Goal: Task Accomplishment & Management: Use online tool/utility

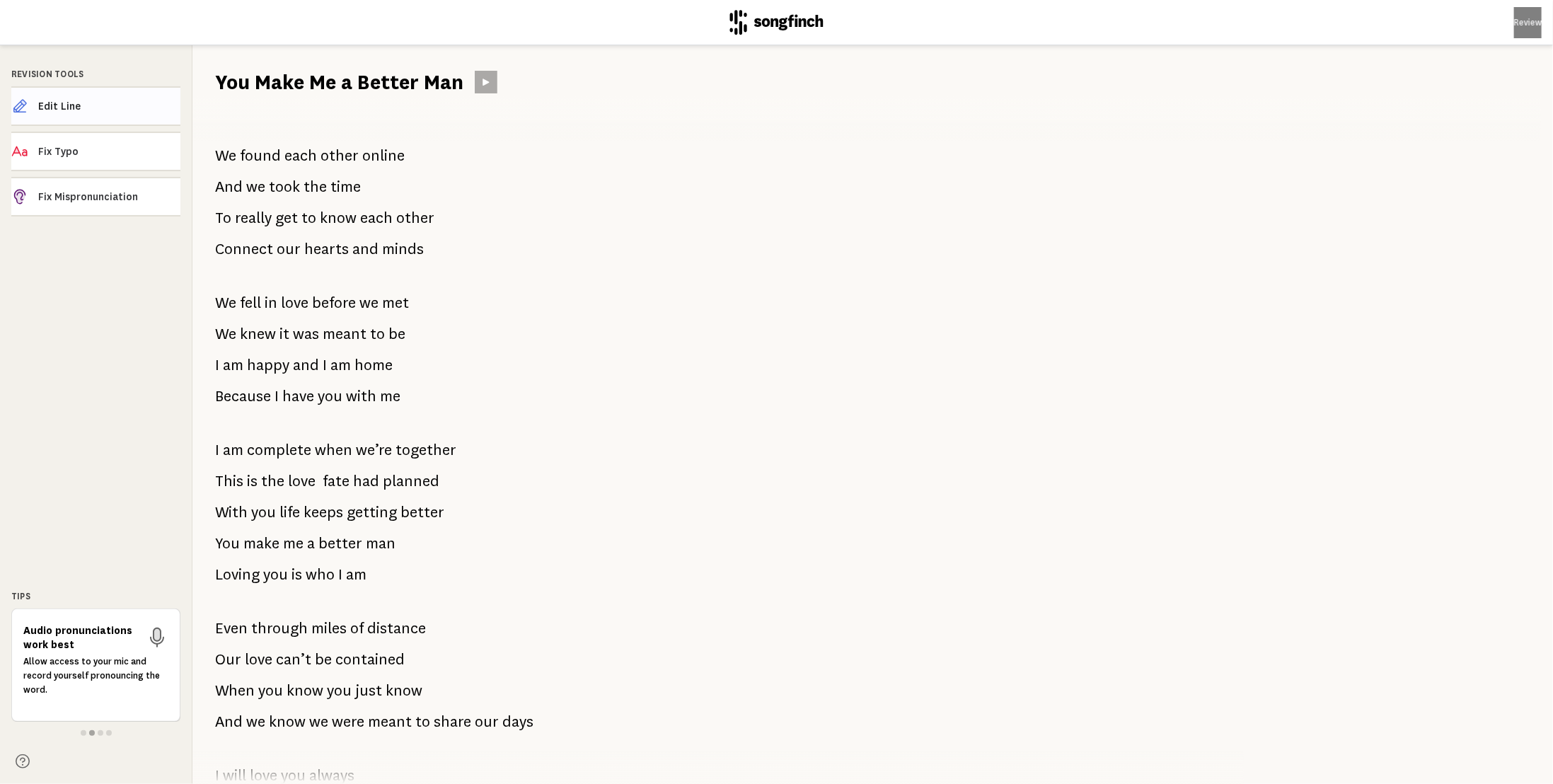
click at [79, 106] on span "Edit Line" at bounding box center [109, 106] width 142 height 14
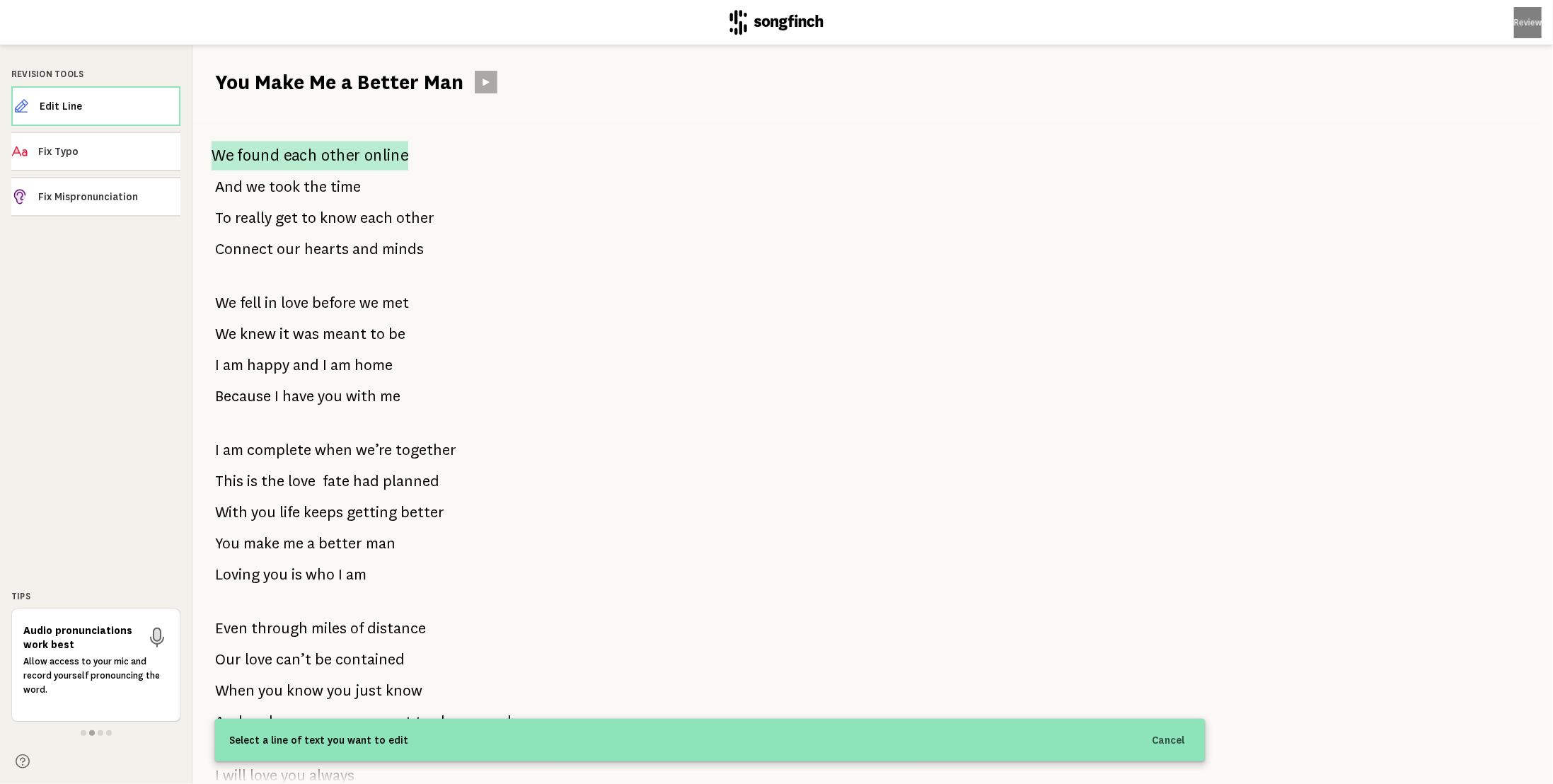
click at [395, 154] on span "online" at bounding box center [386, 156] width 44 height 30
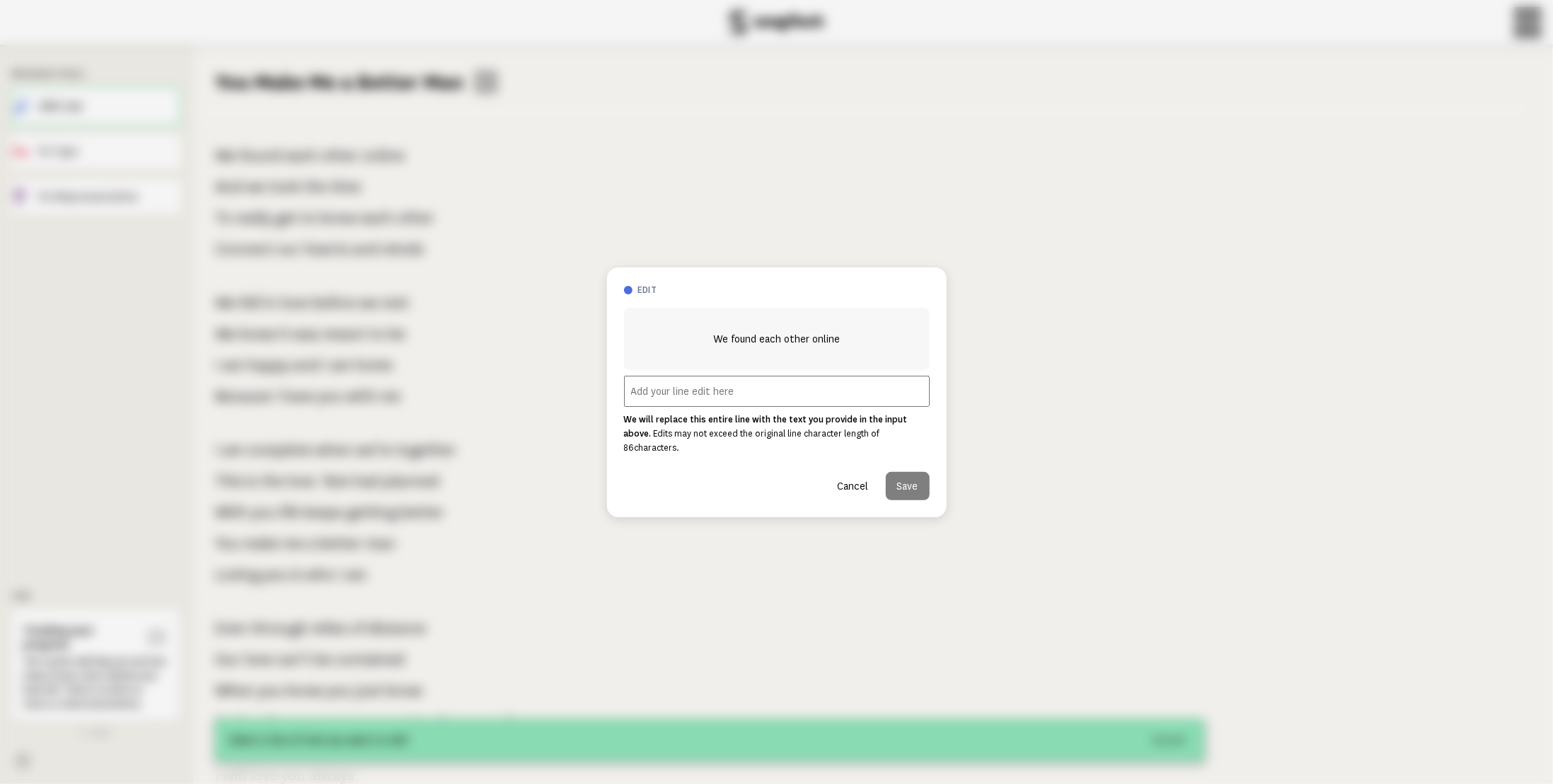
click at [672, 402] on input "text" at bounding box center [776, 391] width 305 height 31
type input "We found each other by chance"
click at [894, 477] on button "Save" at bounding box center [908, 486] width 44 height 28
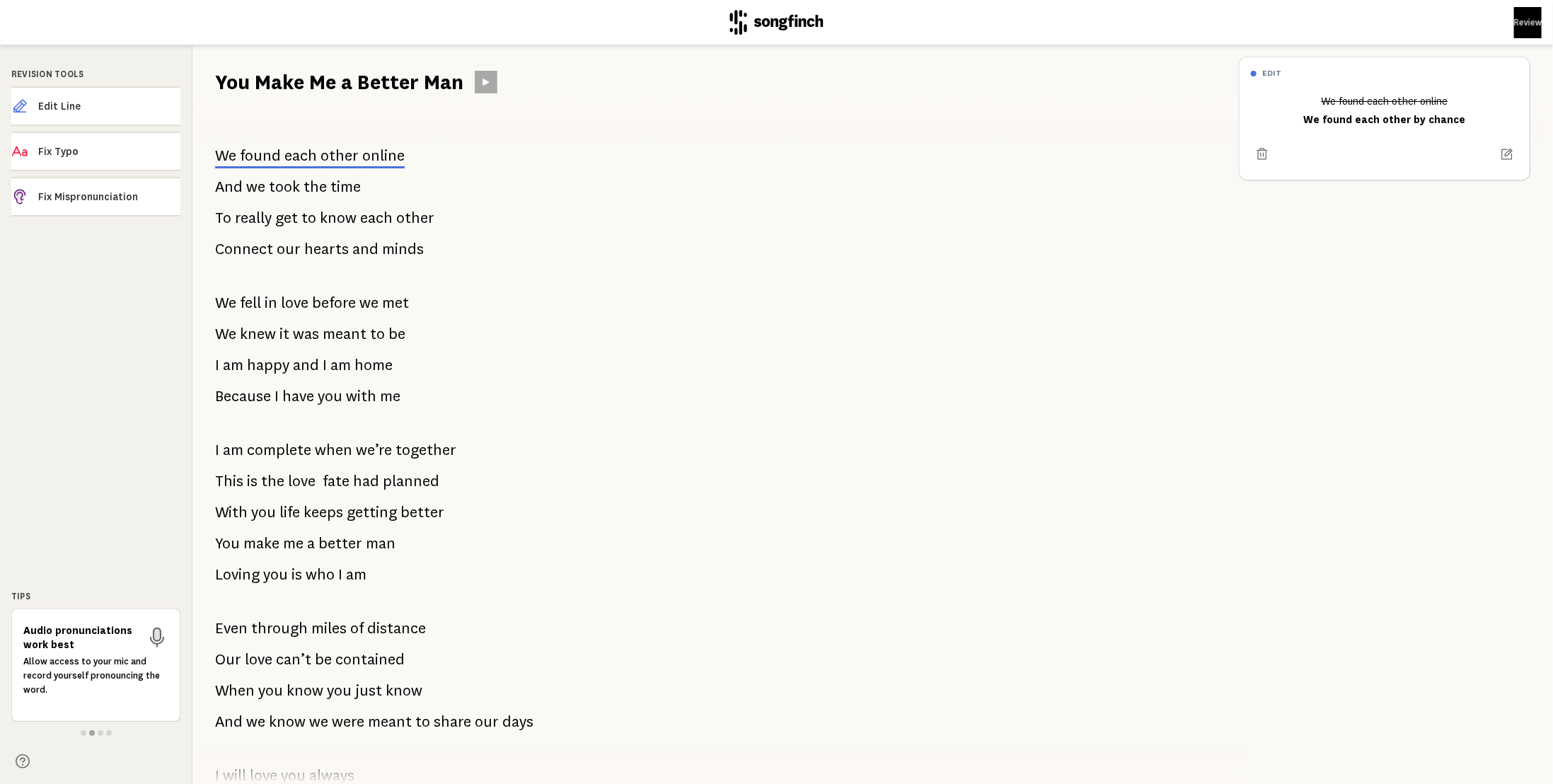
click at [473, 383] on div "We found each other online And we took the time To really get to know each othe…" at bounding box center [710, 440] width 1035 height 688
click at [351, 190] on span "time" at bounding box center [345, 187] width 30 height 28
click at [86, 104] on span "Edit Line" at bounding box center [109, 106] width 142 height 14
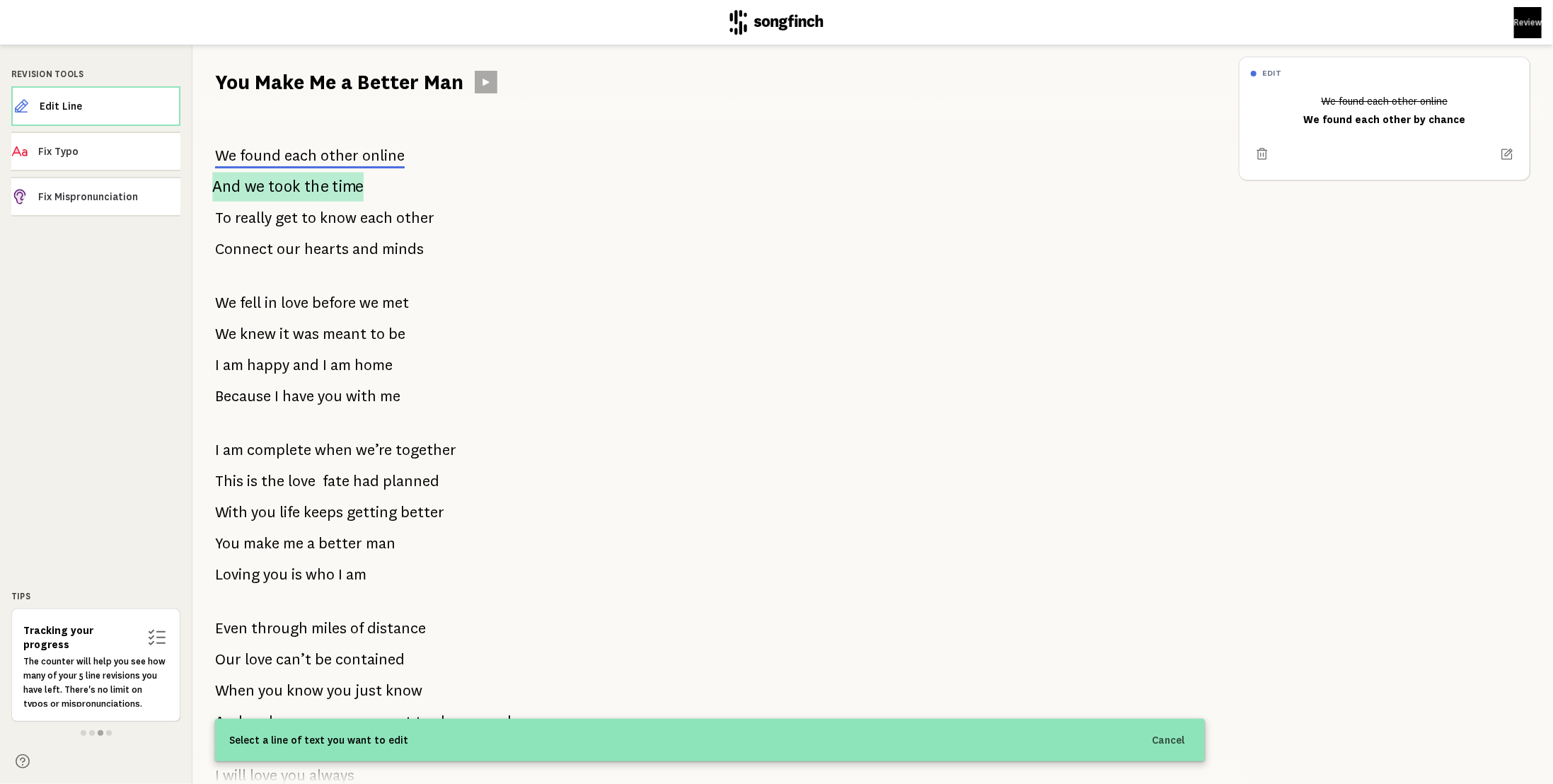
click at [261, 191] on span "we" at bounding box center [255, 187] width 20 height 30
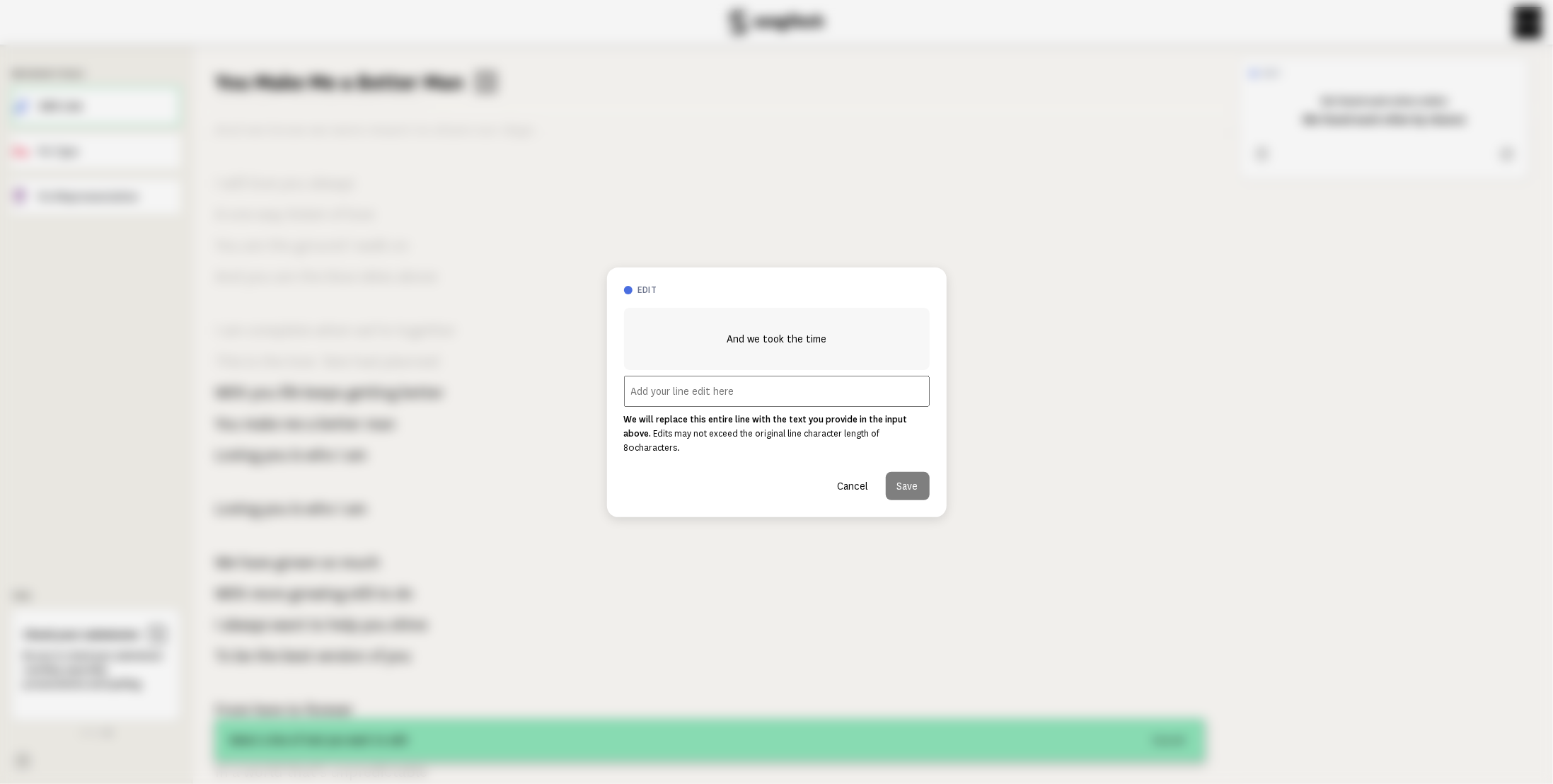
scroll to position [884, 0]
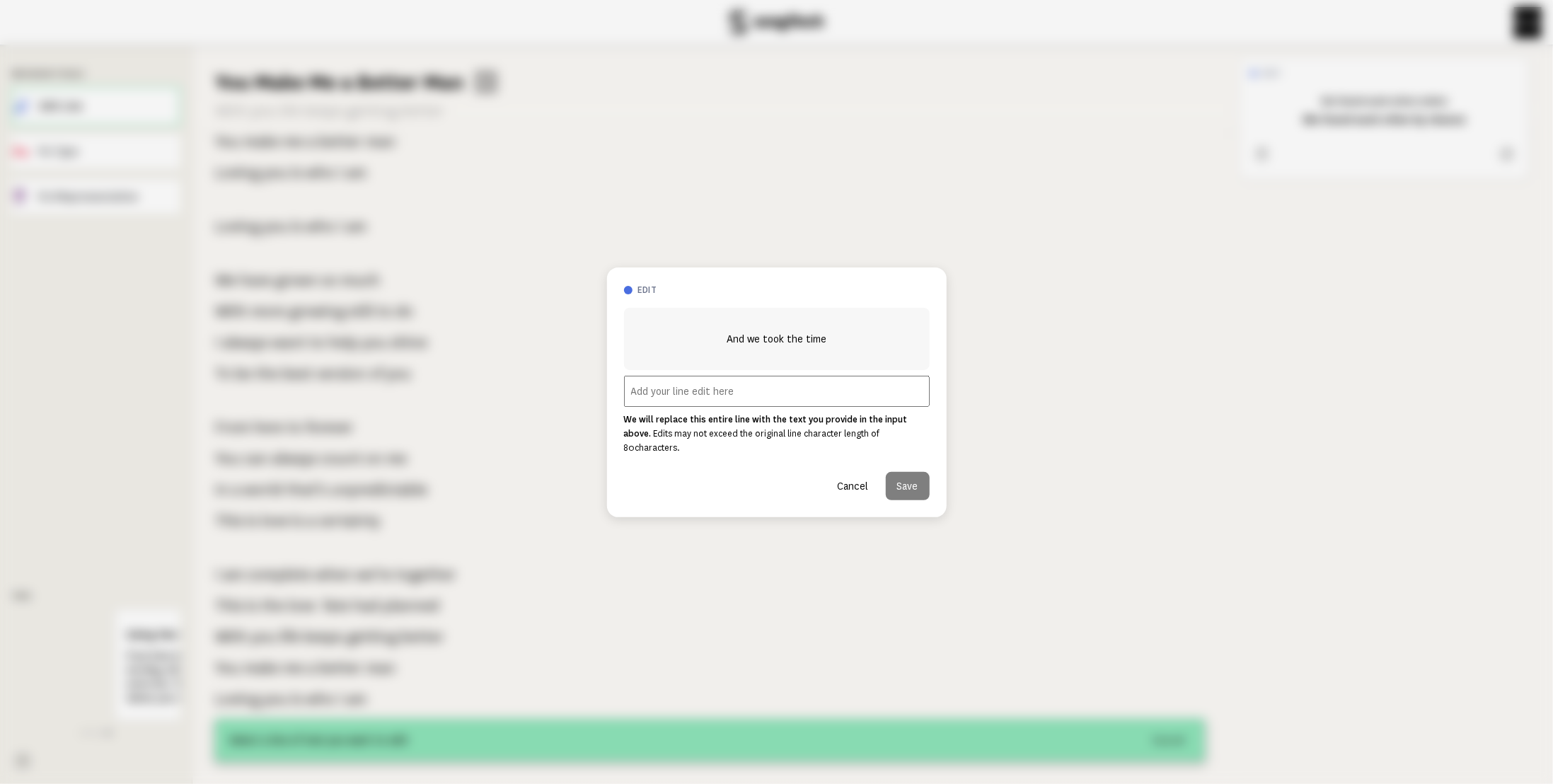
click at [653, 403] on input "text" at bounding box center [776, 391] width 305 height 31
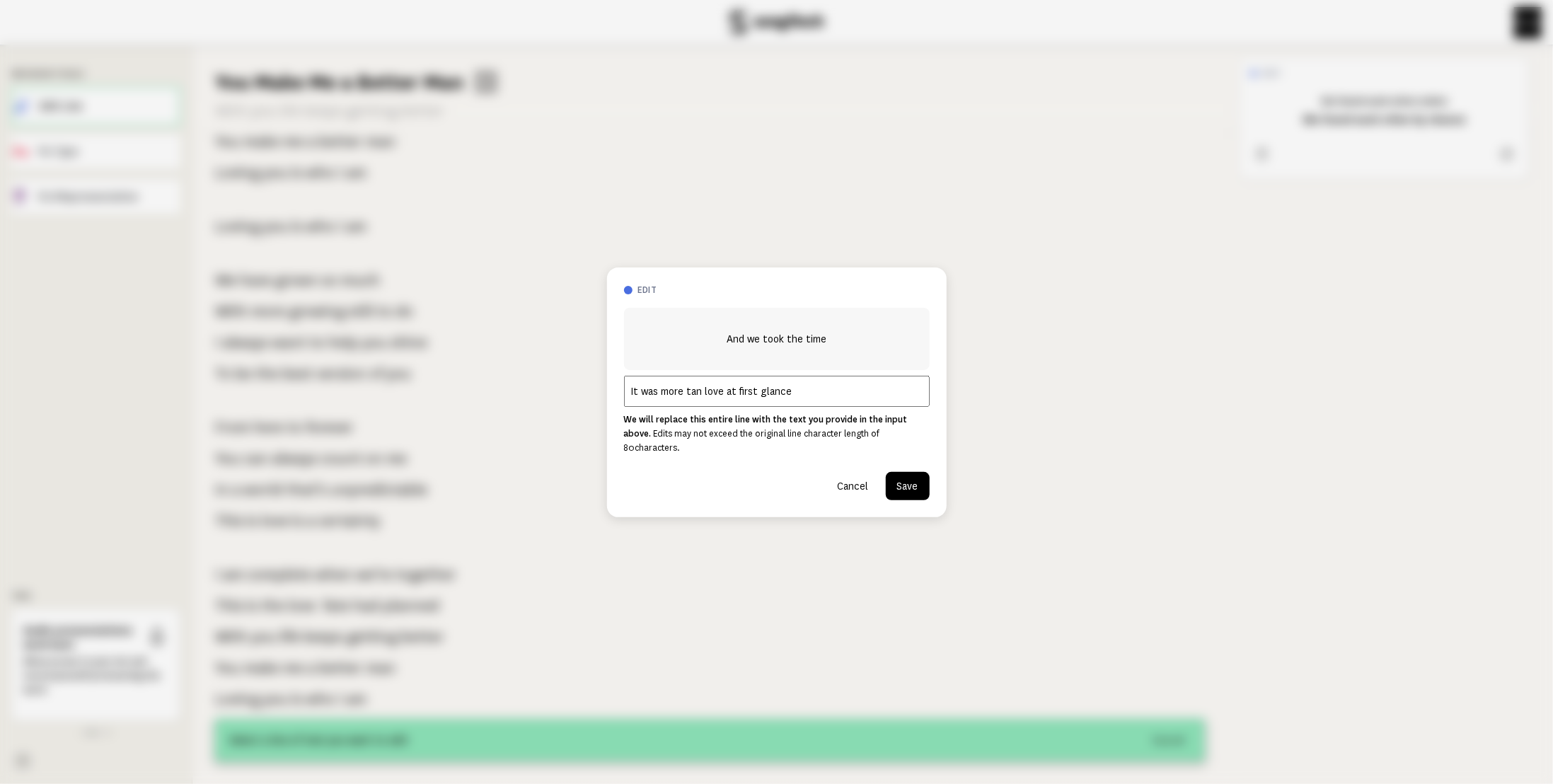
click at [699, 394] on input "It was more tan love at first glance" at bounding box center [776, 391] width 305 height 31
type input "It was more than love at first glance"
click at [910, 472] on button "Save" at bounding box center [908, 486] width 44 height 28
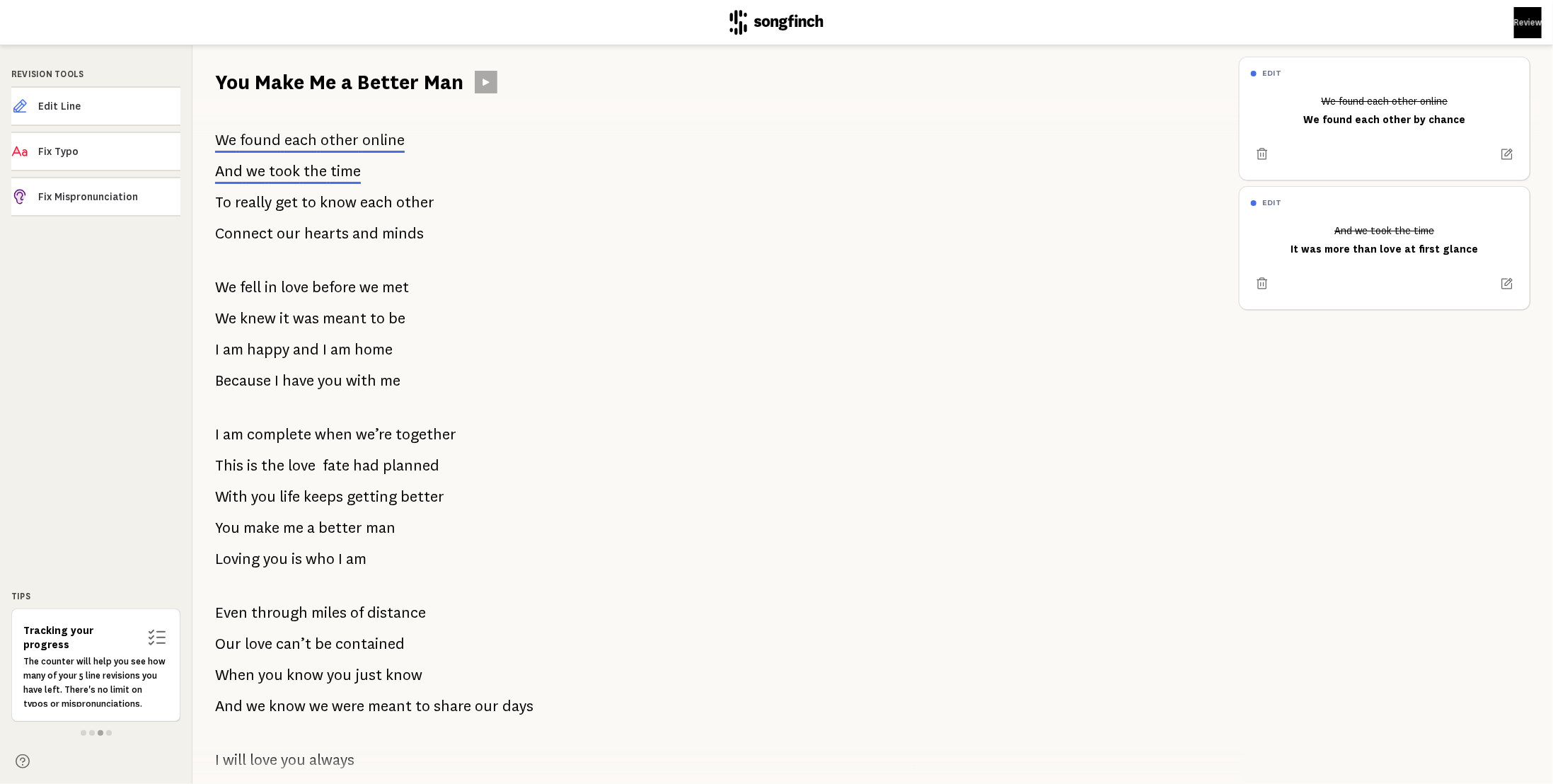
scroll to position [0, 0]
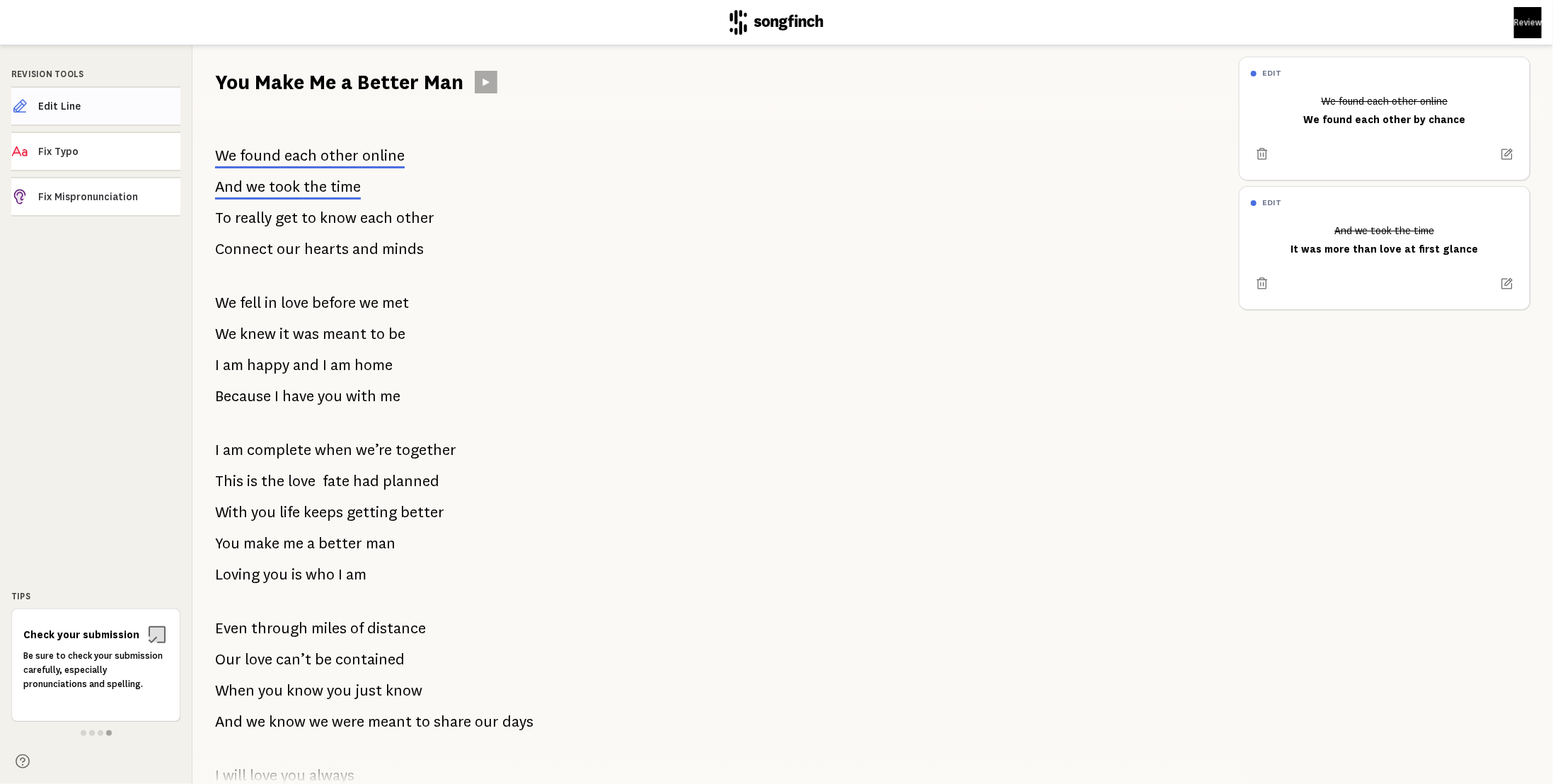
click at [115, 107] on span "Edit Line" at bounding box center [109, 106] width 142 height 14
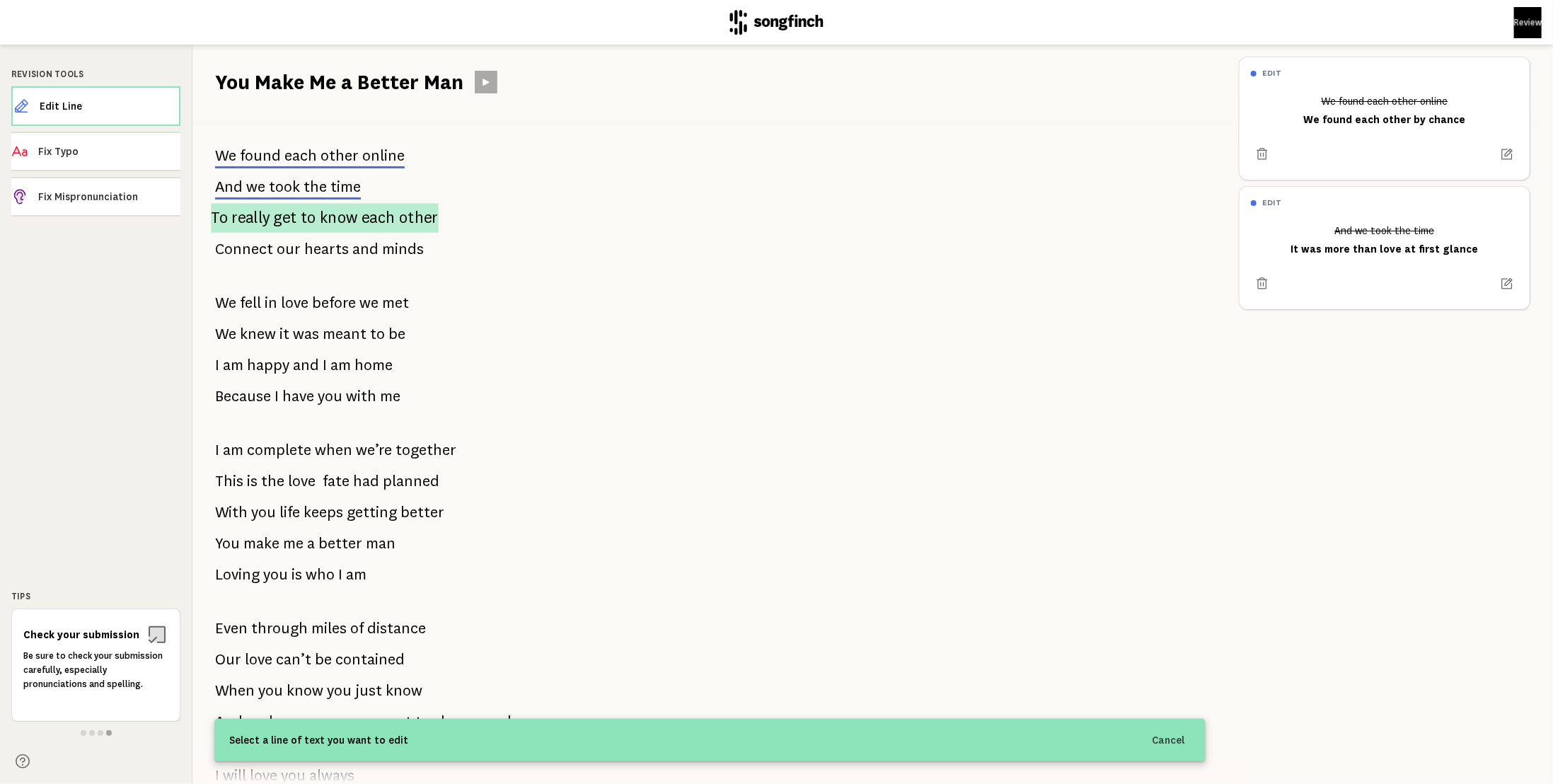
click at [265, 217] on span "really" at bounding box center [251, 218] width 38 height 30
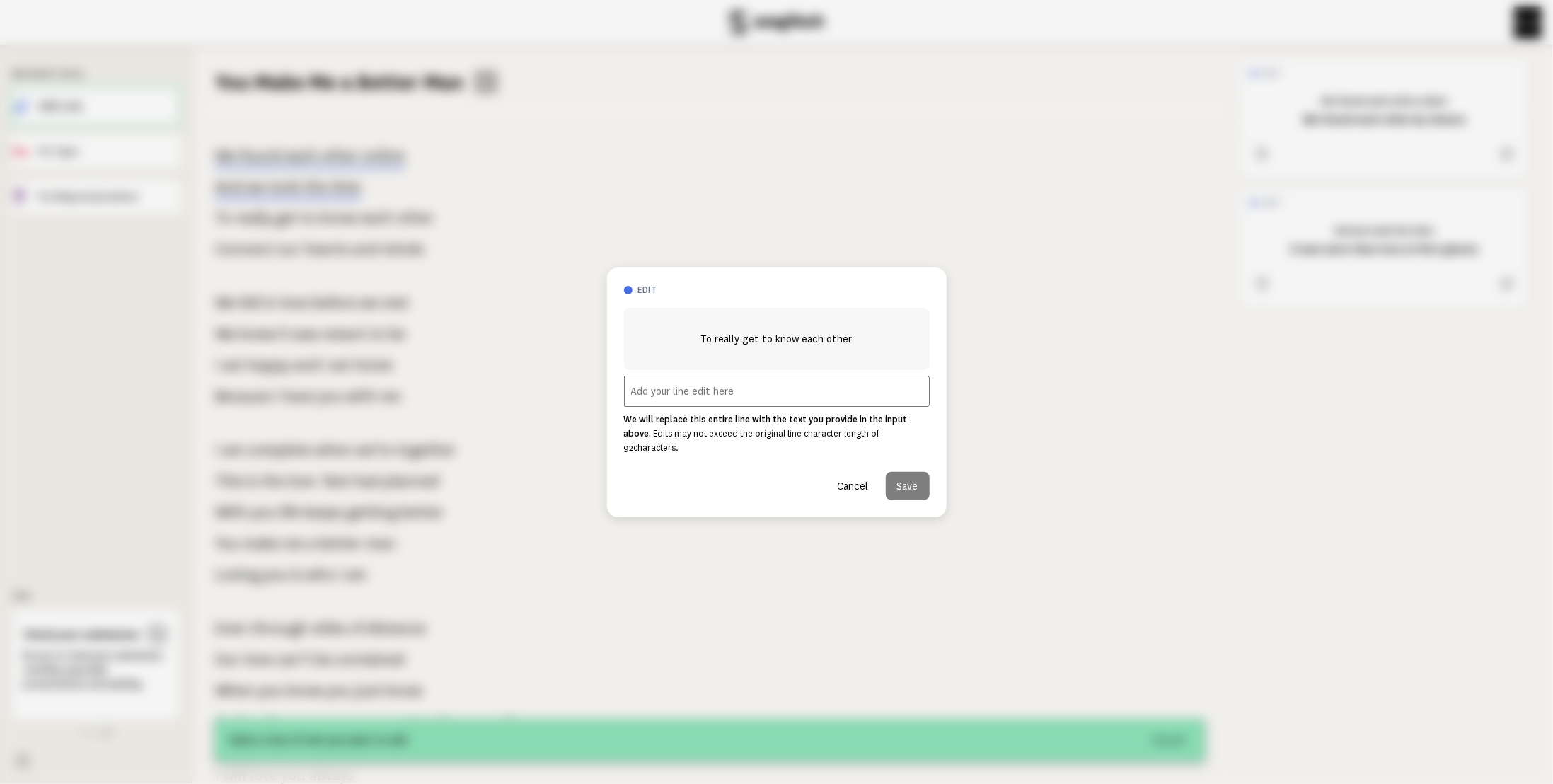
click at [663, 397] on input "text" at bounding box center [776, 391] width 305 height 31
type input "Your soul spoke to mine"
click at [915, 473] on button "Save" at bounding box center [908, 486] width 44 height 28
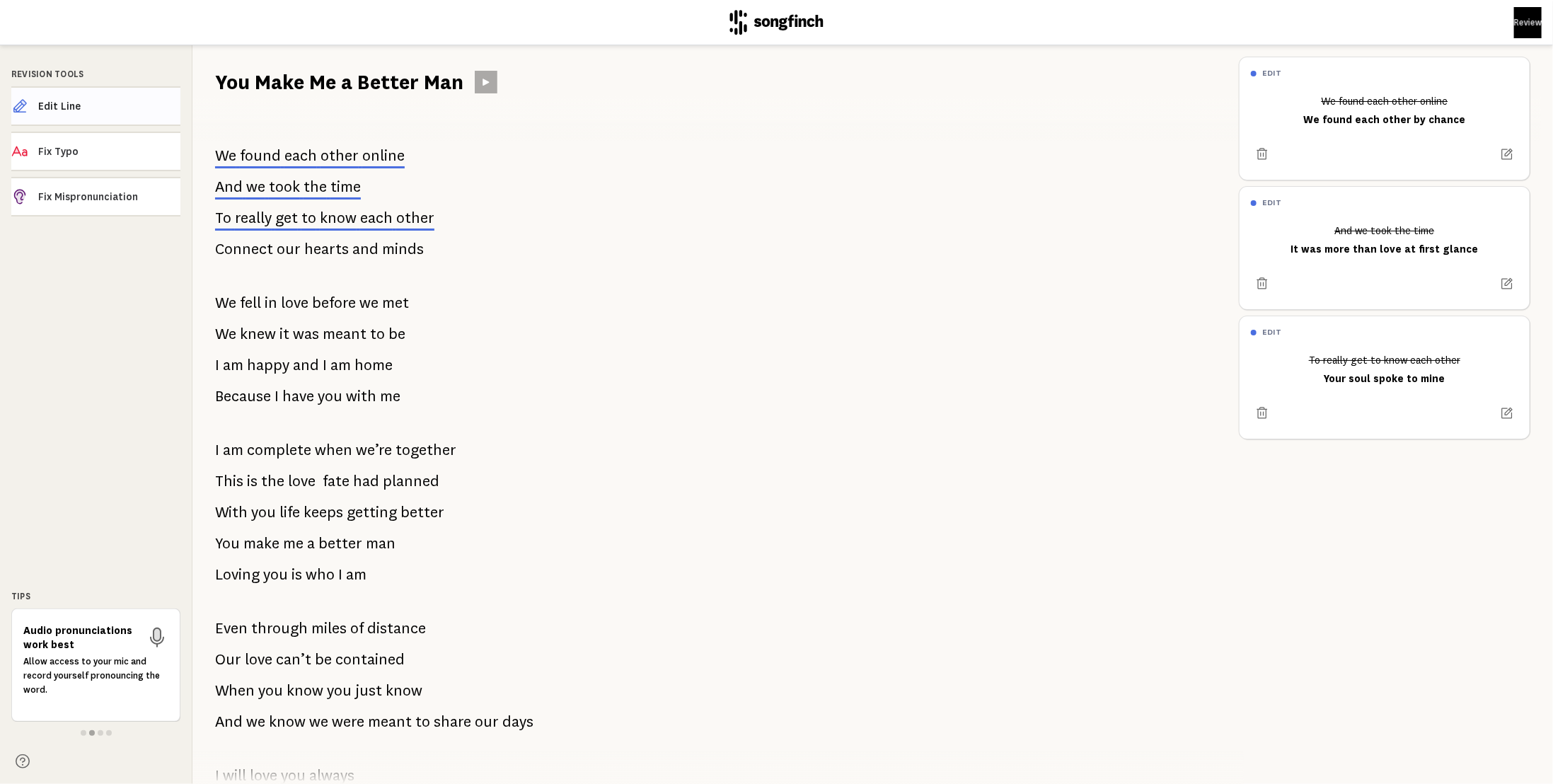
drag, startPoint x: 95, startPoint y: 101, endPoint x: 111, endPoint y: 112, distance: 19.4
click at [96, 102] on span "Edit Line" at bounding box center [109, 106] width 142 height 14
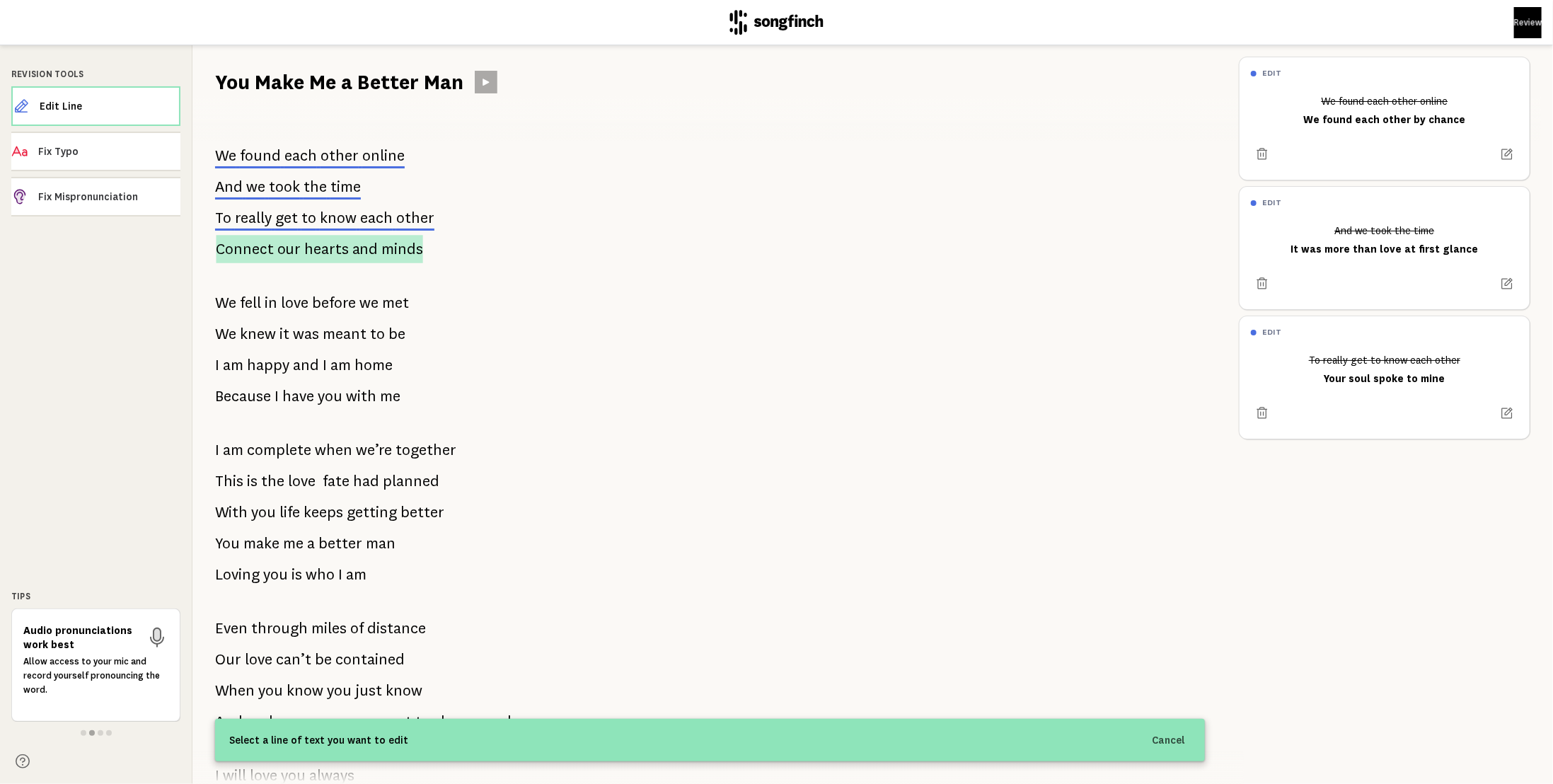
click at [278, 242] on span "our" at bounding box center [290, 249] width 24 height 28
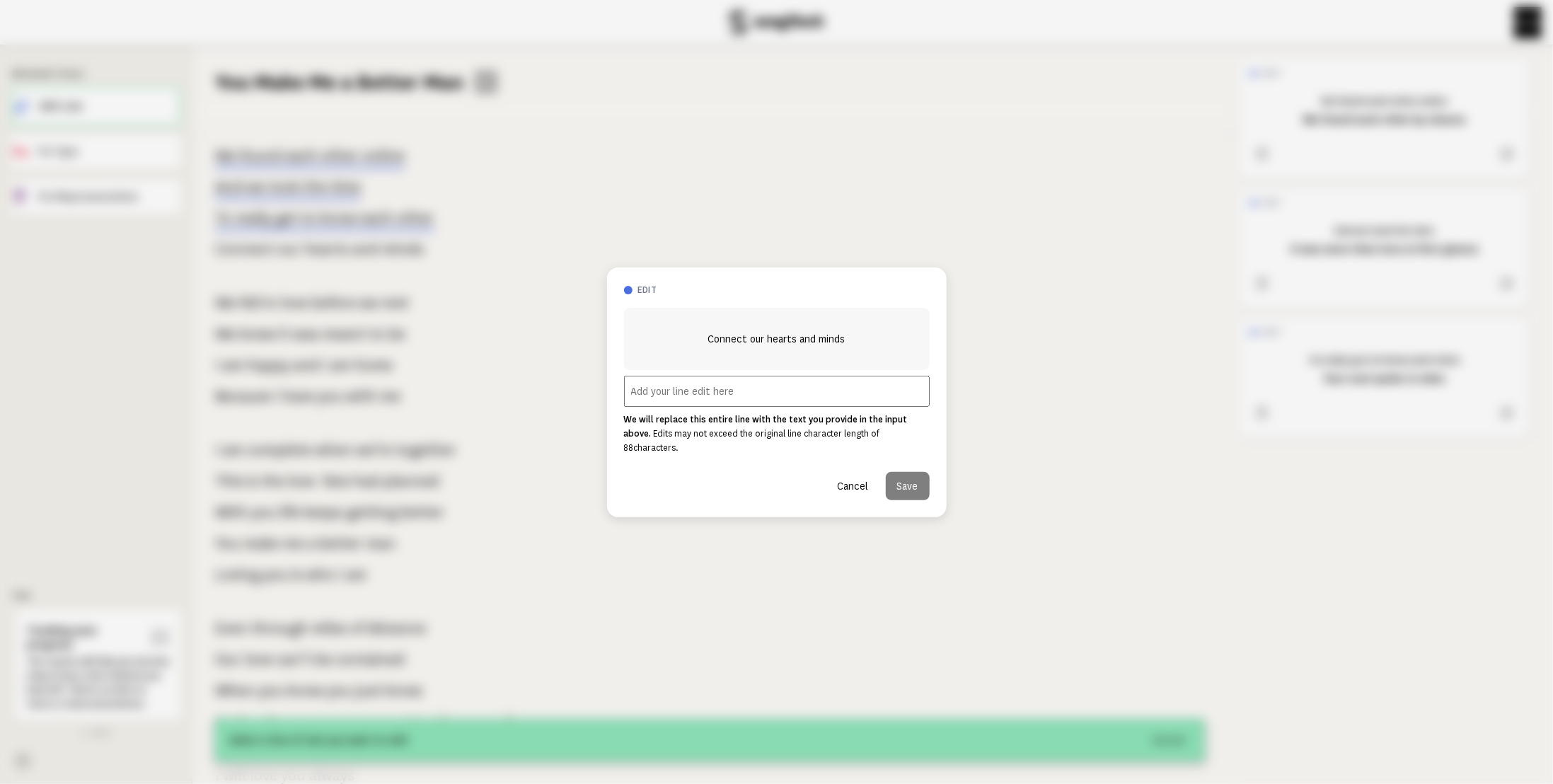
click at [657, 394] on input "text" at bounding box center [776, 391] width 305 height 31
type input "And our hearts could see the sign"
click at [920, 477] on button "Save" at bounding box center [908, 486] width 44 height 28
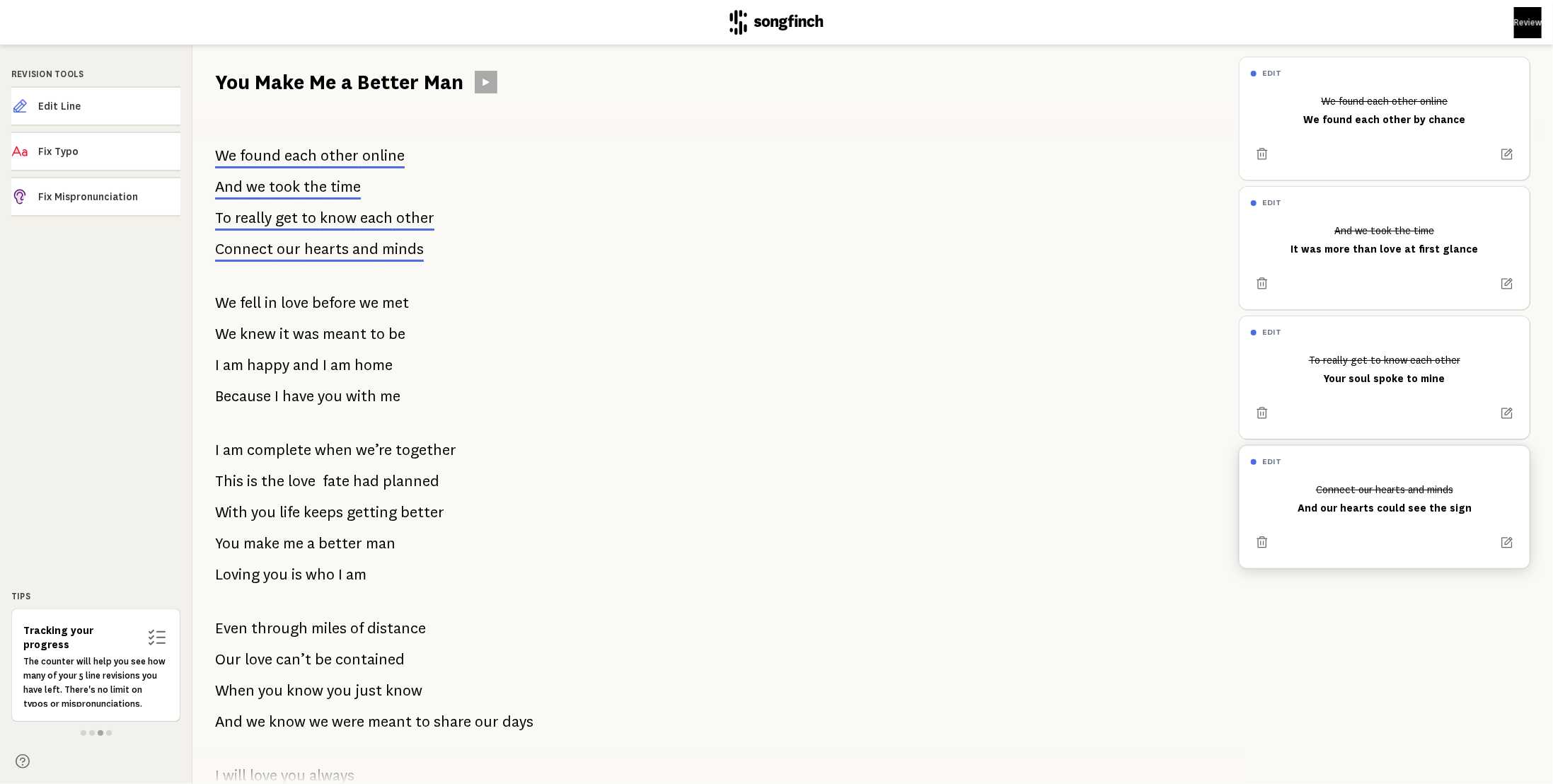
click at [1416, 507] on div "Connect our hearts and minds And our hearts could see the sign" at bounding box center [1385, 499] width 268 height 42
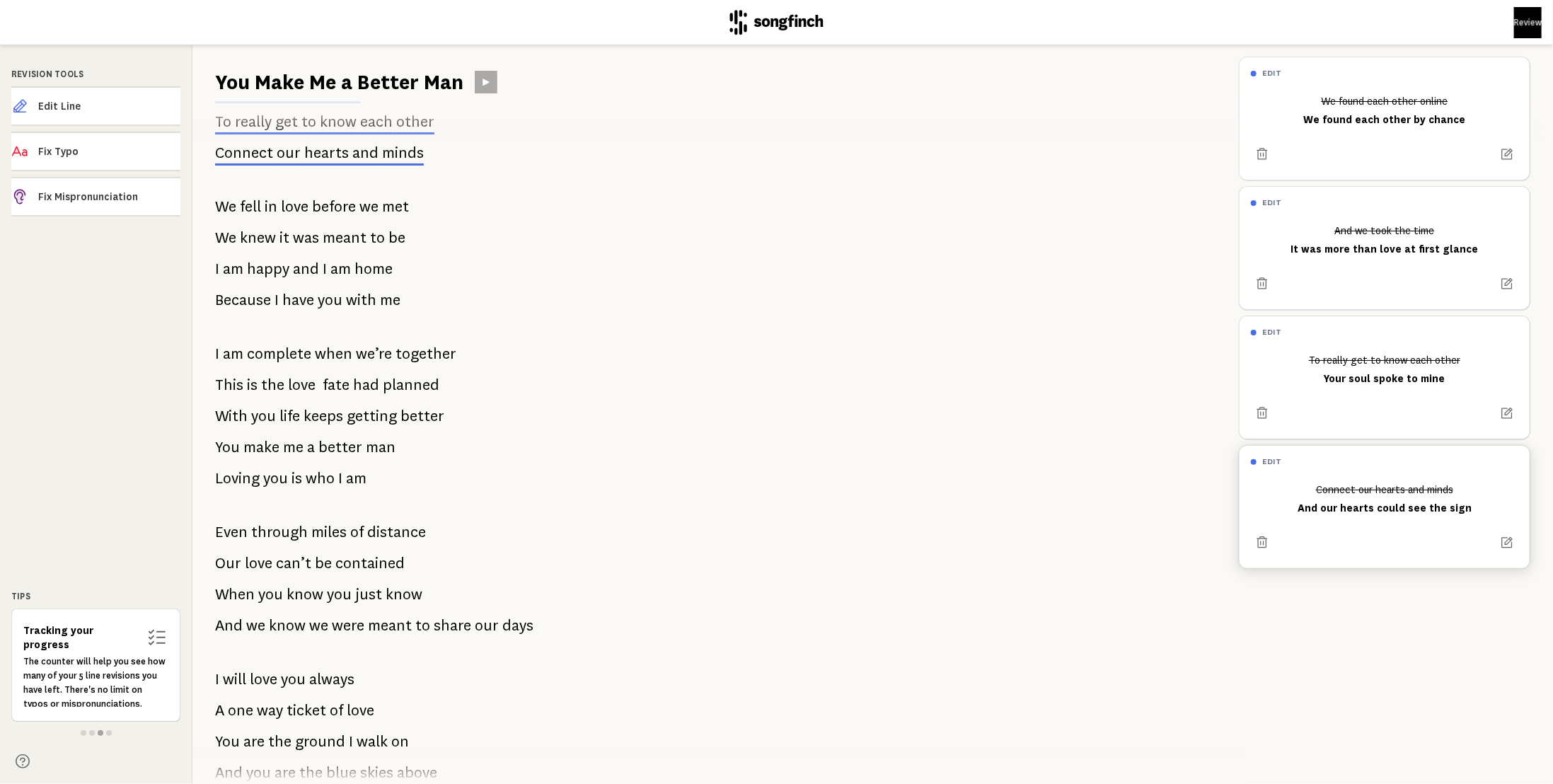
scroll to position [103, 0]
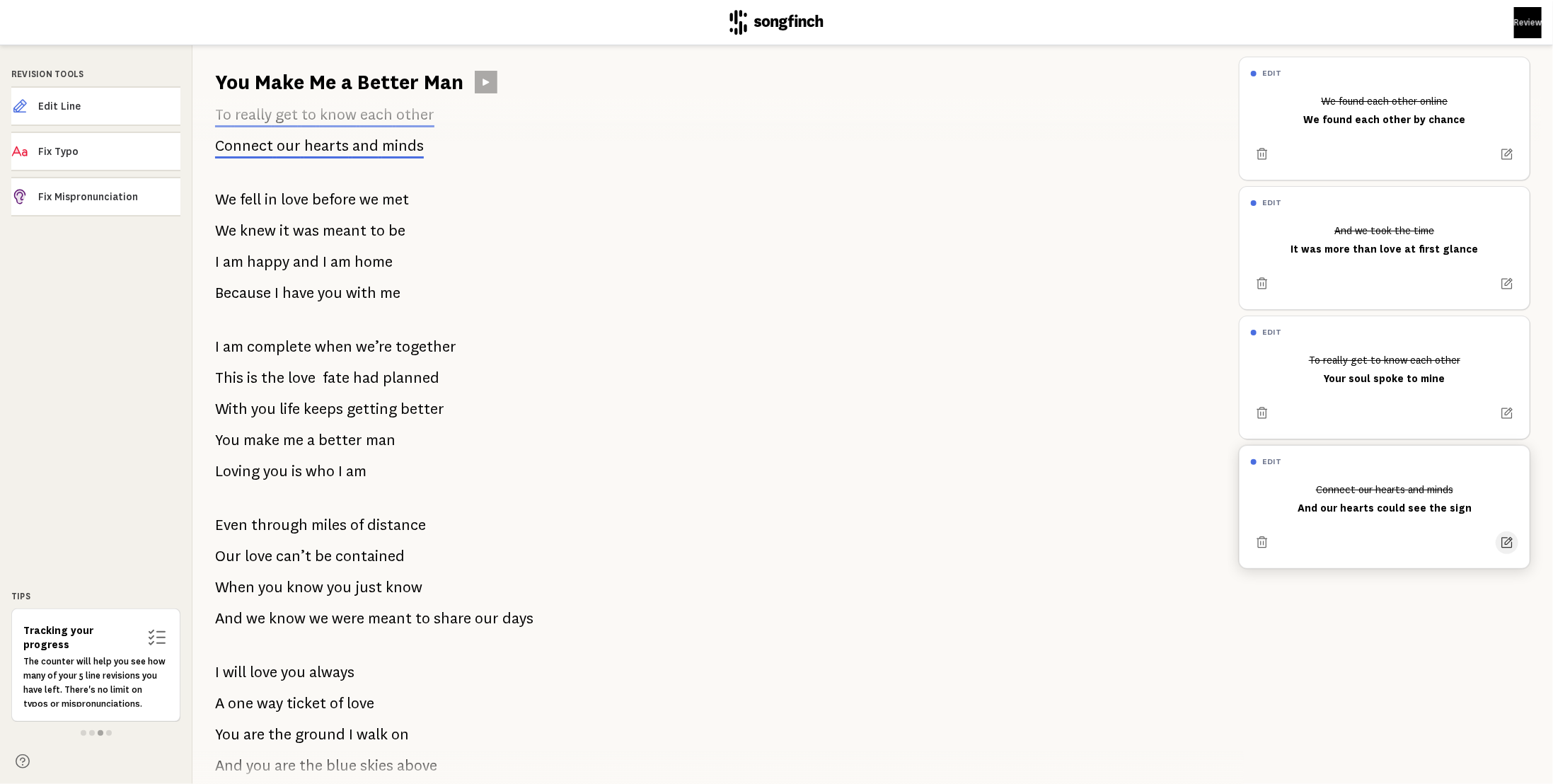
click at [1502, 540] on icon at bounding box center [1508, 542] width 11 height 11
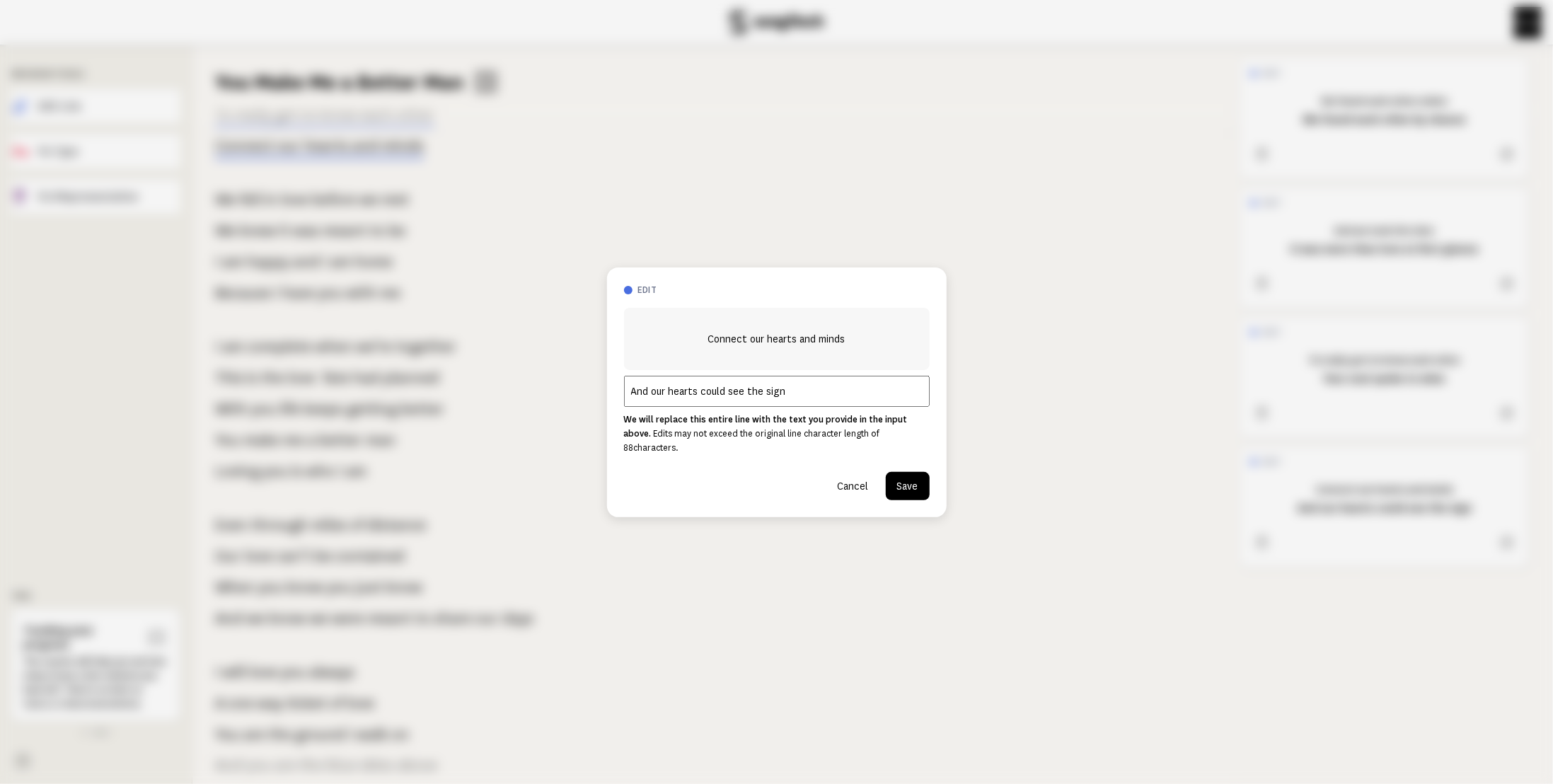
drag, startPoint x: 783, startPoint y: 401, endPoint x: 786, endPoint y: 414, distance: 13.3
click at [783, 400] on input "And our hearts could see the sign" at bounding box center [776, 391] width 305 height 31
type input "And our hearts could see the signs"
click at [891, 476] on button "Save" at bounding box center [908, 486] width 44 height 28
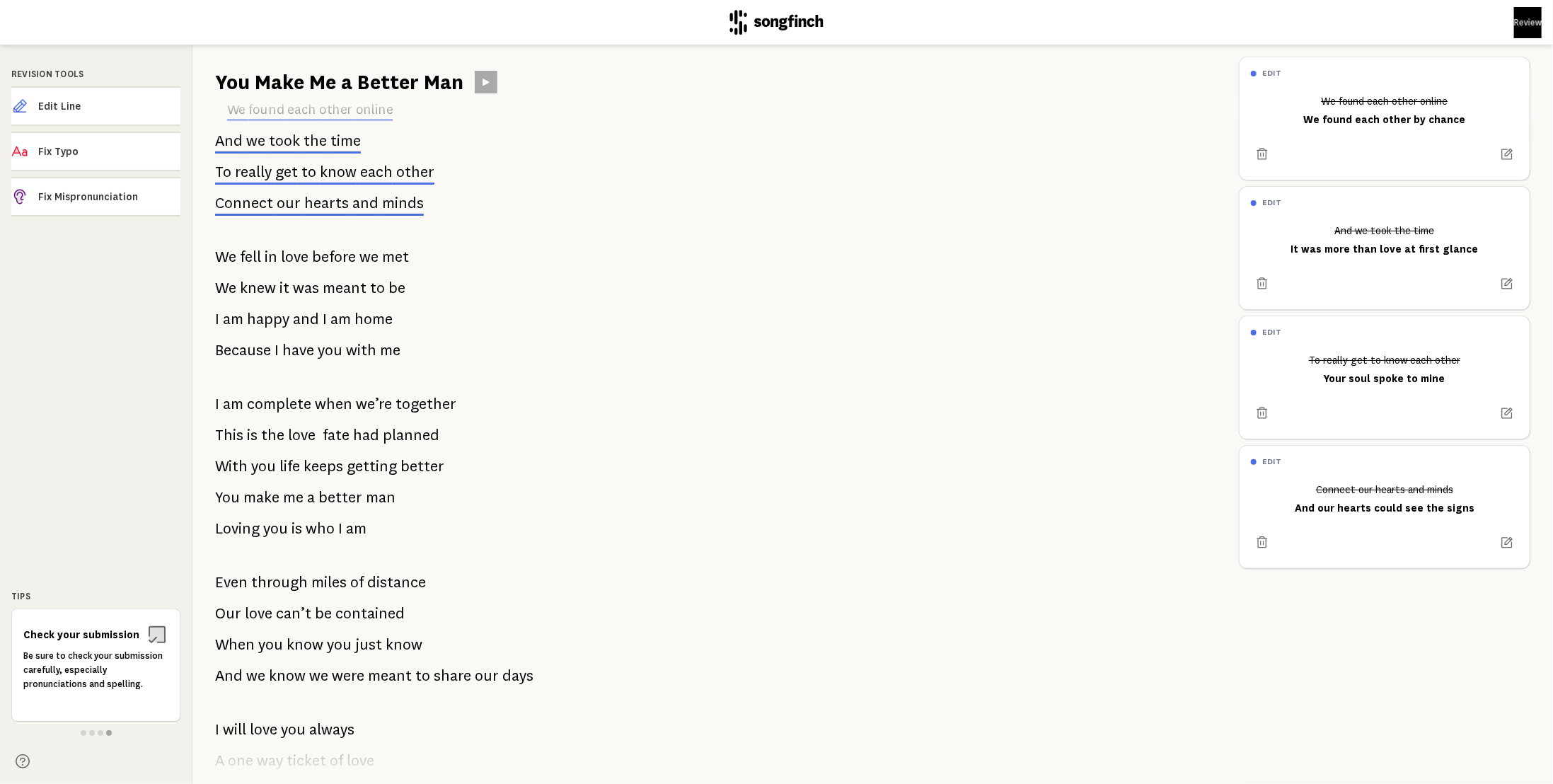
scroll to position [9, 0]
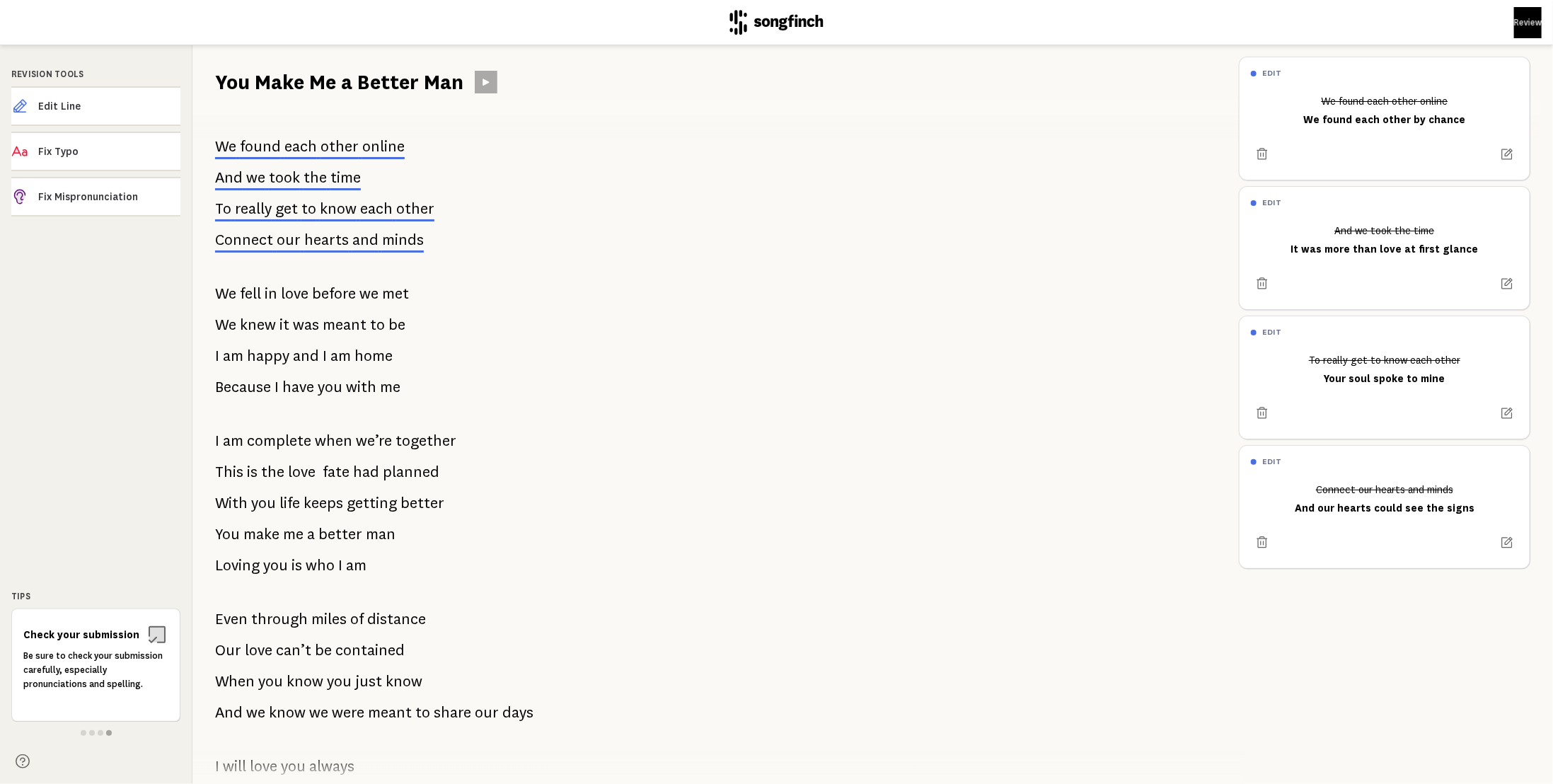
click at [365, 567] on span "am" at bounding box center [356, 565] width 21 height 28
drag, startPoint x: 89, startPoint y: 102, endPoint x: 102, endPoint y: 110, distance: 15.3
click at [89, 101] on span "Edit Line" at bounding box center [109, 106] width 142 height 14
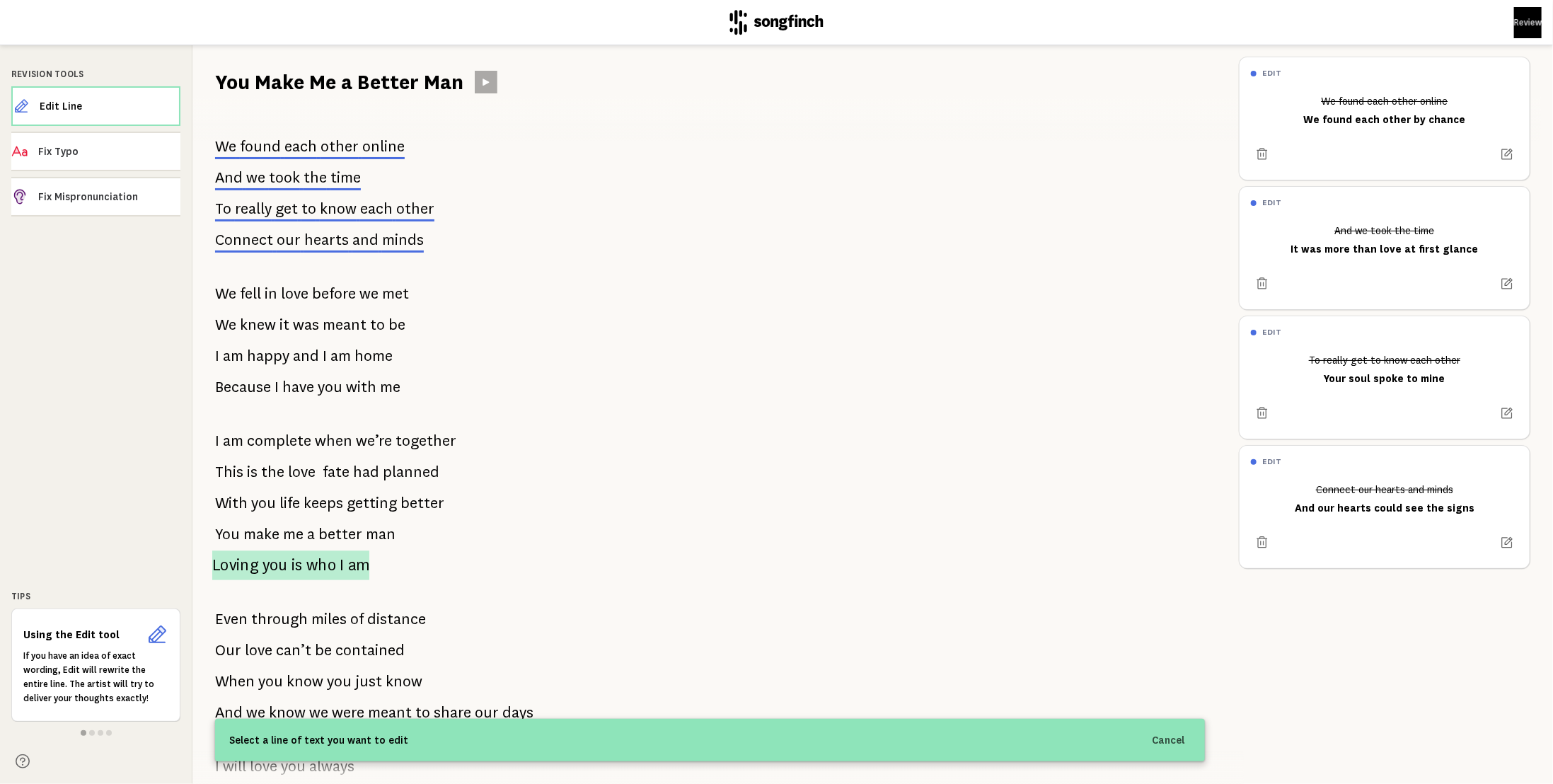
click at [320, 562] on span "who" at bounding box center [321, 565] width 30 height 30
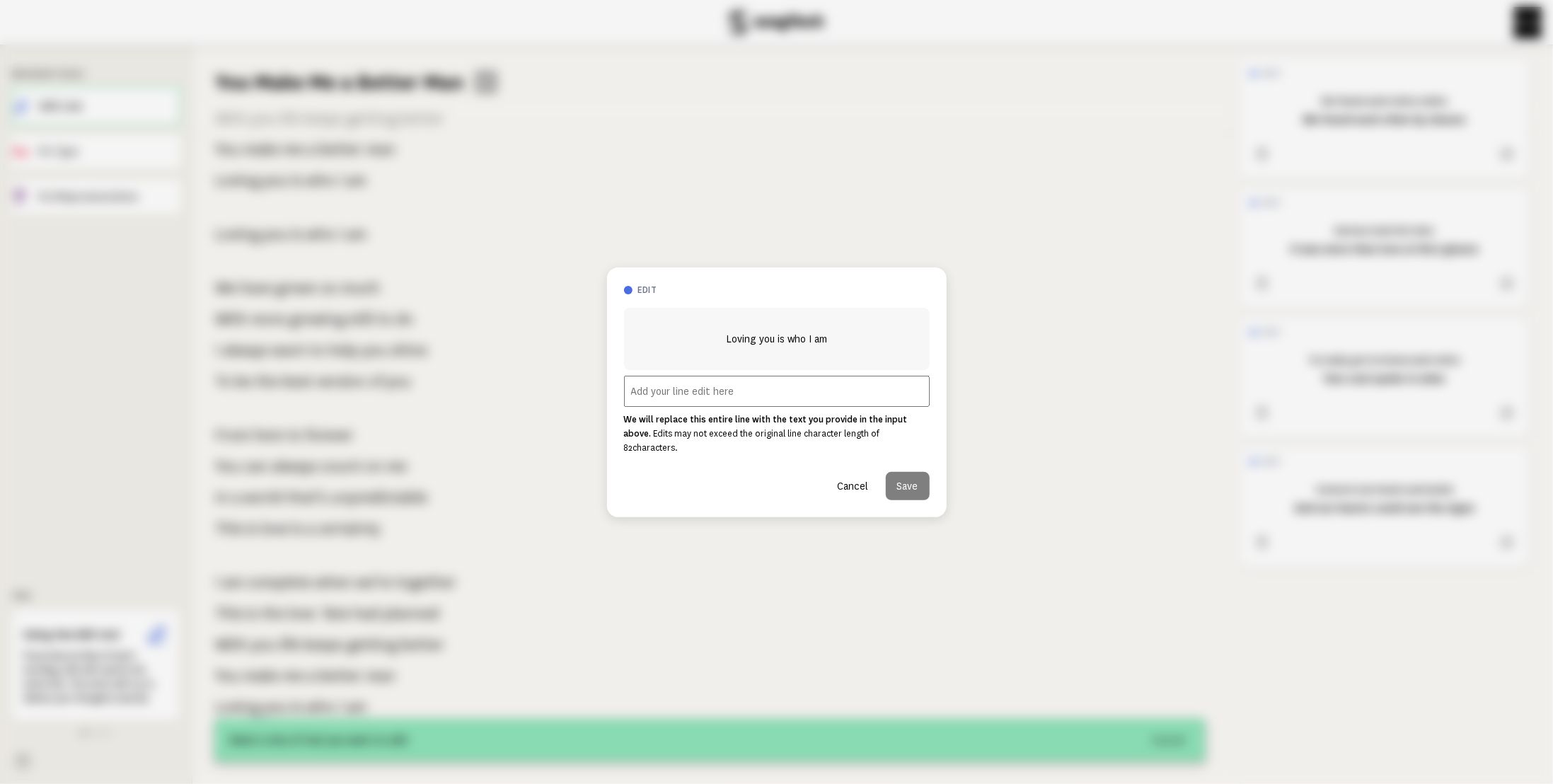
scroll to position [884, 0]
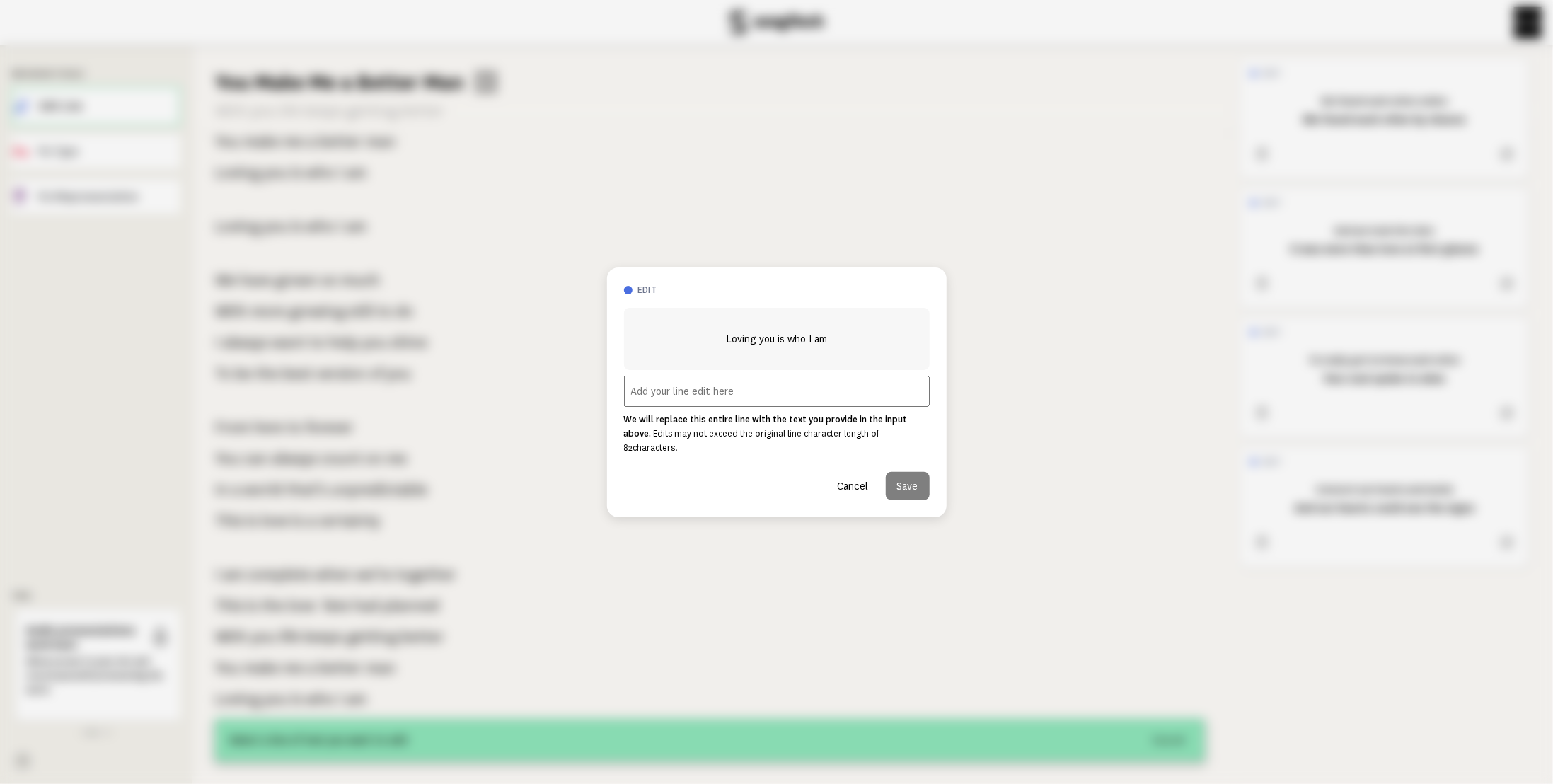
click at [654, 405] on input "text" at bounding box center [776, 391] width 305 height 31
type input "Loving you was always easy"
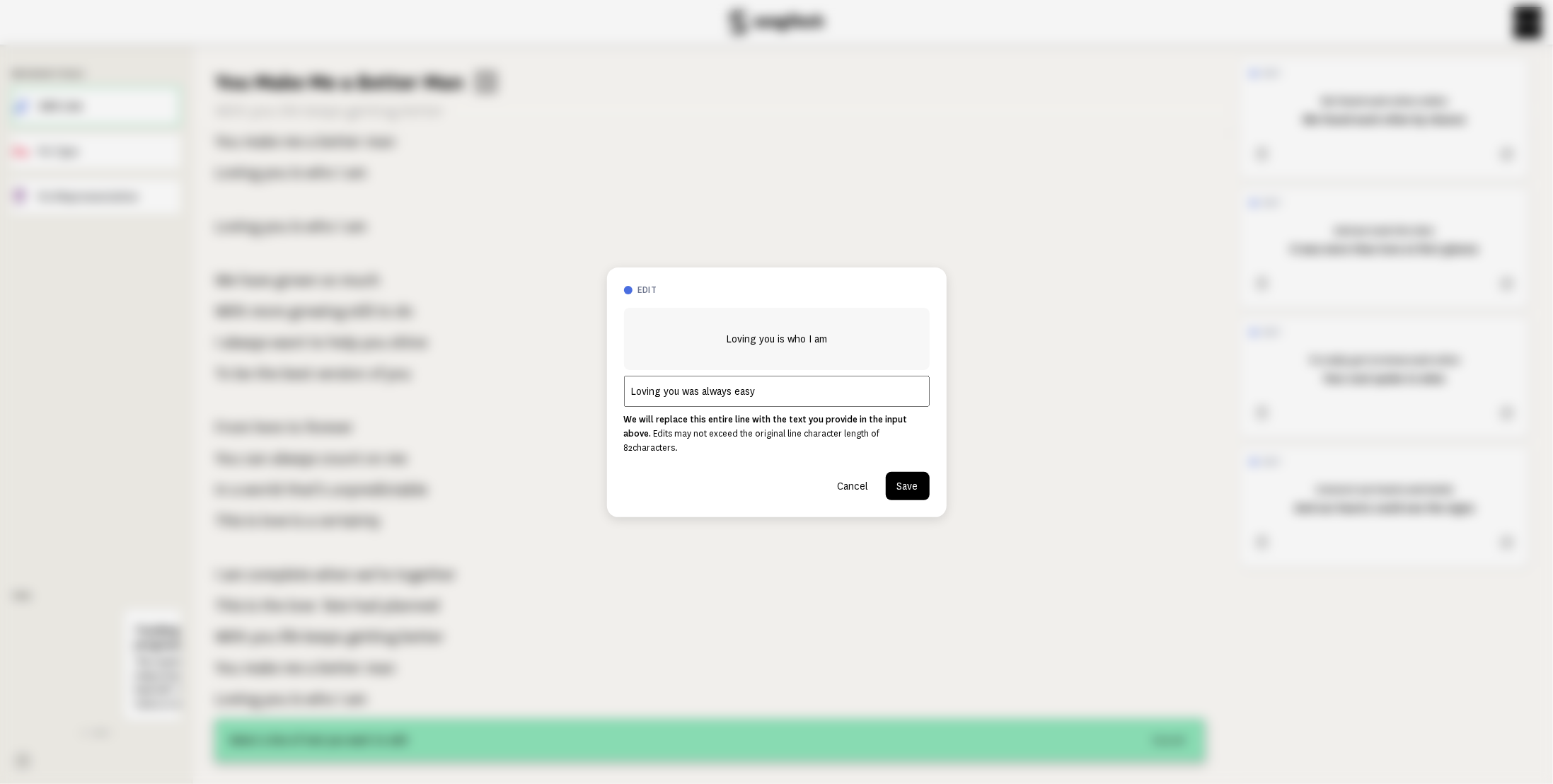
click at [912, 479] on button "Save" at bounding box center [908, 486] width 44 height 28
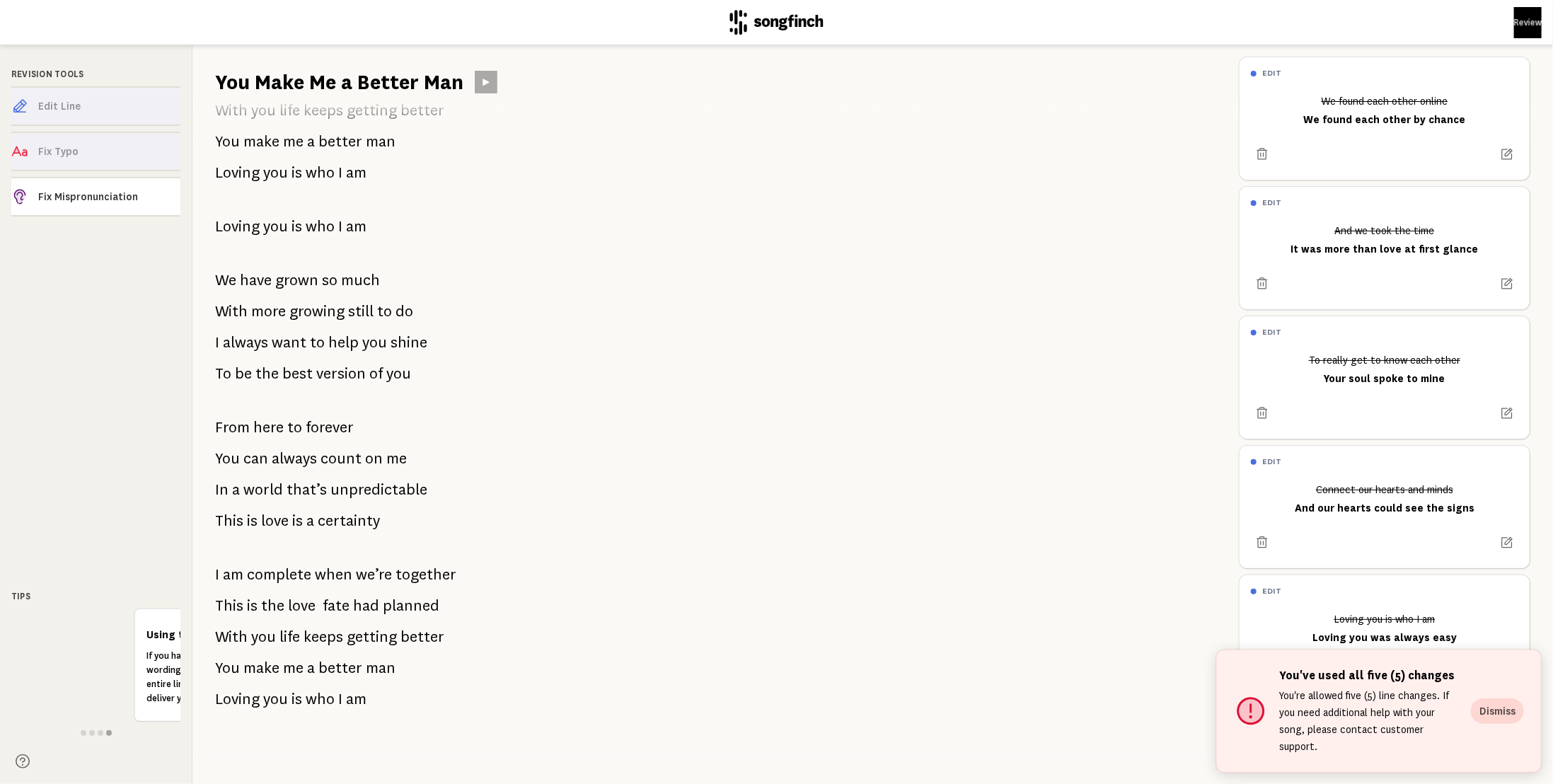
click at [1491, 716] on button "Dismiss" at bounding box center [1497, 711] width 53 height 25
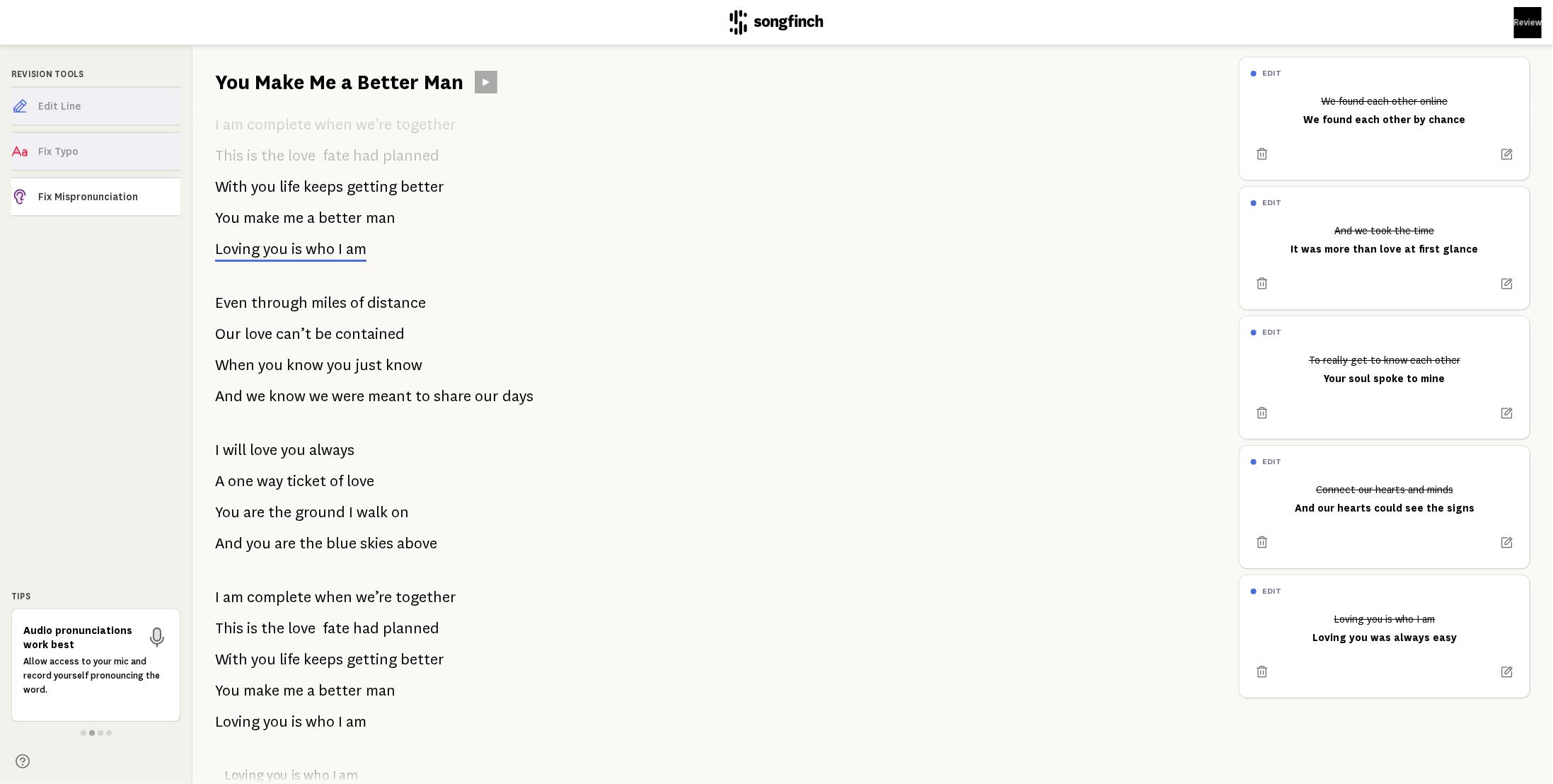
scroll to position [424, 0]
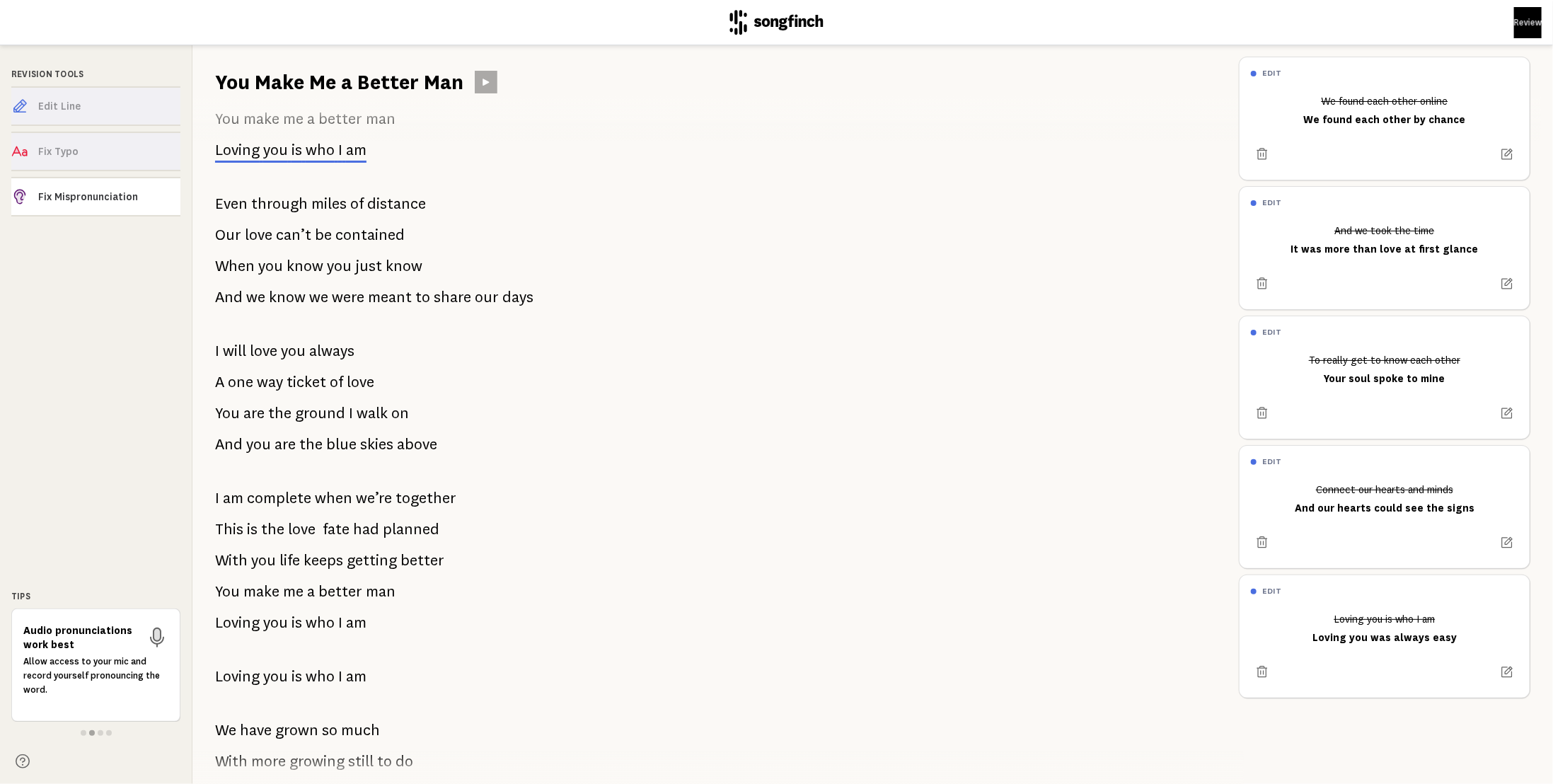
drag, startPoint x: 103, startPoint y: 742, endPoint x: 64, endPoint y: 737, distance: 39.3
click at [64, 737] on div "Audio pronunciations work best Allow access to your mic and record yourself pro…" at bounding box center [96, 691] width 169 height 164
drag, startPoint x: 123, startPoint y: 695, endPoint x: 0, endPoint y: 682, distance: 123.7
click at [0, 683] on div "Revision Tools Edit Line Fix Typo Fix Mispronunciation Tips Audio pronunciation…" at bounding box center [96, 414] width 193 height 739
click at [112, 744] on div "Audio pronunciations work best Allow access to your mic and record yourself pro…" at bounding box center [96, 691] width 169 height 164
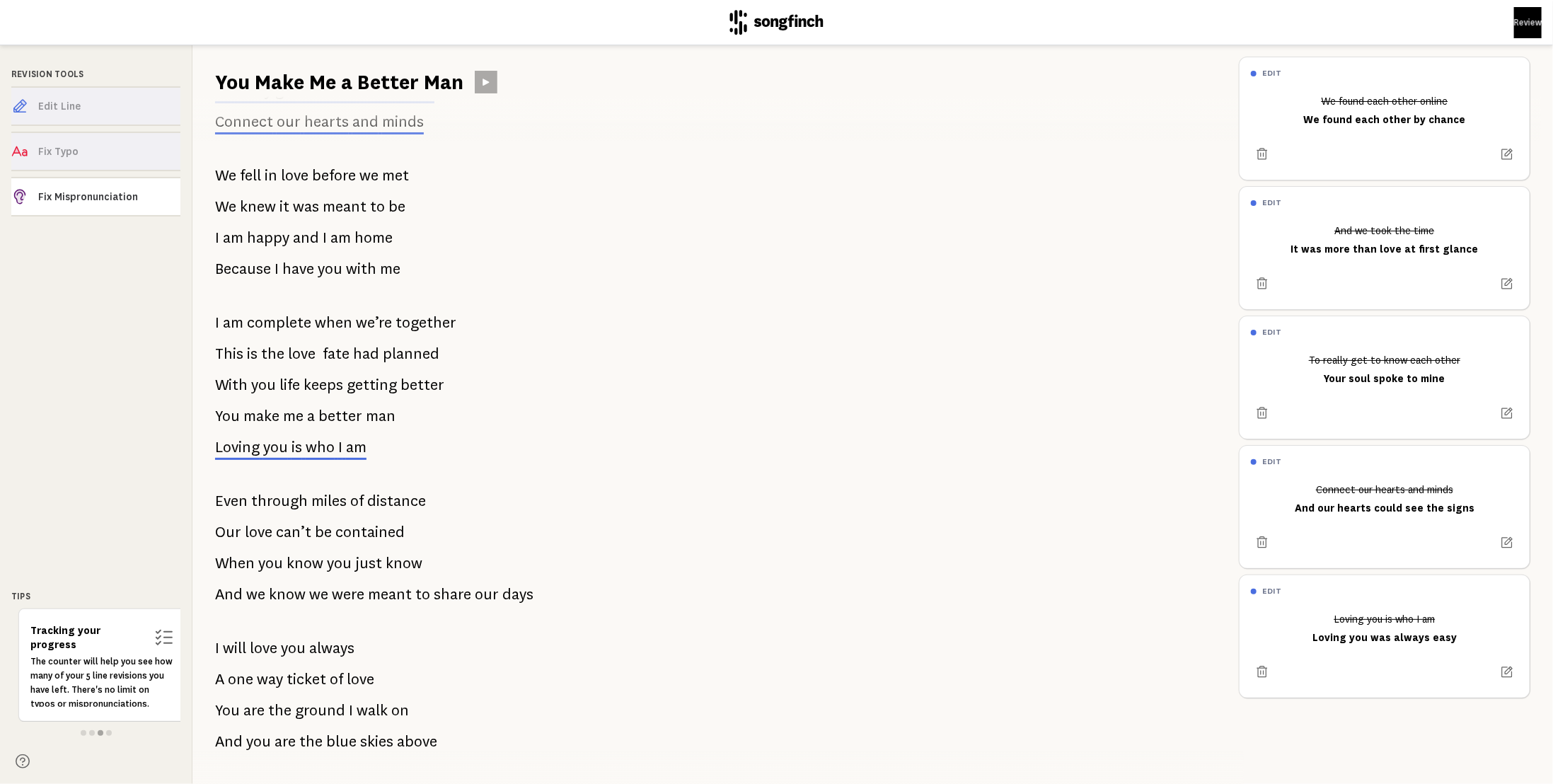
scroll to position [130, 0]
click at [328, 441] on span "who" at bounding box center [320, 444] width 29 height 17
click at [91, 103] on div "Edit Line Fix Typo Fix Mispronunciation" at bounding box center [96, 154] width 169 height 136
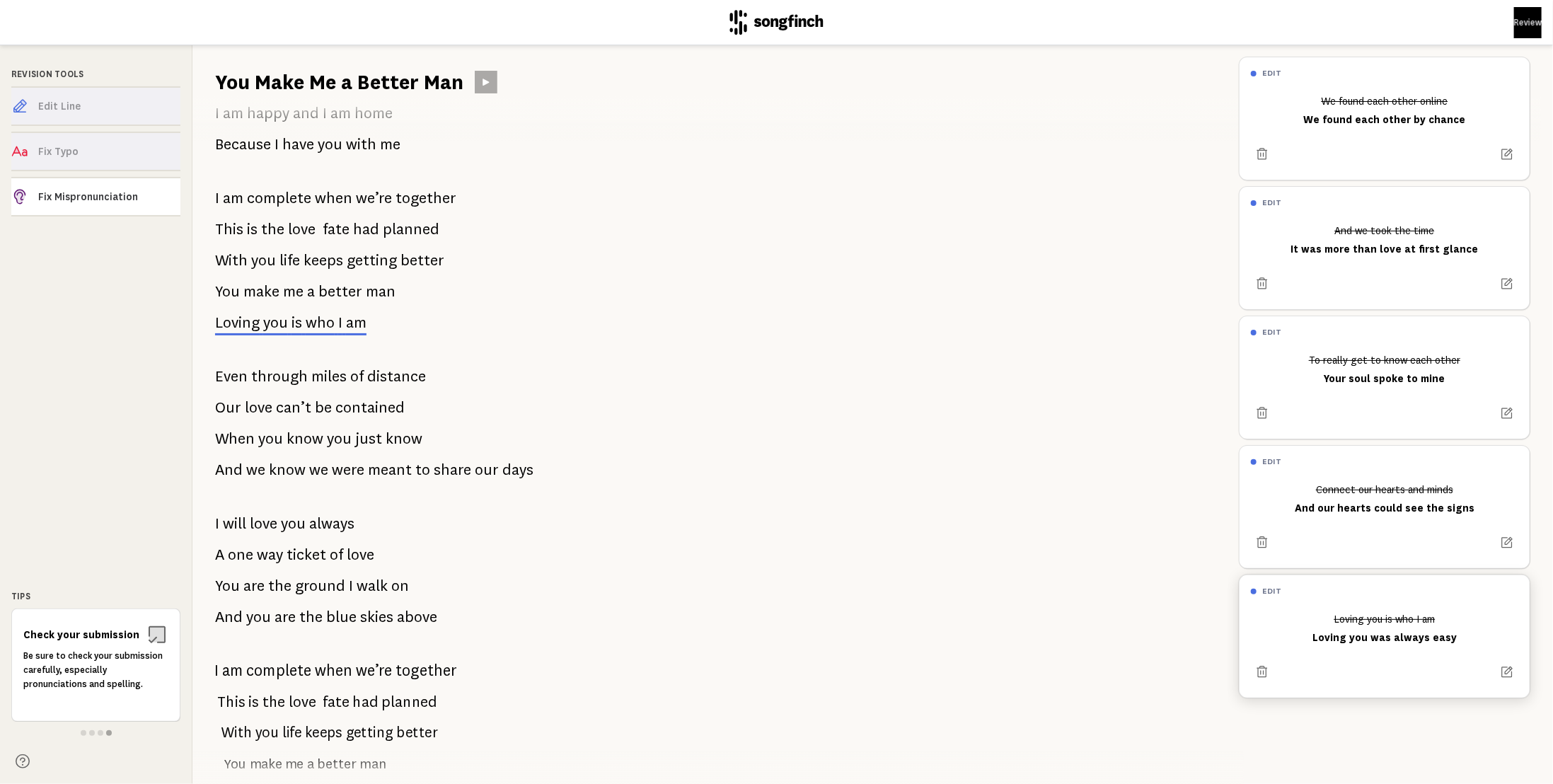
scroll to position [272, 0]
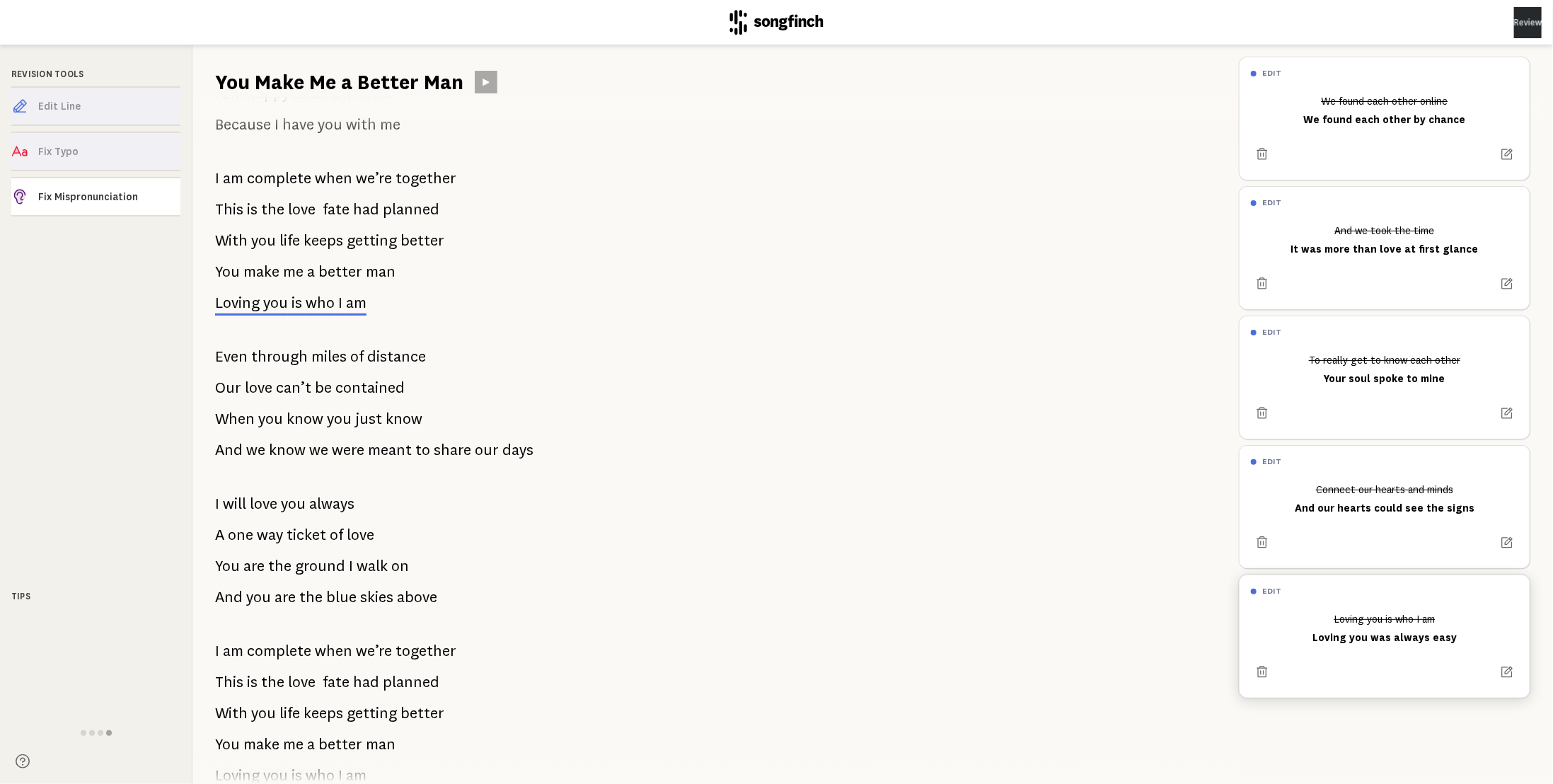
drag, startPoint x: 1500, startPoint y: 23, endPoint x: 1492, endPoint y: 33, distance: 12.8
click at [1514, 23] on button "Review" at bounding box center [1527, 23] width 28 height 31
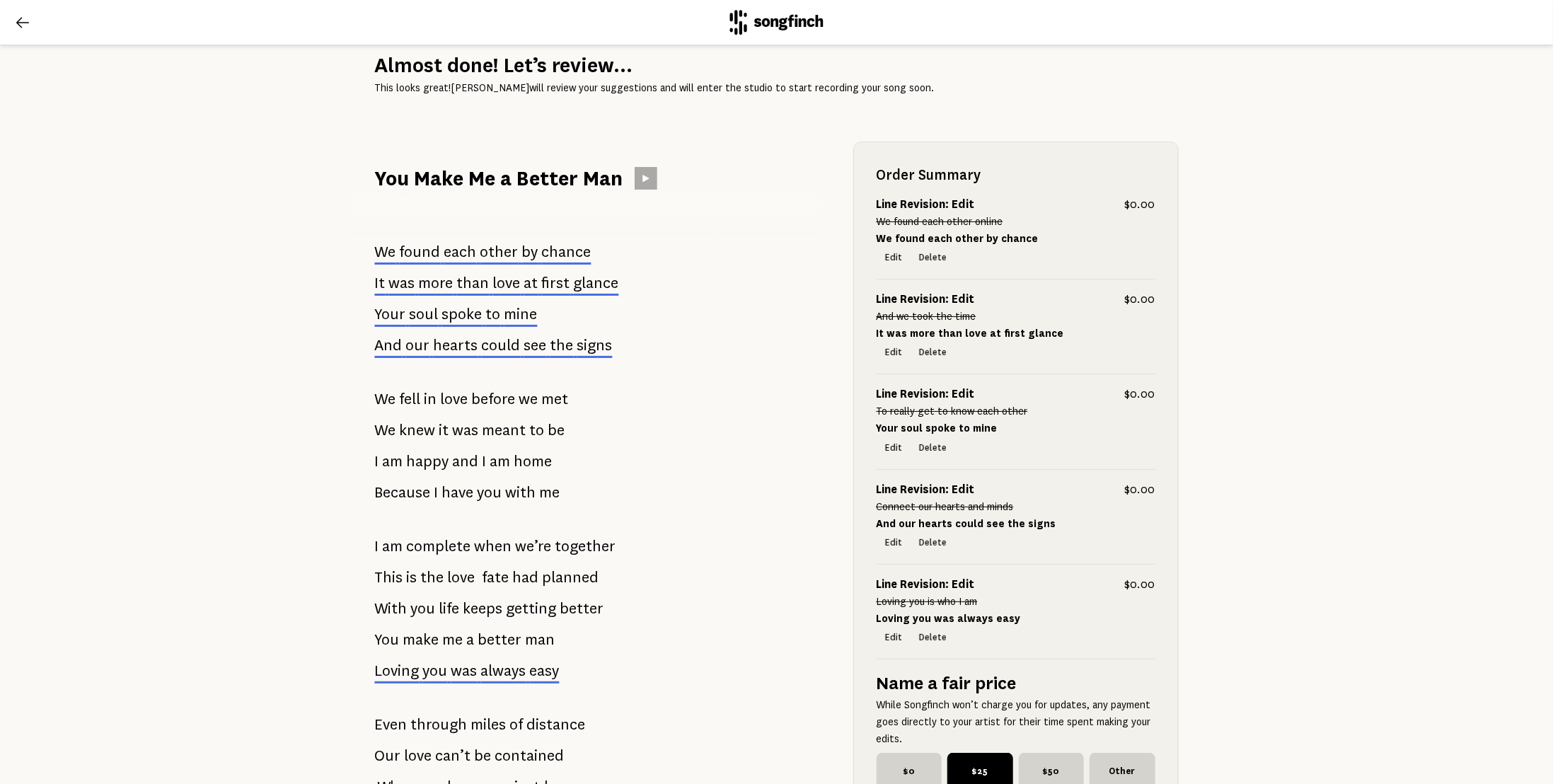
scroll to position [94, 0]
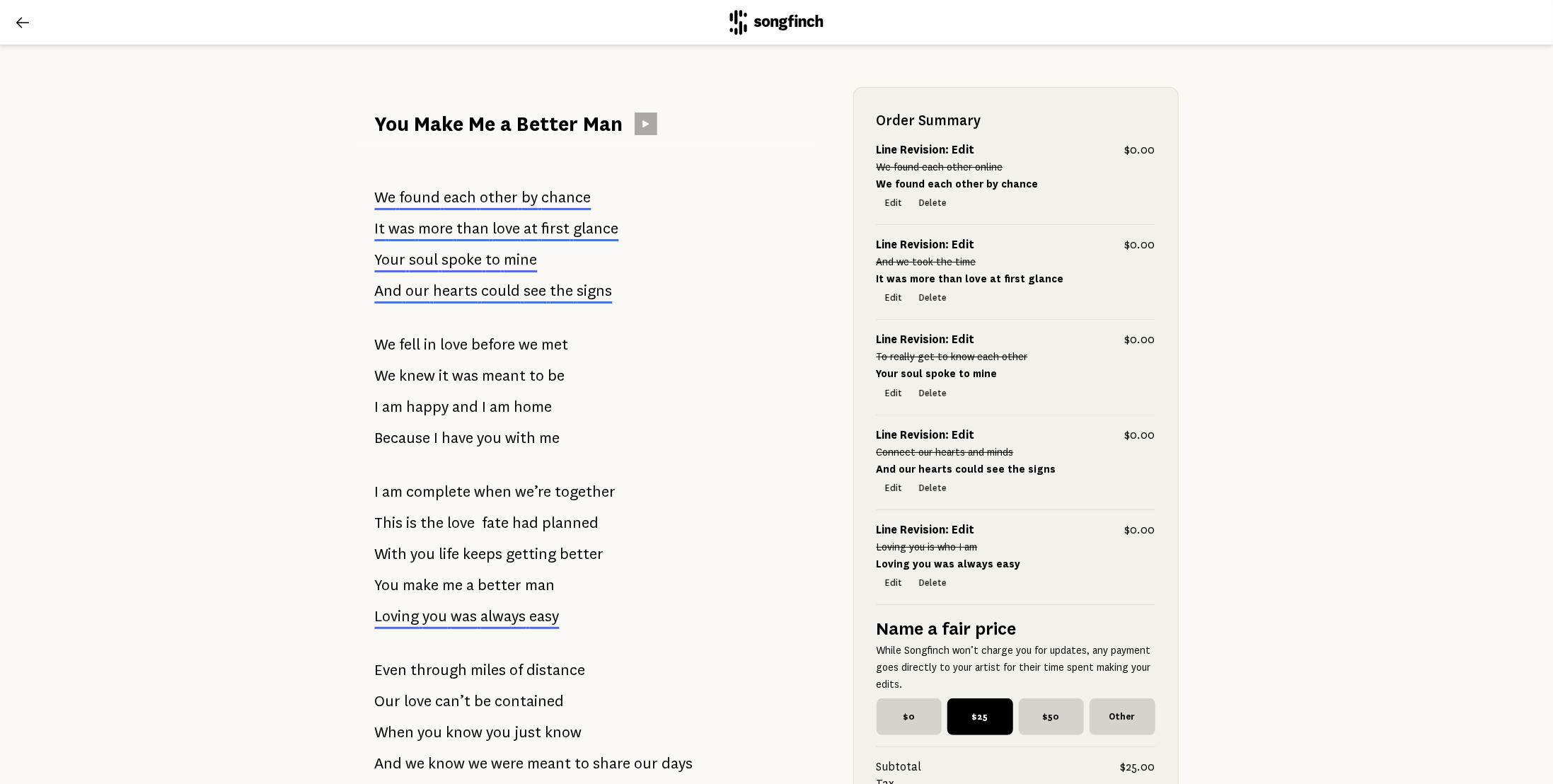
click at [24, 18] on icon at bounding box center [23, 23] width 17 height 17
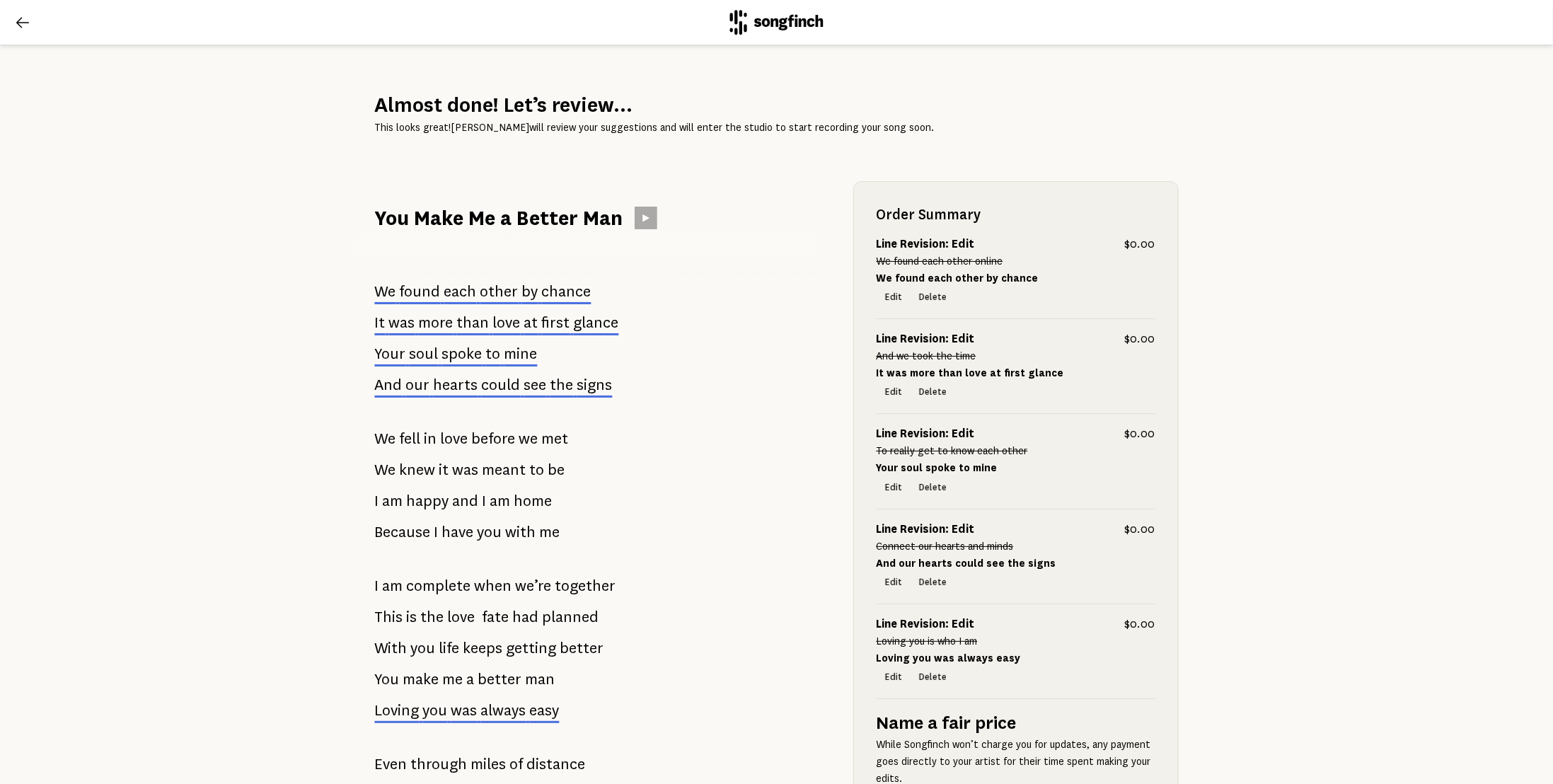
click at [21, 23] on icon at bounding box center [23, 23] width 17 height 17
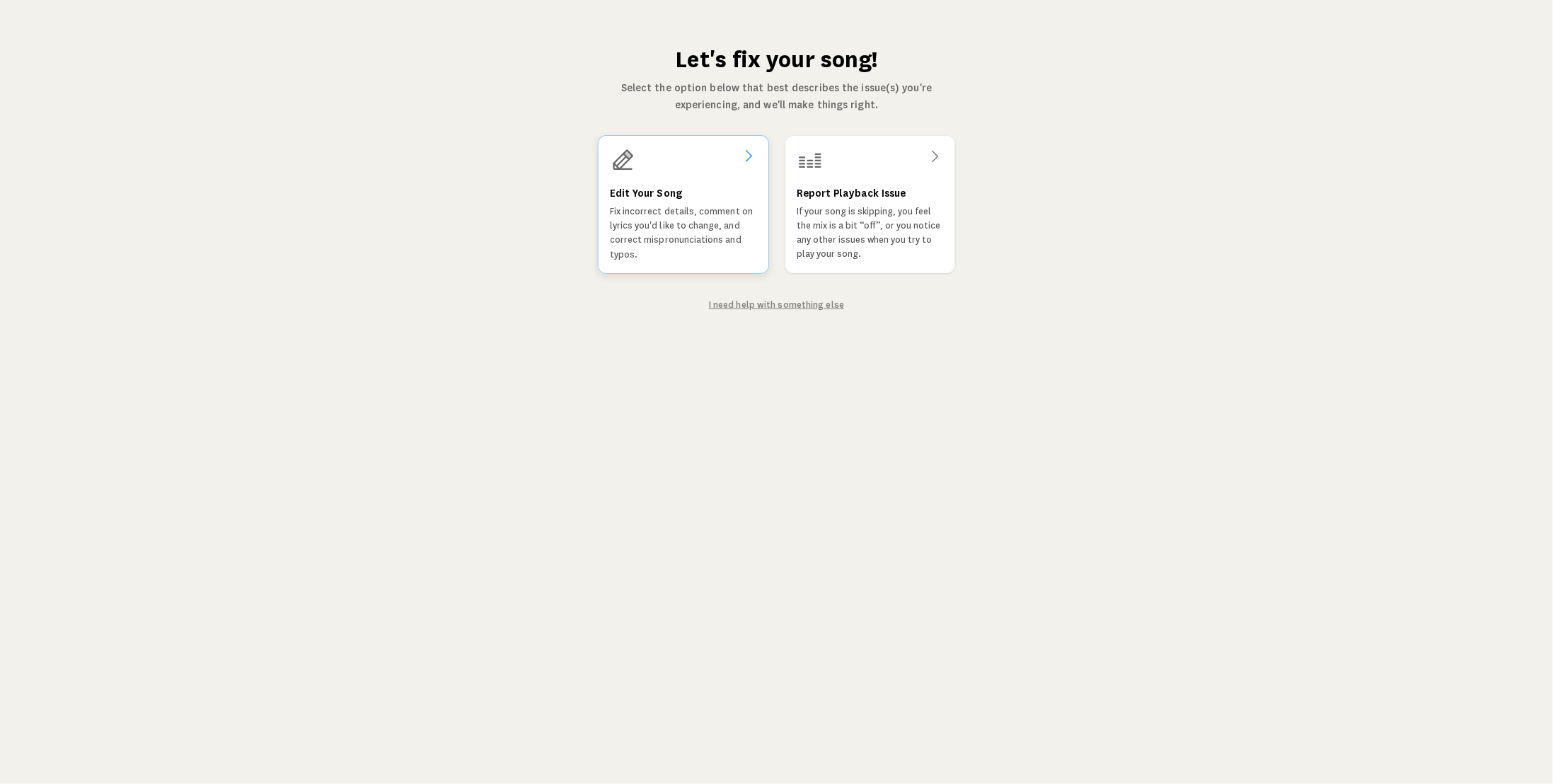
click at [741, 154] on icon at bounding box center [748, 156] width 17 height 17
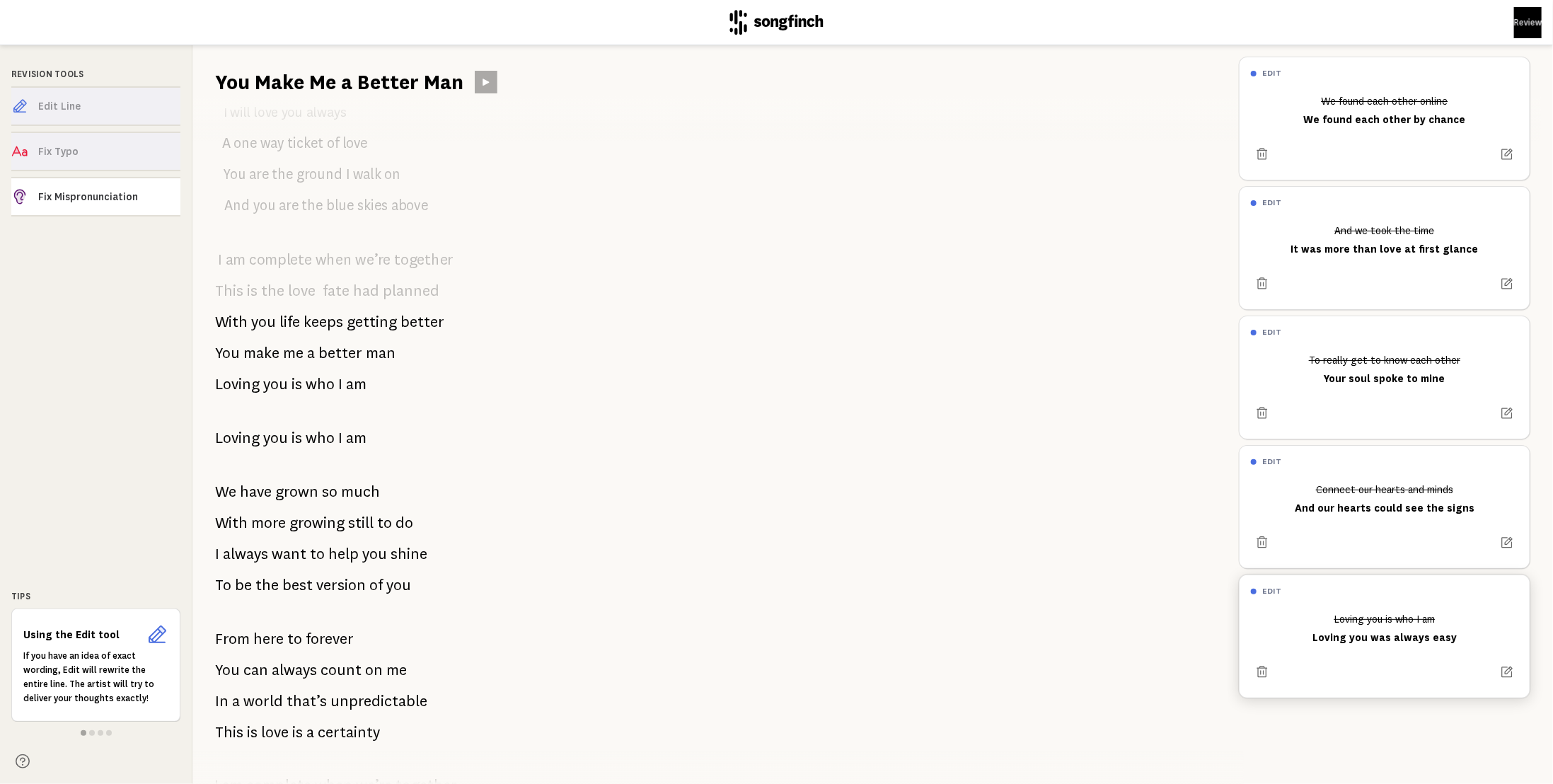
scroll to position [884, 0]
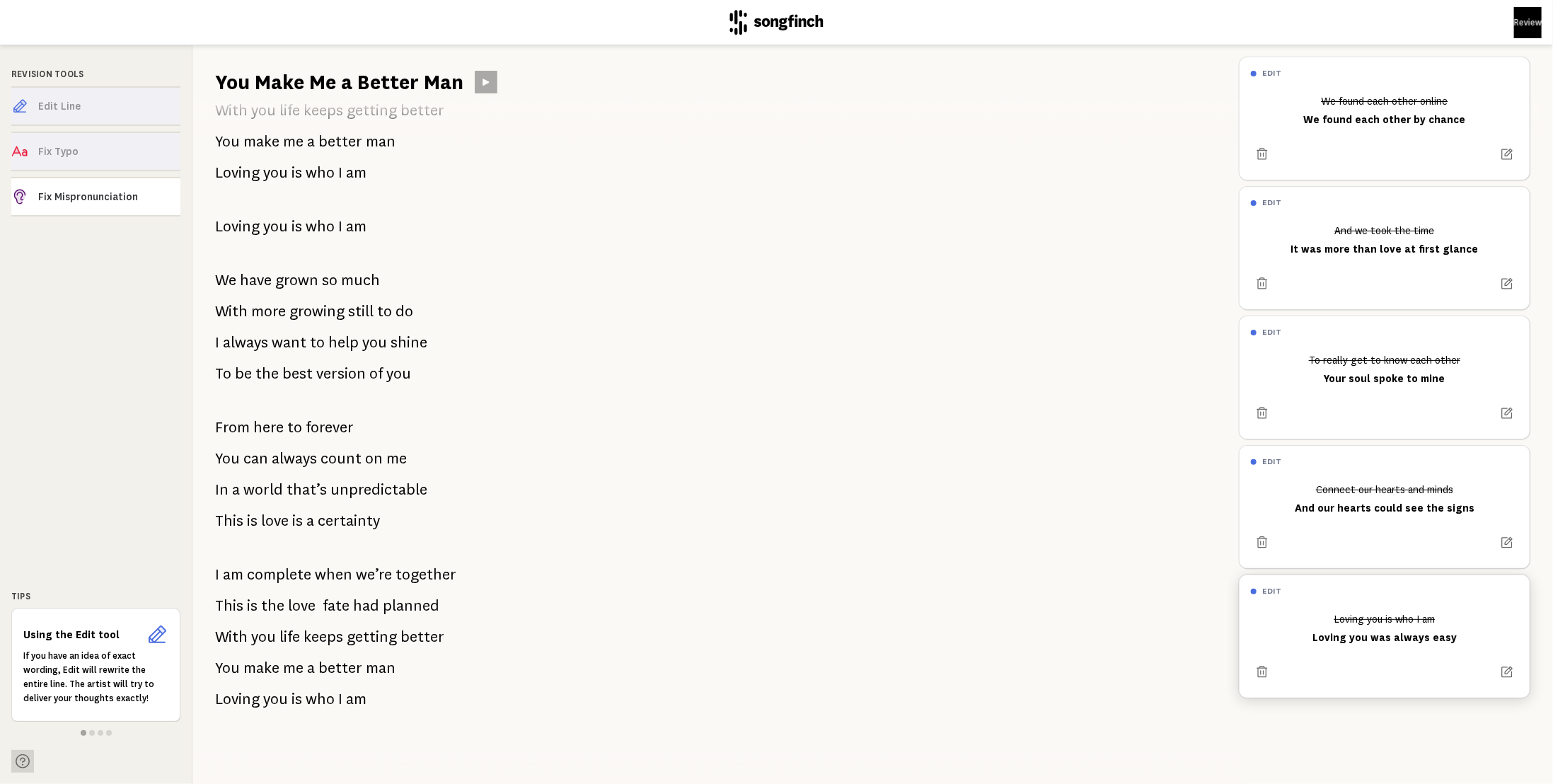
click at [21, 762] on icon at bounding box center [23, 761] width 14 height 14
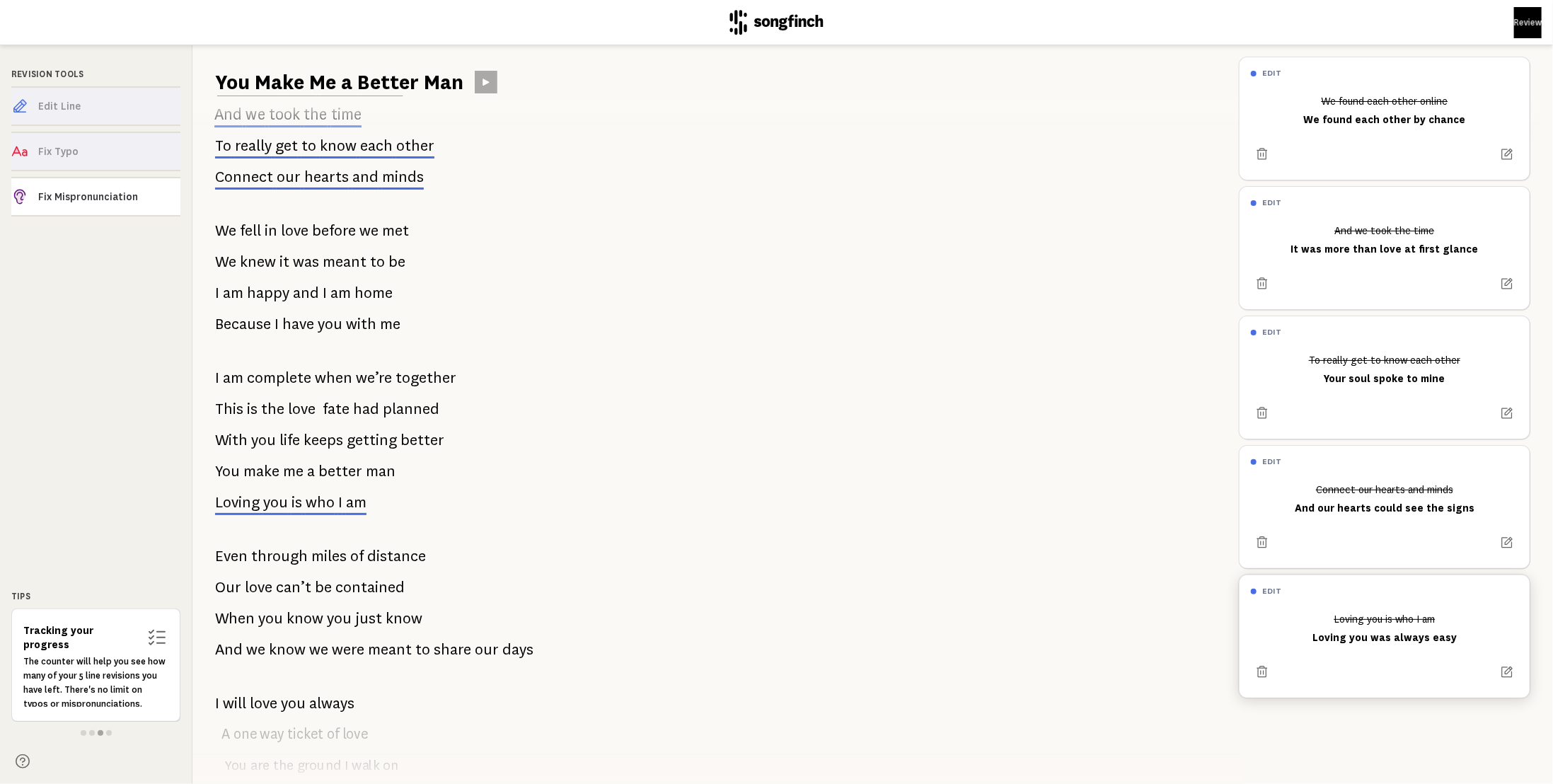
scroll to position [0, 0]
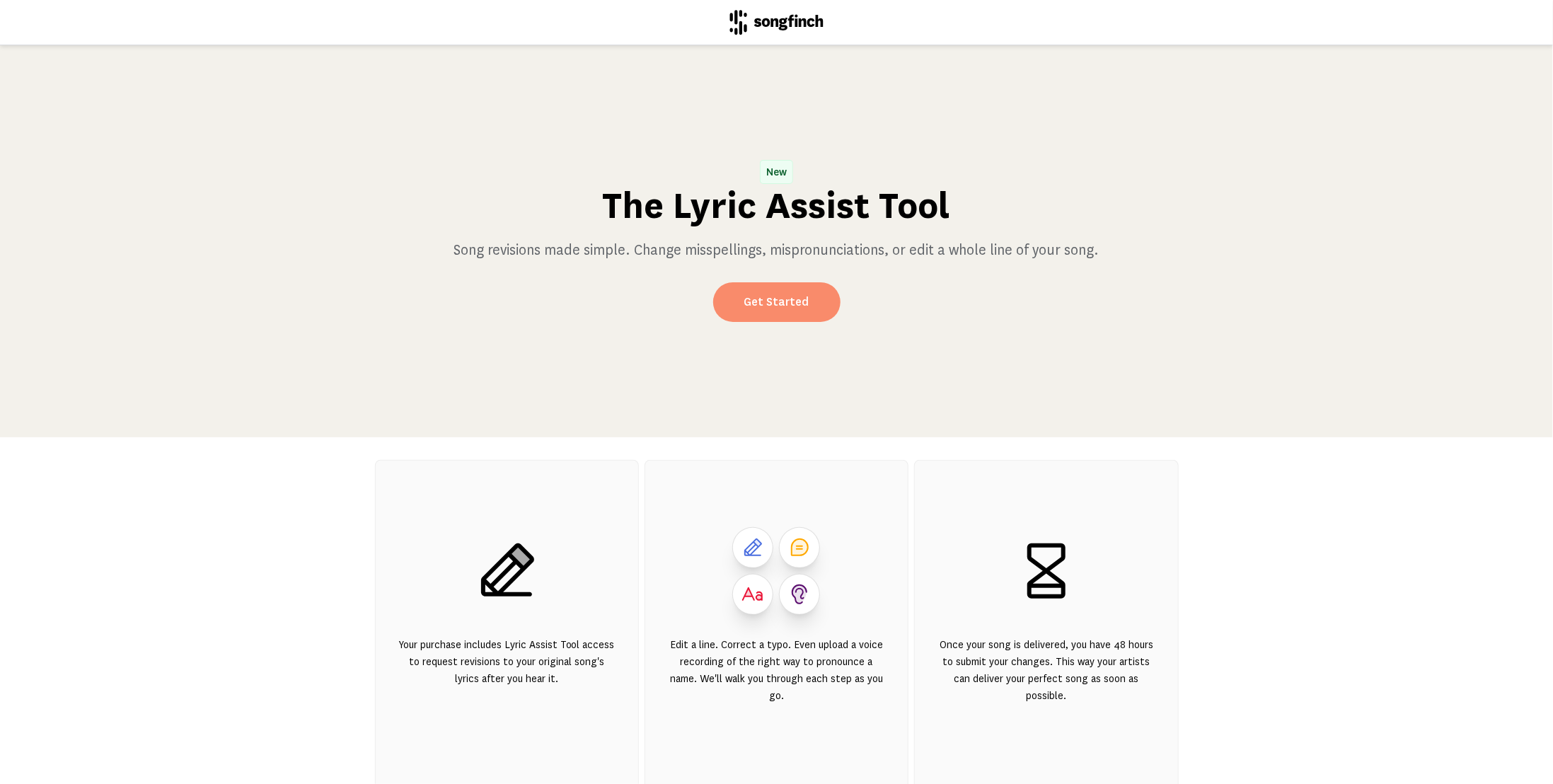
click at [797, 307] on link "Get Started" at bounding box center [777, 302] width 128 height 40
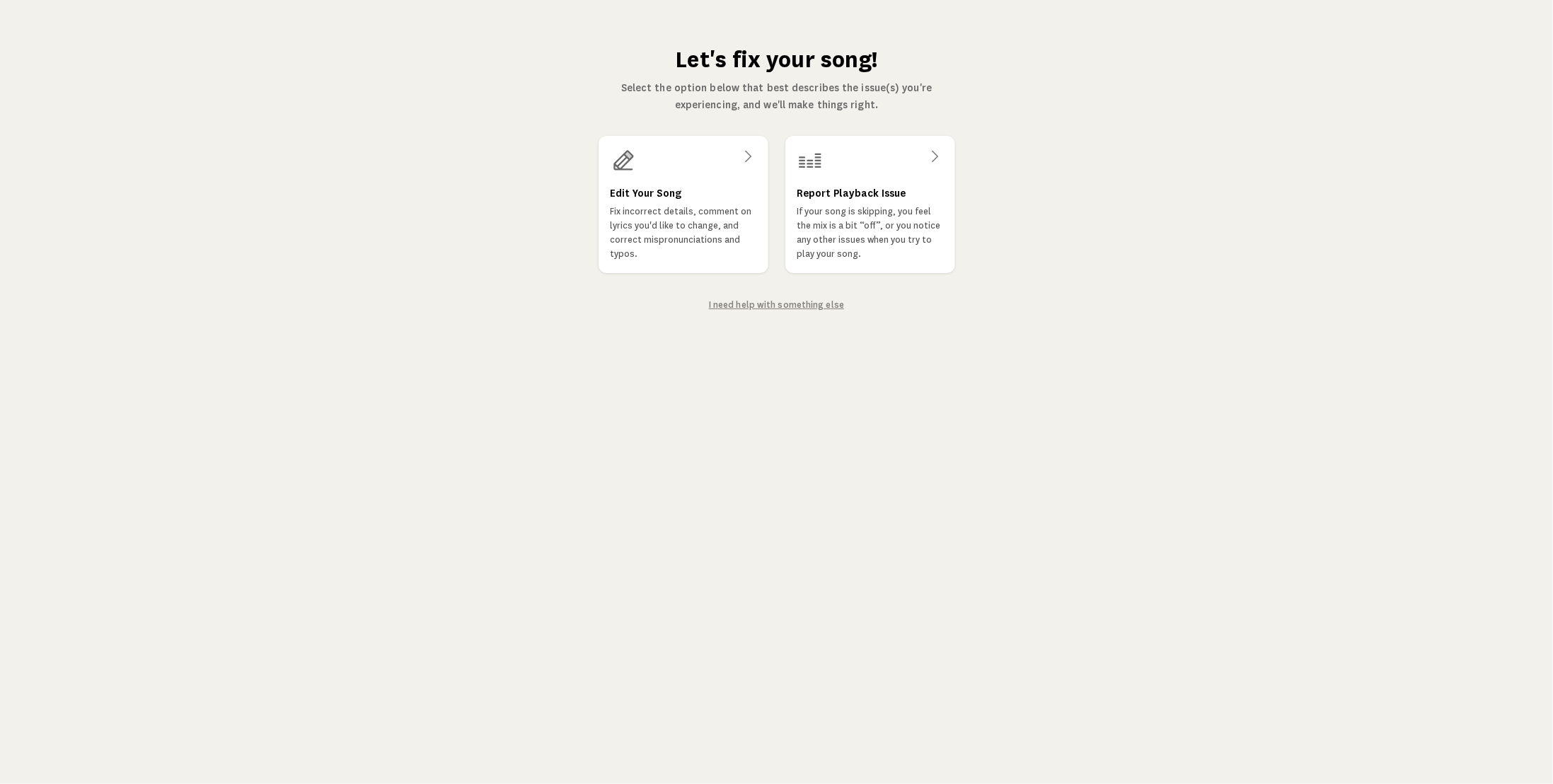
click at [803, 301] on link "I need help with something else" at bounding box center [776, 305] width 135 height 10
click at [658, 187] on h3 "Edit Your Song" at bounding box center [646, 193] width 72 height 17
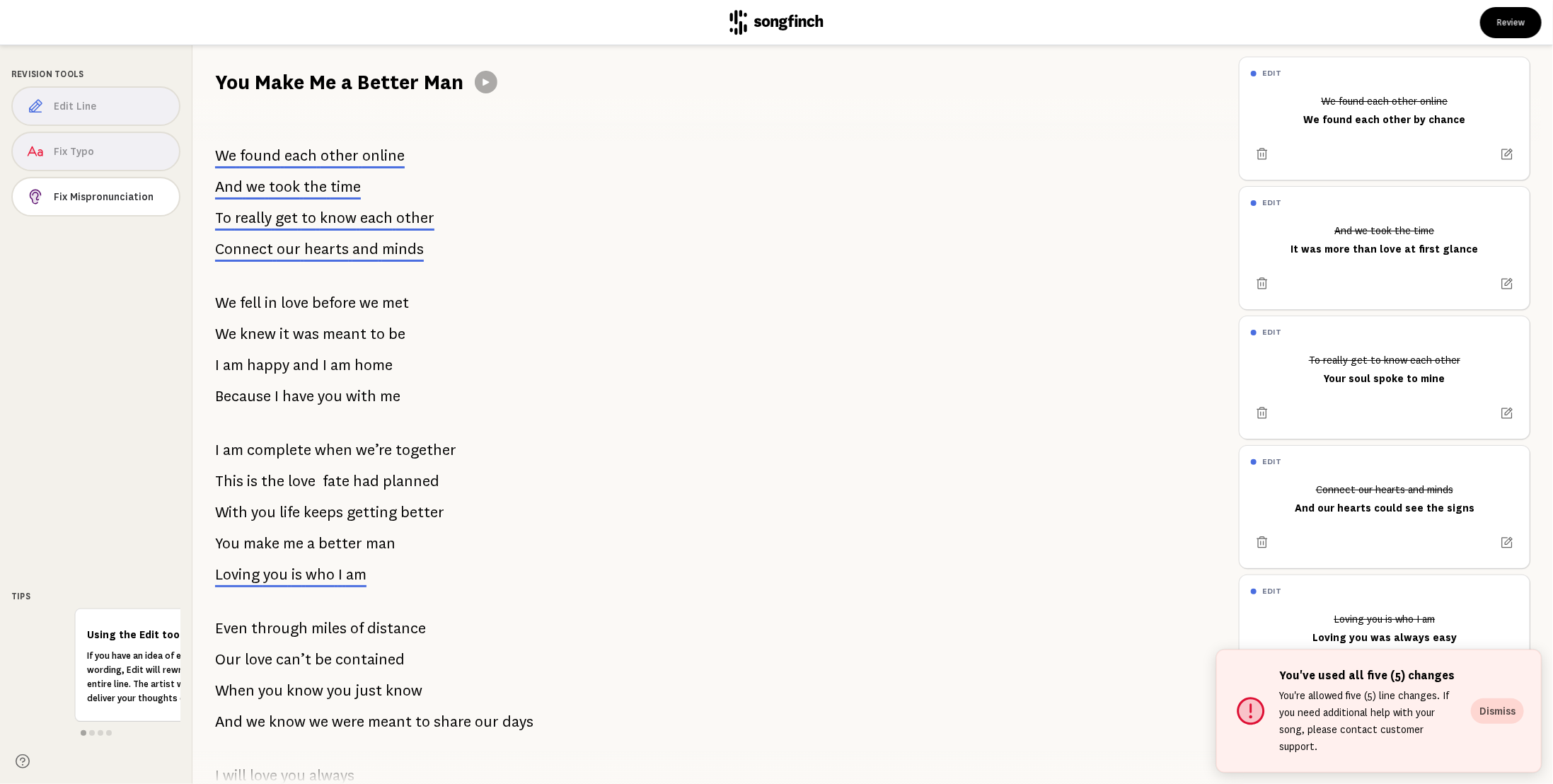
drag, startPoint x: 208, startPoint y: 139, endPoint x: 276, endPoint y: 274, distance: 151.2
click at [276, 275] on div "We found each other online And we took the time To really get to know each othe…" at bounding box center [710, 440] width 1035 height 688
drag, startPoint x: 238, startPoint y: 120, endPoint x: 483, endPoint y: 307, distance: 308.2
click at [465, 309] on div "We found each other online And we took the time To really get to know each othe…" at bounding box center [710, 440] width 1035 height 688
drag, startPoint x: 467, startPoint y: 281, endPoint x: 470, endPoint y: 257, distance: 24.2
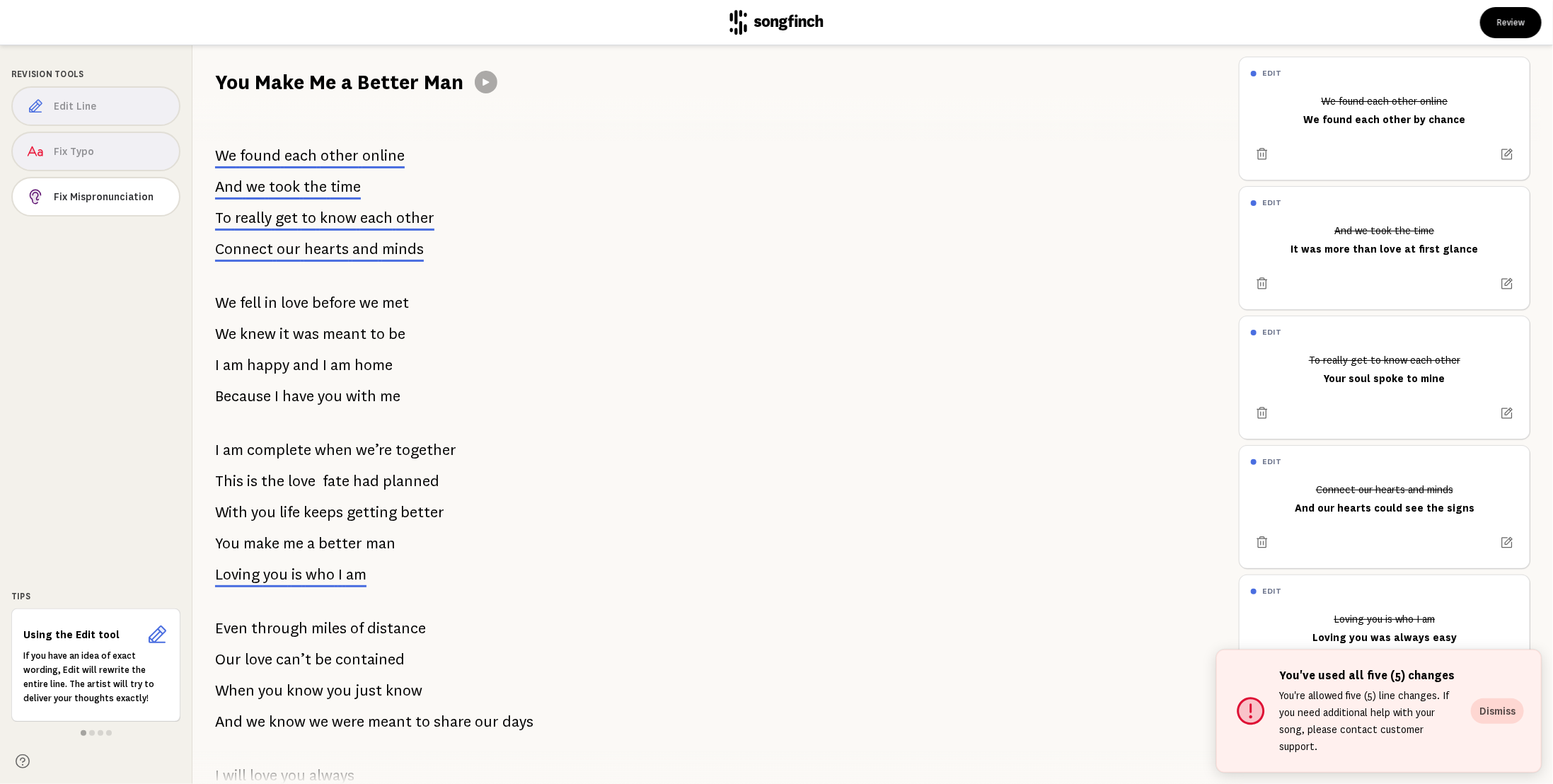
click at [470, 257] on div "We found each other online And we took the time To really get to know each othe…" at bounding box center [710, 440] width 1035 height 688
drag, startPoint x: 205, startPoint y: 113, endPoint x: 554, endPoint y: 486, distance: 510.8
click at [533, 536] on div "We found each other online And we took the time To really get to know each othe…" at bounding box center [710, 440] width 1035 height 688
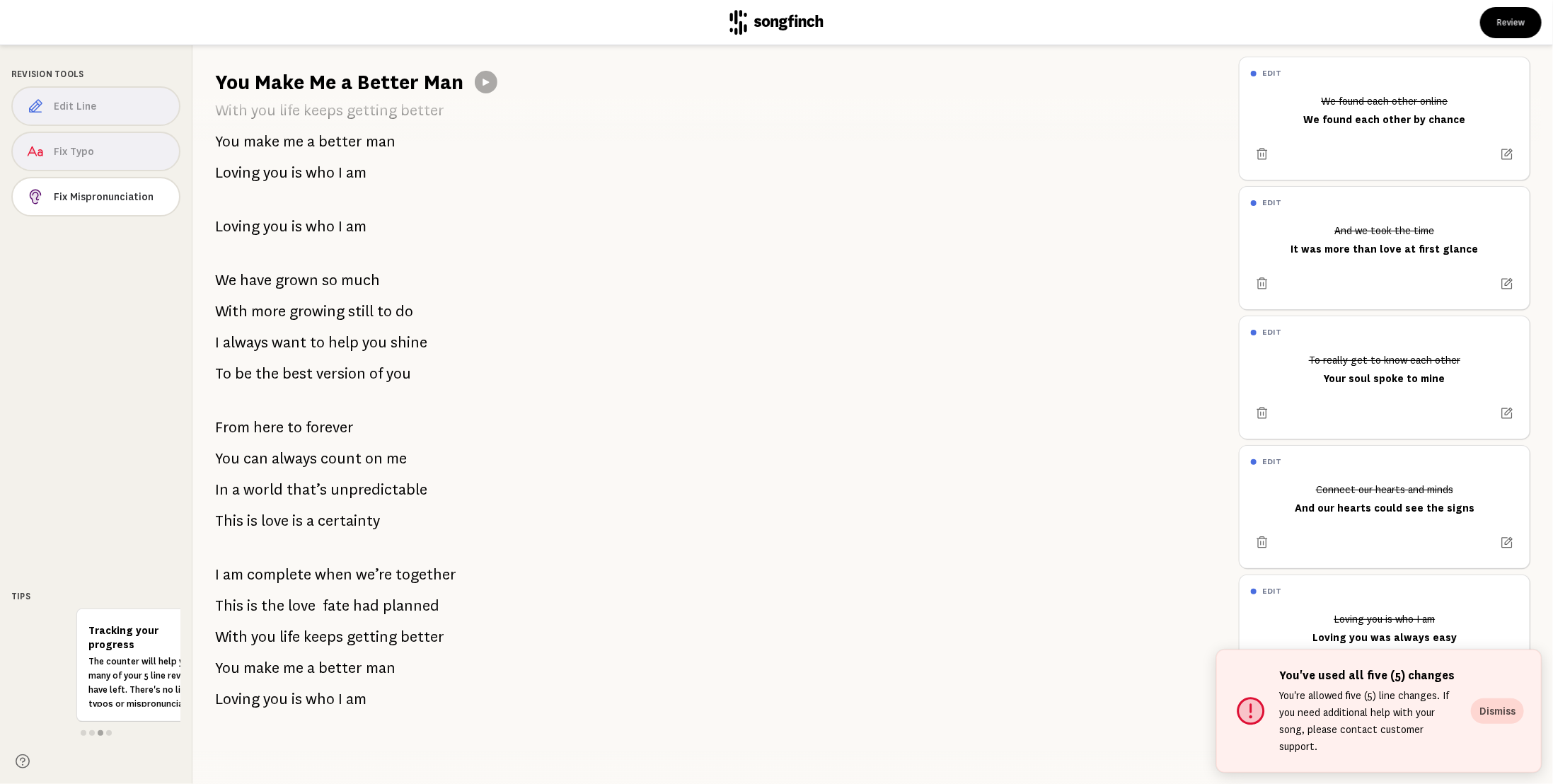
scroll to position [884, 0]
click at [1508, 723] on button "Dismiss" at bounding box center [1497, 711] width 53 height 25
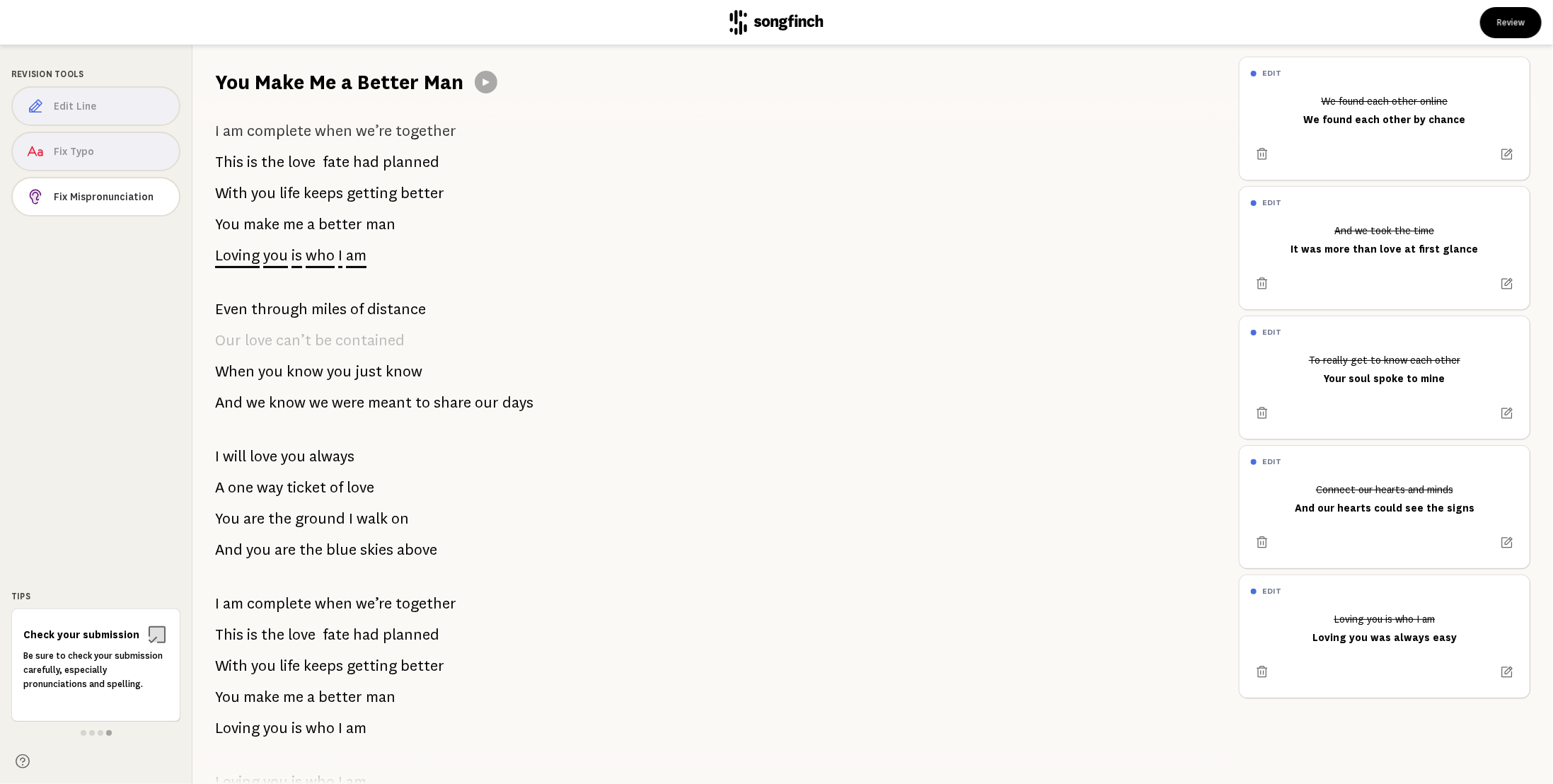
scroll to position [318, 0]
click at [91, 191] on span "Fix Mispronunciation" at bounding box center [111, 197] width 114 height 14
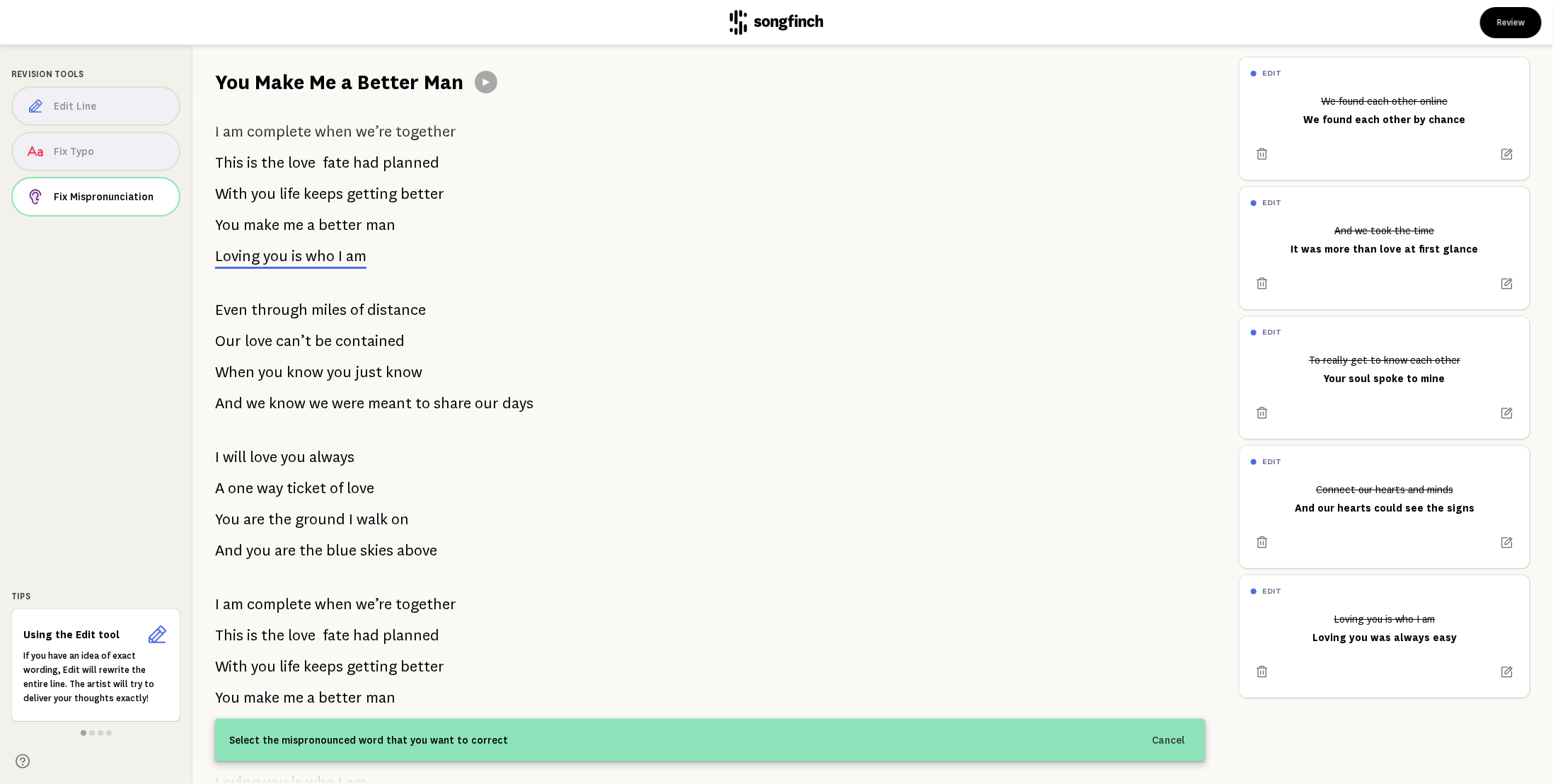
click at [112, 375] on div "Revision Tools Edit Line Fix Typo Fix Mispronunciation Tips Using the Edit tool…" at bounding box center [96, 414] width 193 height 739
click at [1167, 742] on button "Cancel" at bounding box center [1168, 740] width 50 height 25
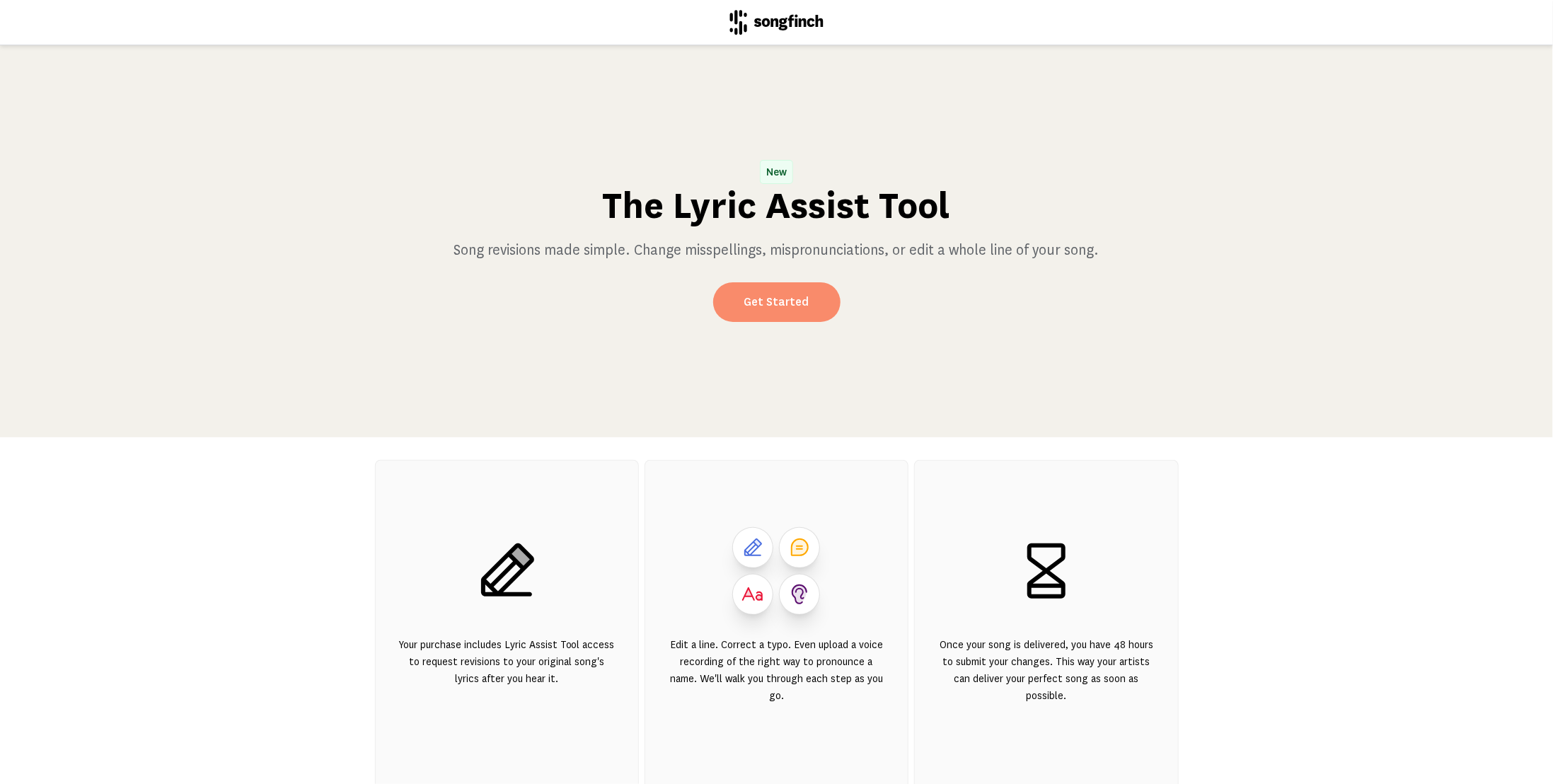
click at [768, 295] on link "Get Started" at bounding box center [777, 302] width 128 height 40
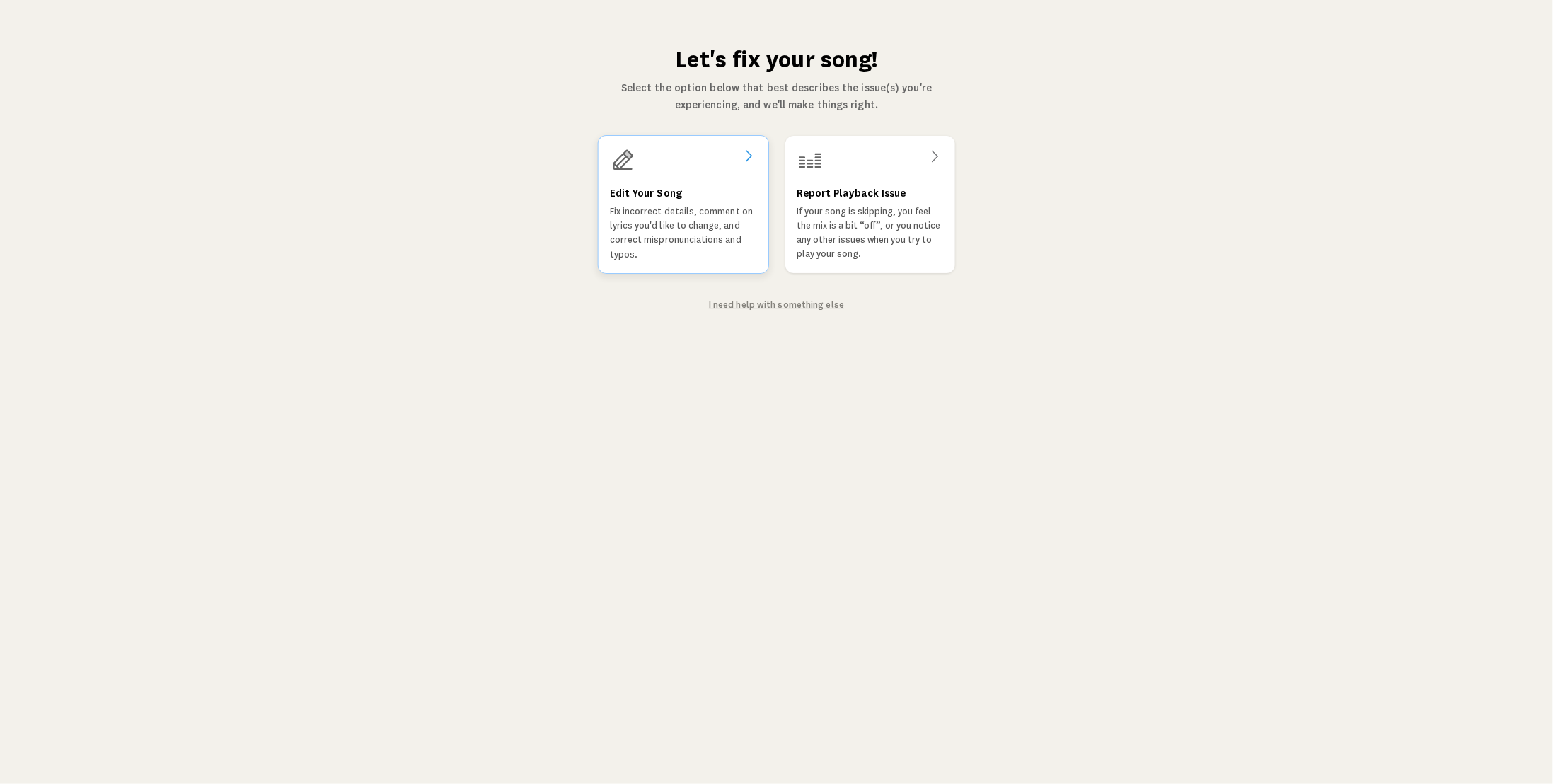
click at [672, 217] on p "Fix incorrect details, comment on lyrics you'd like to change, and correct misp…" at bounding box center [683, 233] width 147 height 57
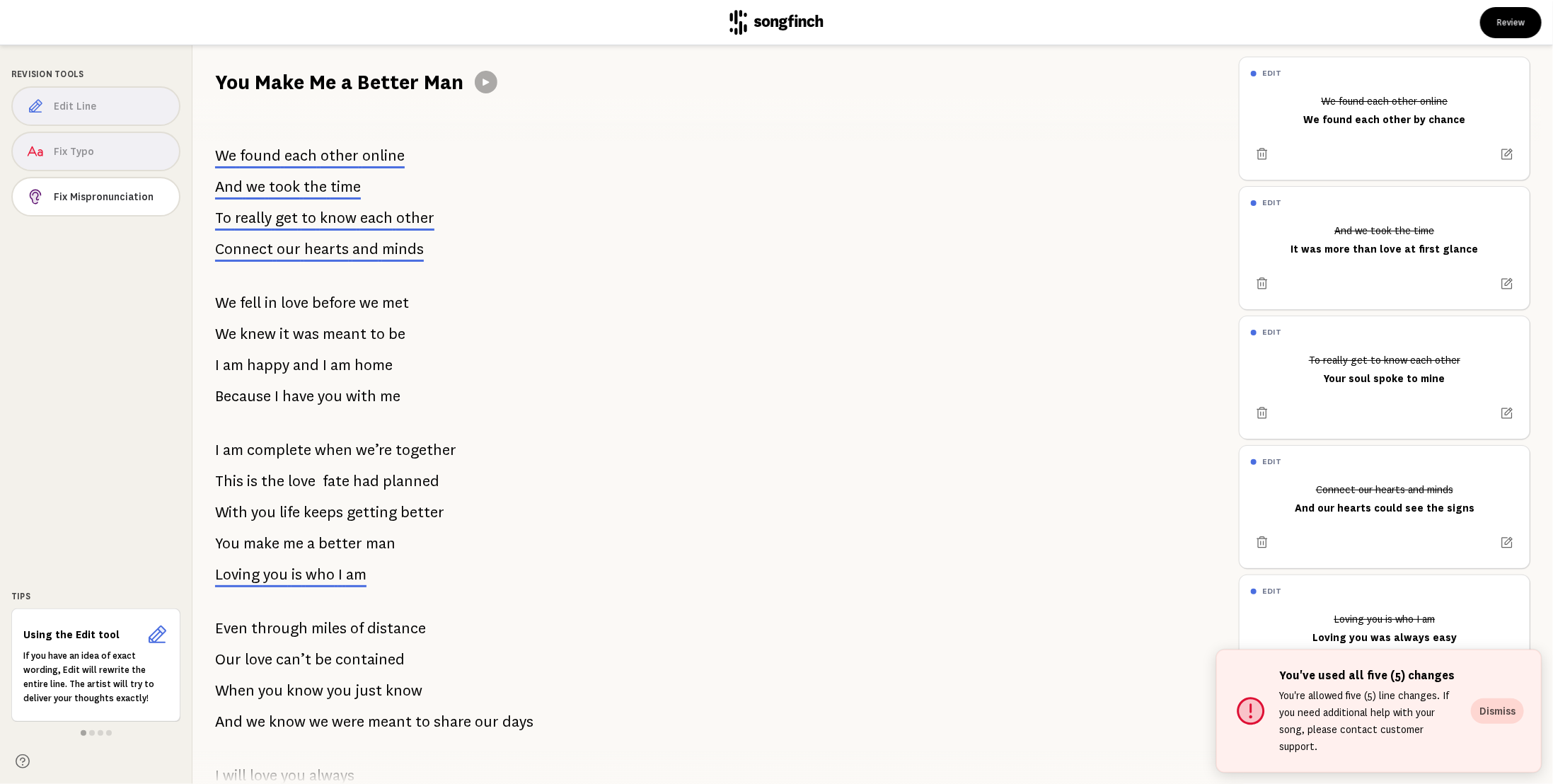
drag, startPoint x: 257, startPoint y: 129, endPoint x: 397, endPoint y: 425, distance: 327.4
click at [396, 424] on div "We found each other online And we took the time To really get to know each othe…" at bounding box center [710, 440] width 1035 height 688
drag, startPoint x: 221, startPoint y: 136, endPoint x: 376, endPoint y: 400, distance: 306.1
click at [372, 402] on div "We found each other online And we took the time To really get to know each othe…" at bounding box center [710, 440] width 1035 height 688
drag, startPoint x: 245, startPoint y: 115, endPoint x: 481, endPoint y: 703, distance: 633.6
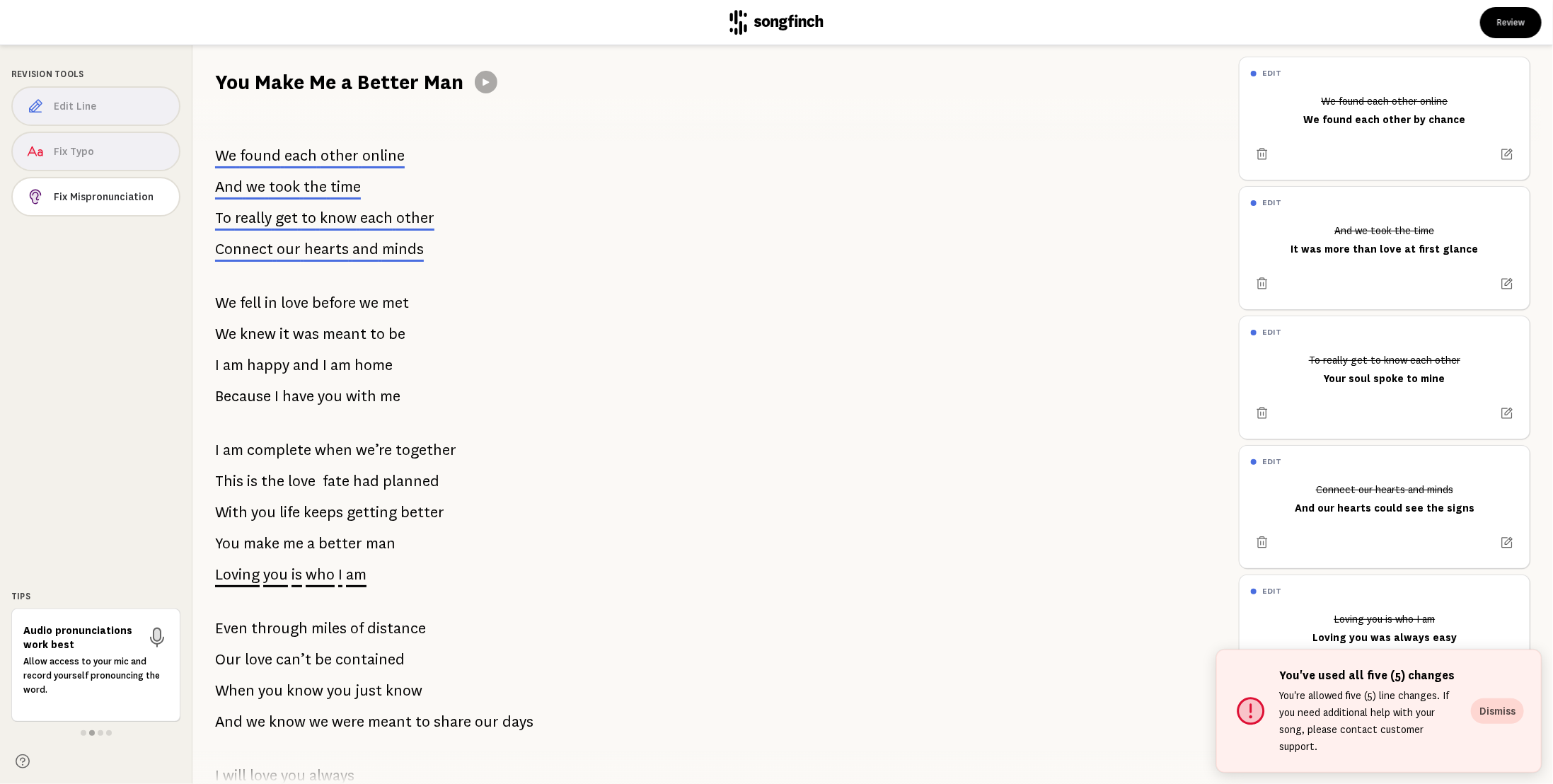
click at [480, 712] on div "We found each other online And we took the time To really get to know each othe…" at bounding box center [710, 440] width 1035 height 688
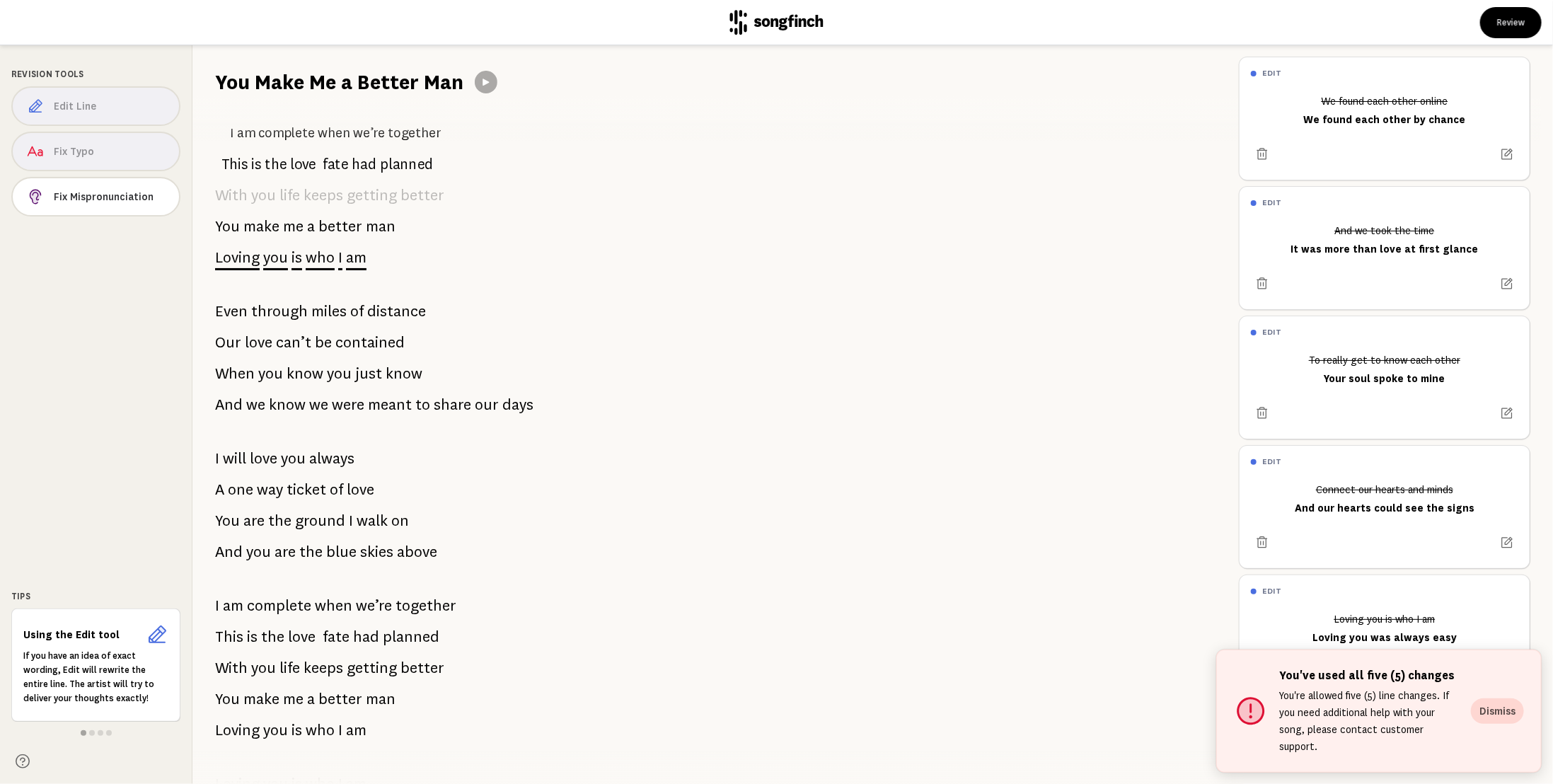
scroll to position [272, 0]
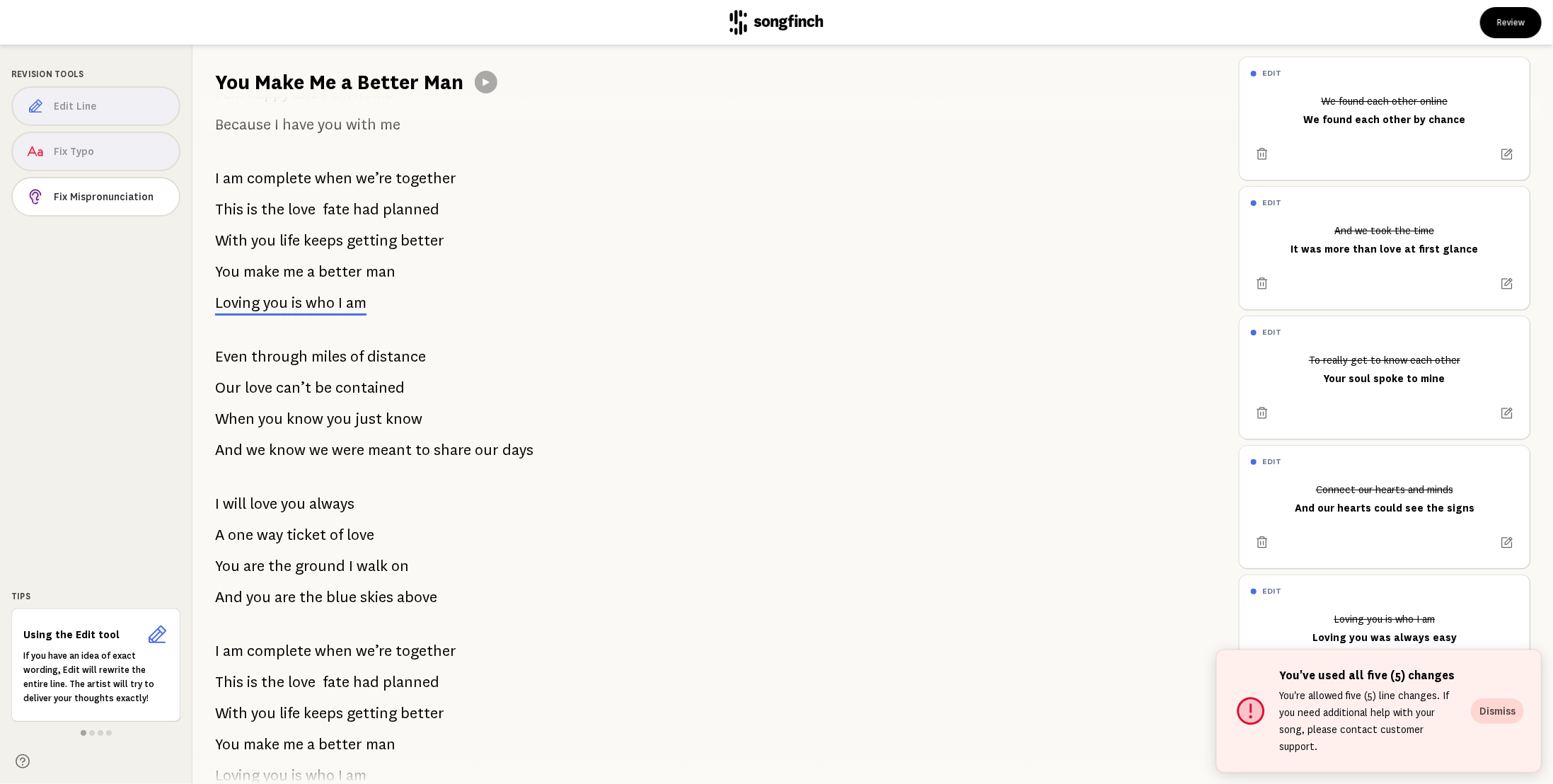
click at [134, 152] on div "Edit Line Fix Typo Fix Mispronunciation" at bounding box center [96, 154] width 169 height 136
click at [54, 152] on div "Edit Line Fix Typo Fix Mispronunciation" at bounding box center [96, 154] width 169 height 136
click at [100, 146] on div "Edit Line Fix Typo Fix Mispronunciation" at bounding box center [96, 154] width 169 height 136
click at [30, 149] on div "Edit Line Fix Typo Fix Mispronunciation" at bounding box center [96, 154] width 169 height 136
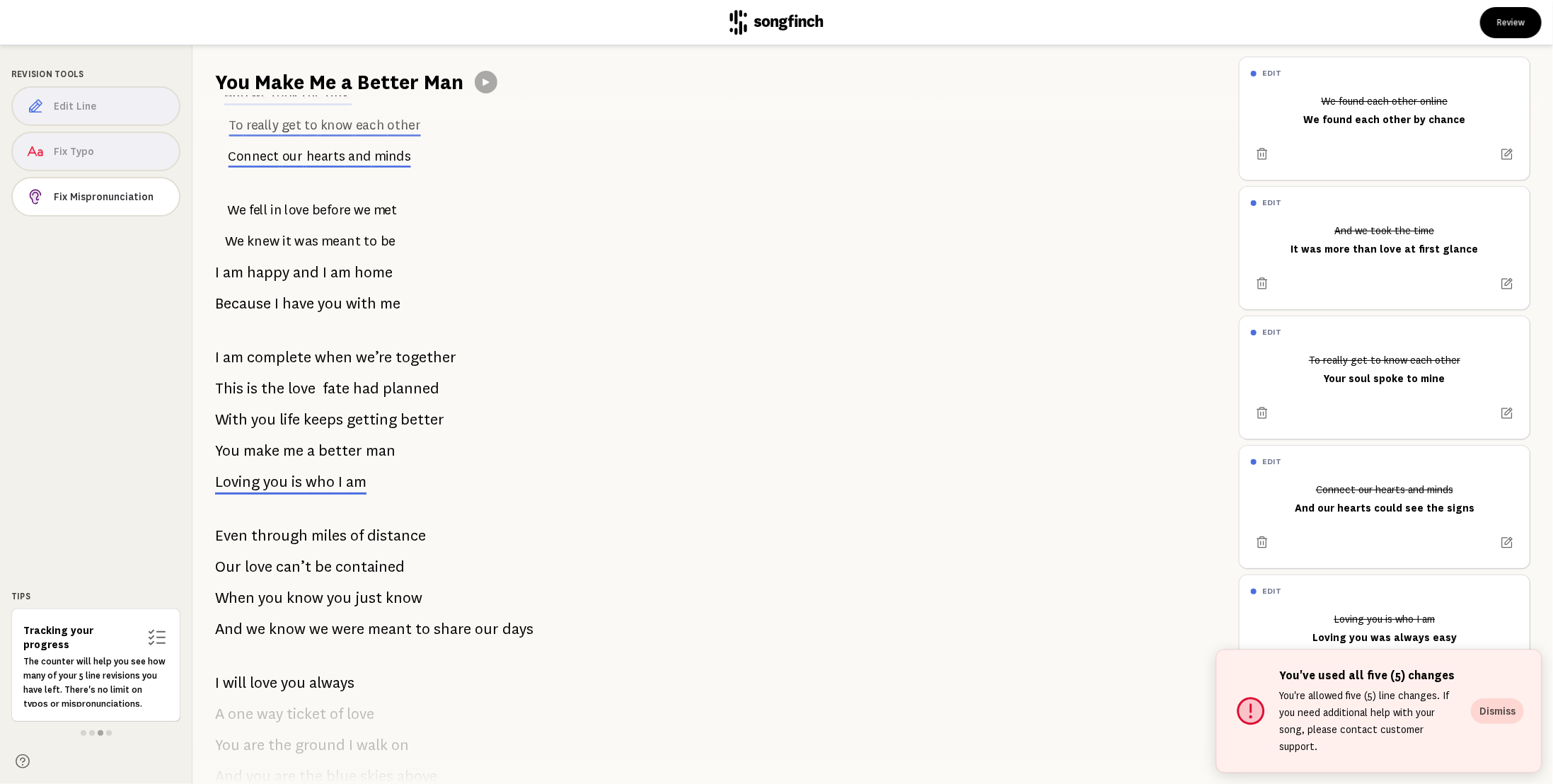
scroll to position [0, 0]
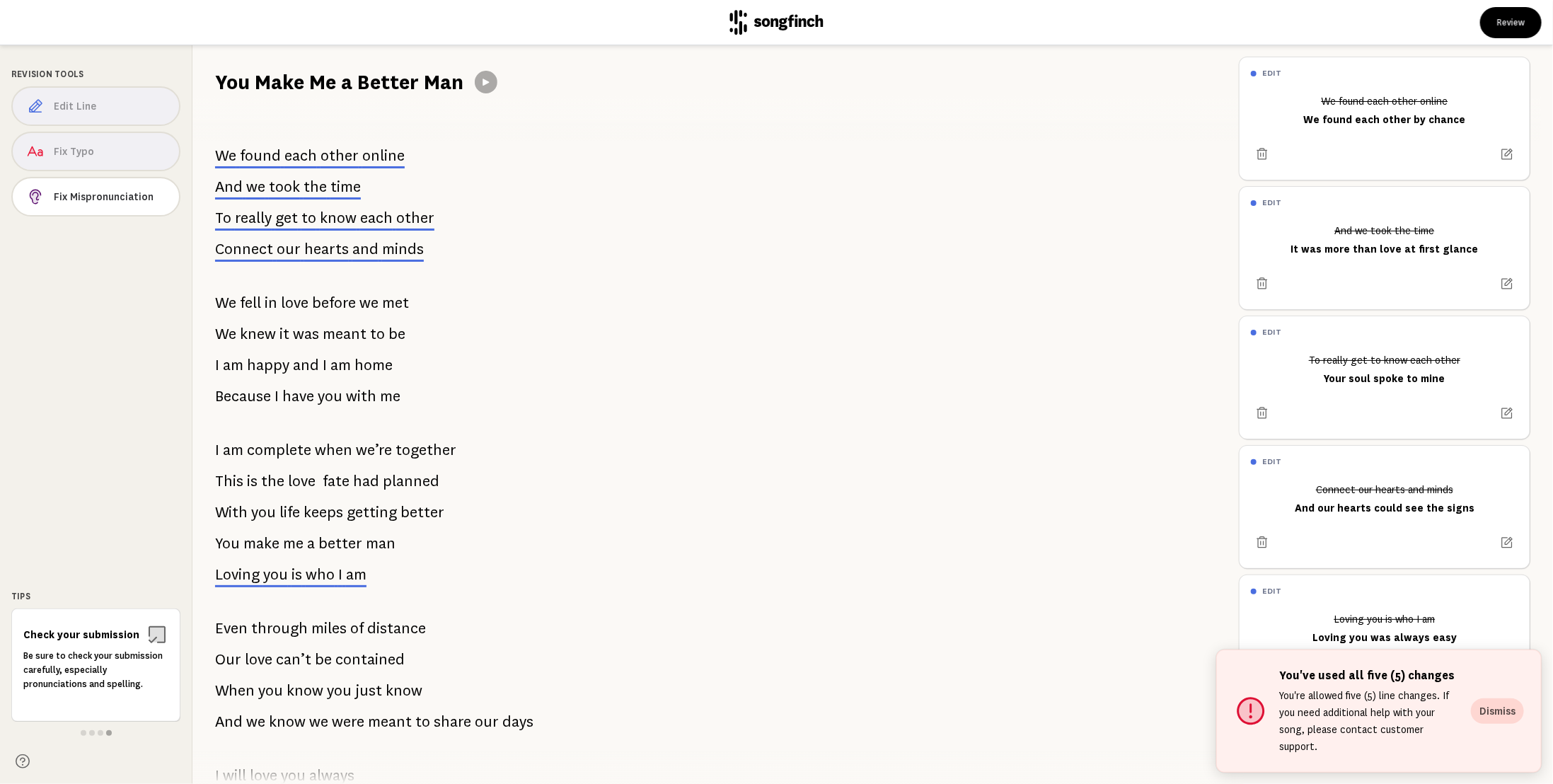
click at [1501, 722] on button "Dismiss" at bounding box center [1497, 711] width 53 height 25
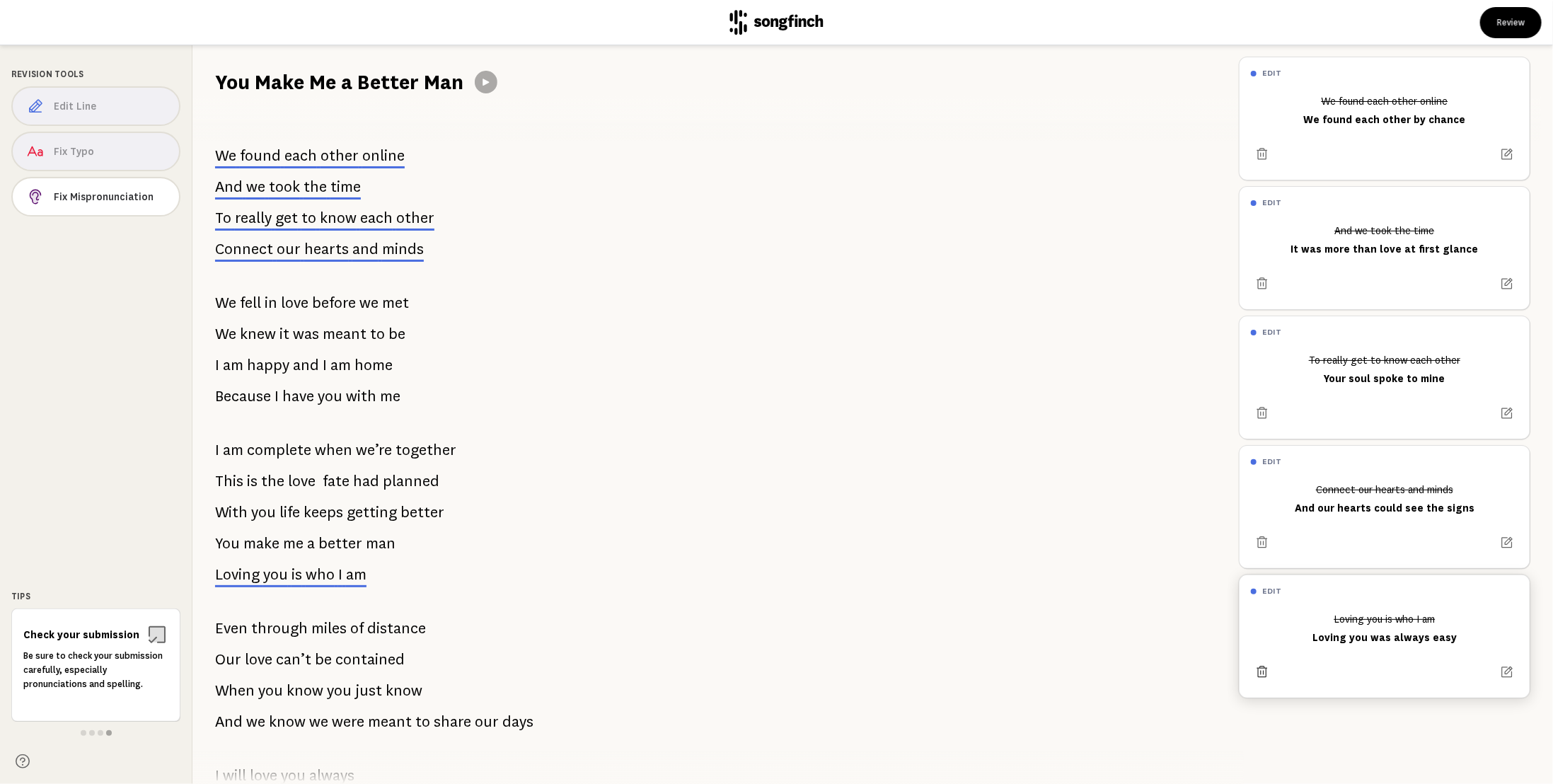
click at [1263, 669] on icon at bounding box center [1263, 671] width 11 height 11
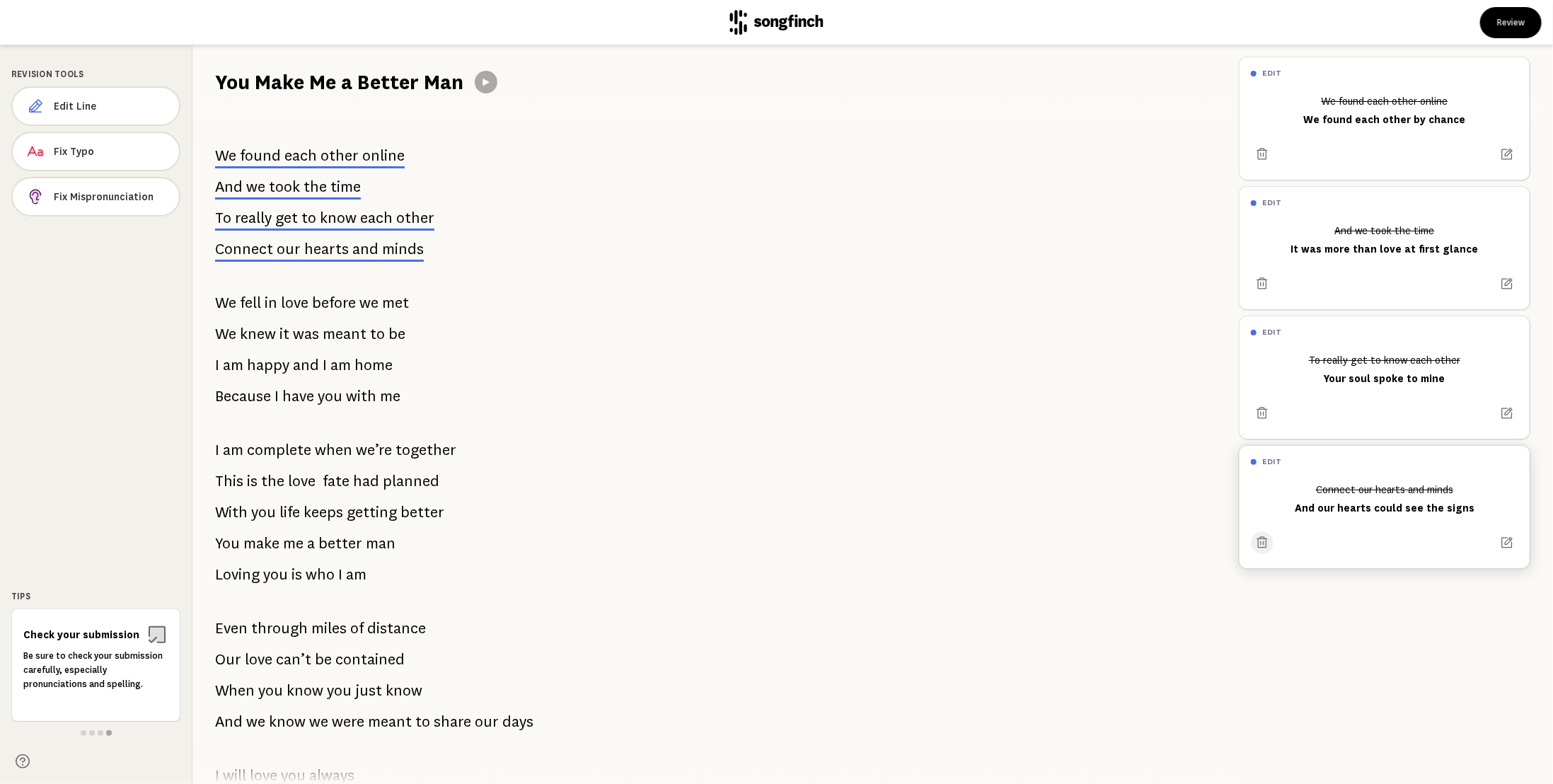
click at [1259, 540] on icon at bounding box center [1263, 542] width 14 height 14
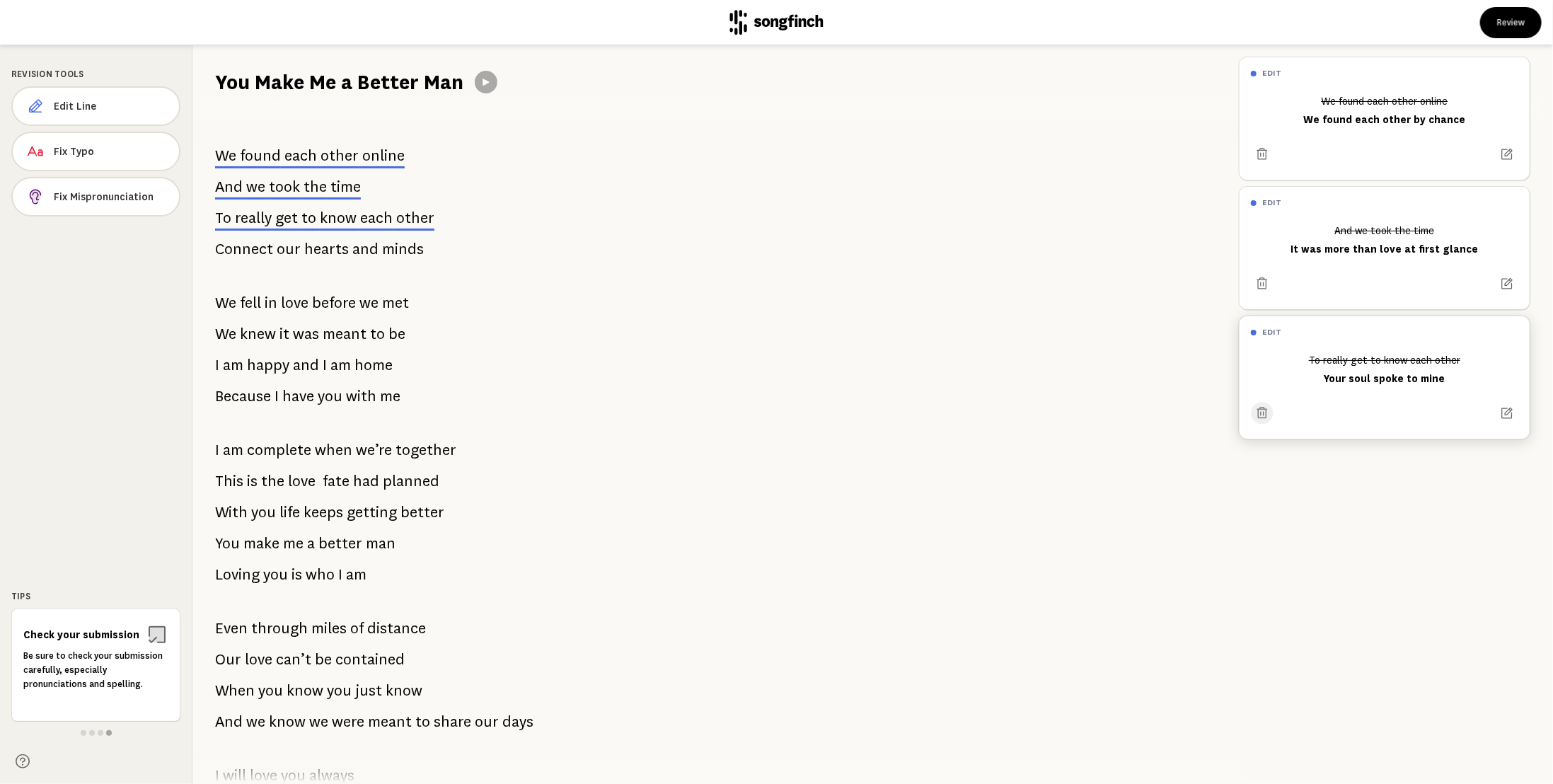
click at [1263, 407] on icon at bounding box center [1263, 413] width 14 height 14
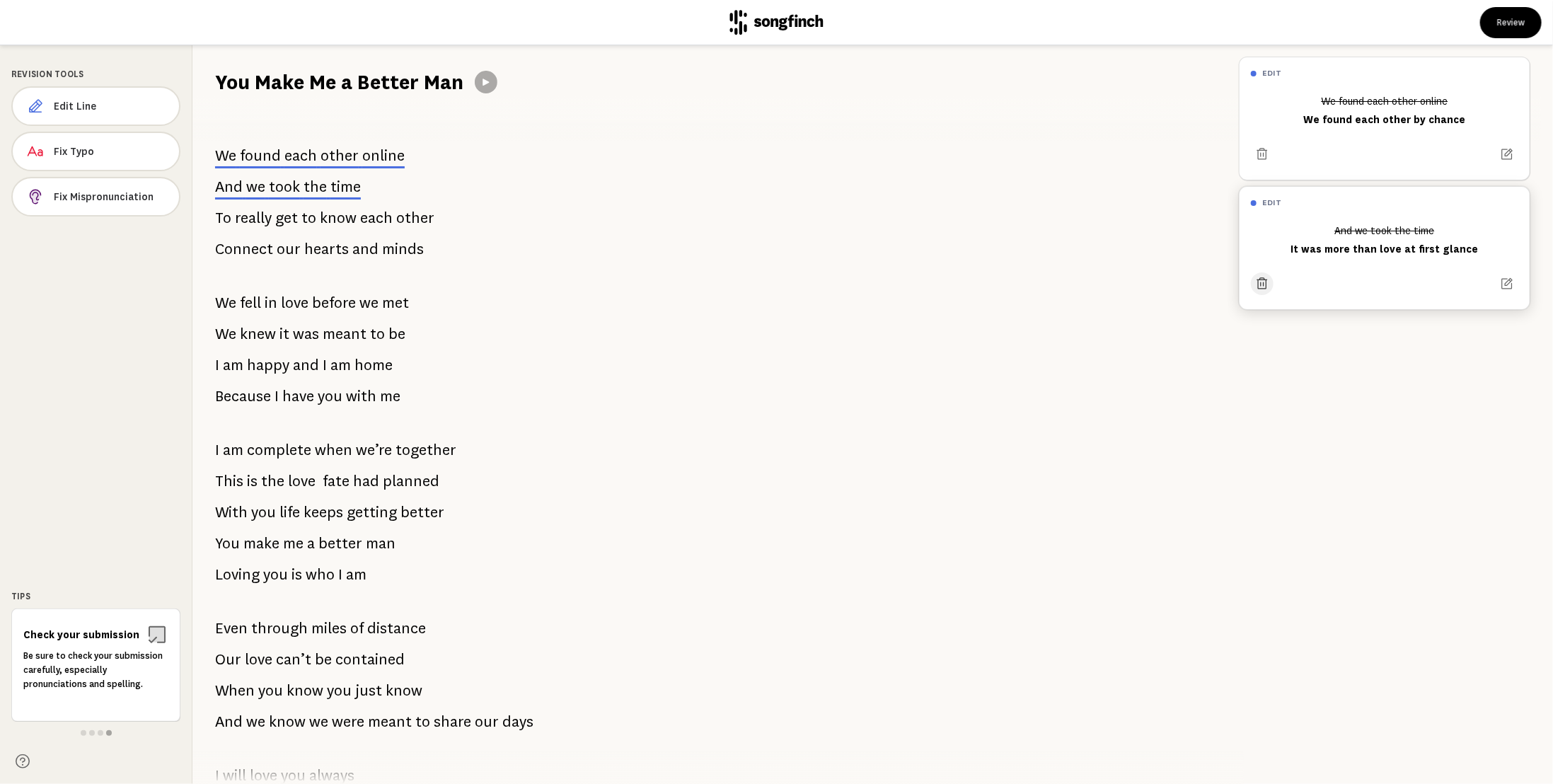
click at [1267, 274] on button at bounding box center [1263, 284] width 23 height 23
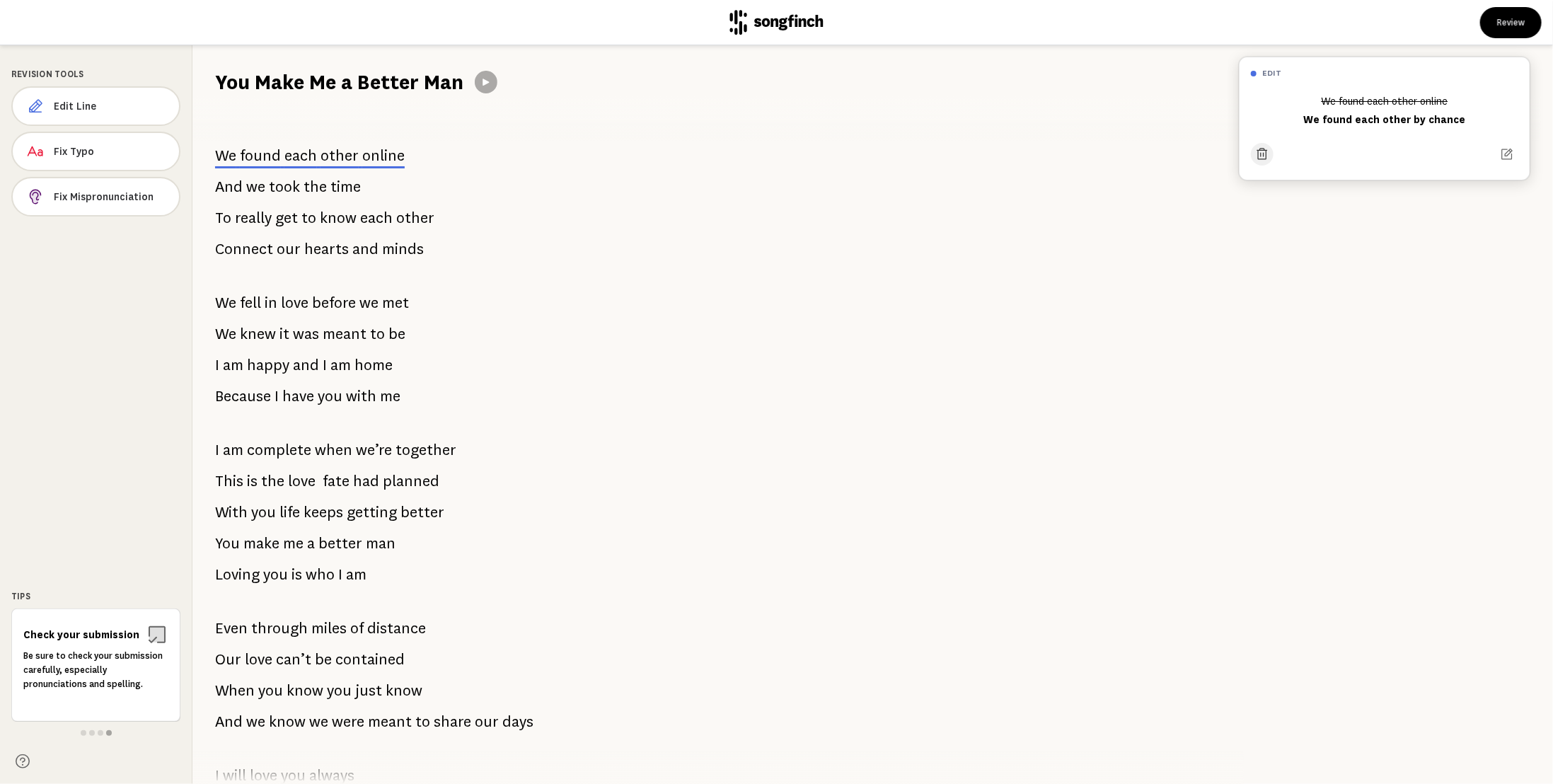
click at [1258, 154] on icon at bounding box center [1263, 154] width 14 height 14
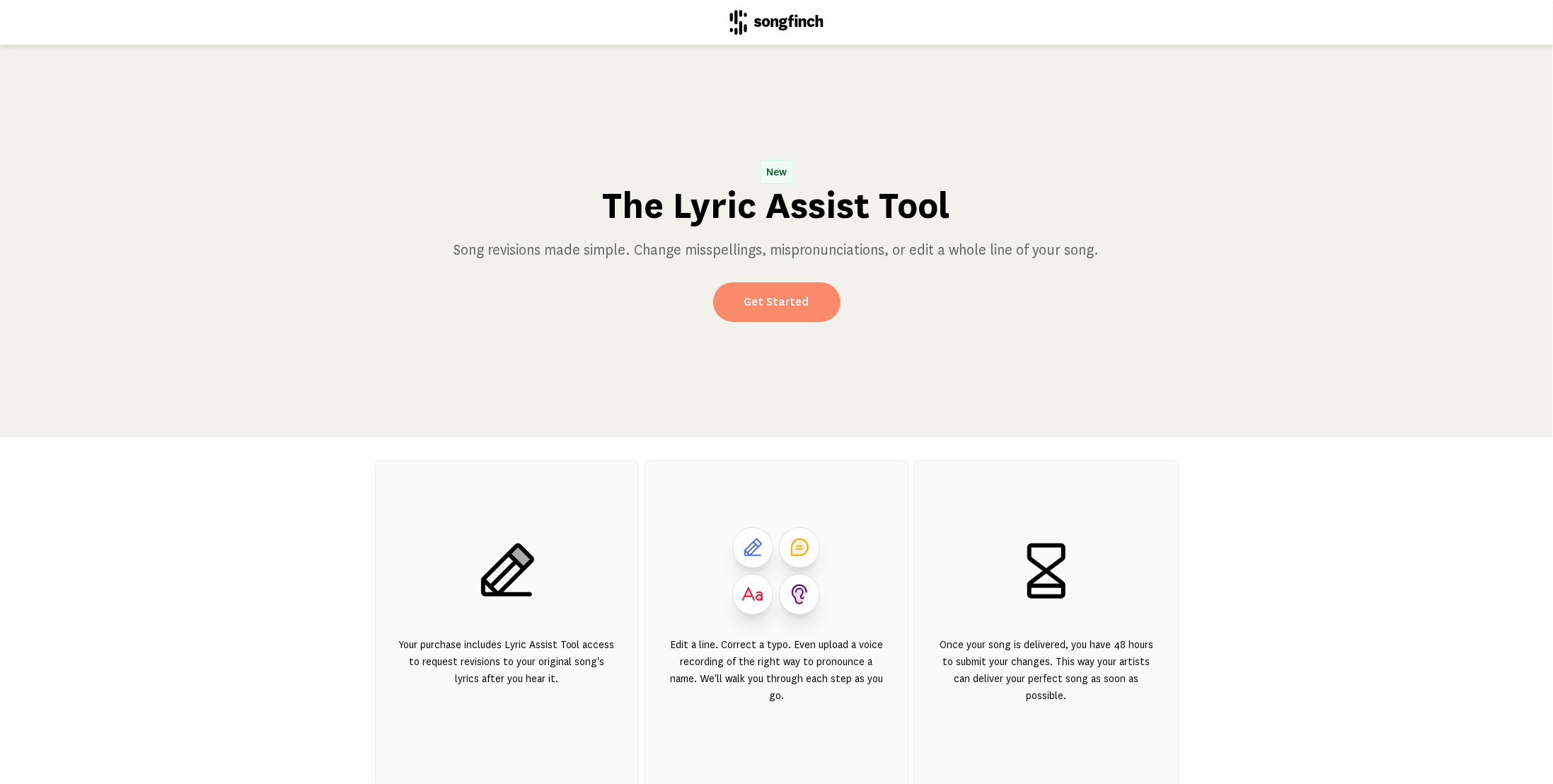
click at [780, 308] on link "Get Started" at bounding box center [777, 302] width 128 height 40
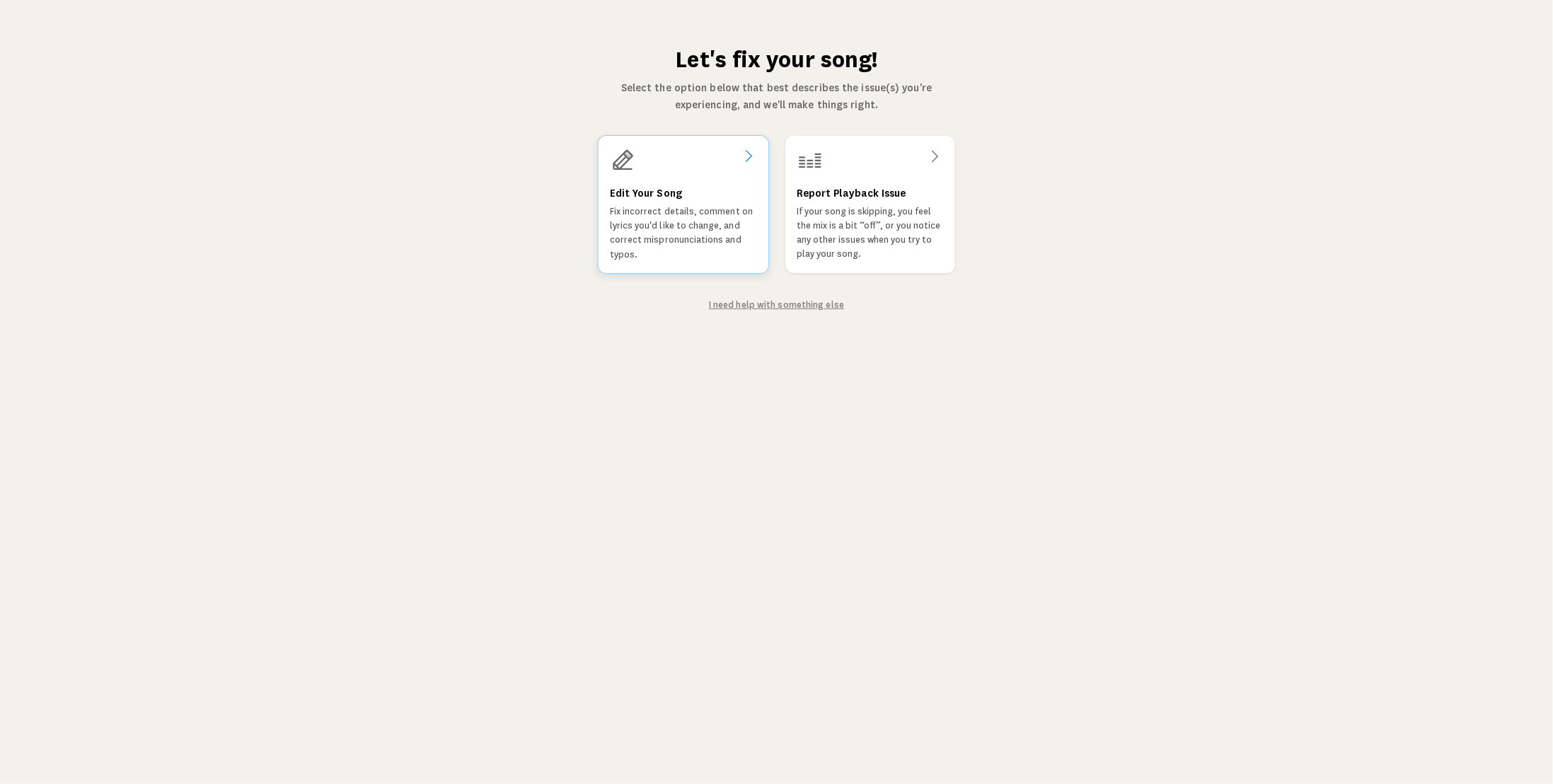
click at [745, 150] on icon at bounding box center [748, 156] width 17 height 17
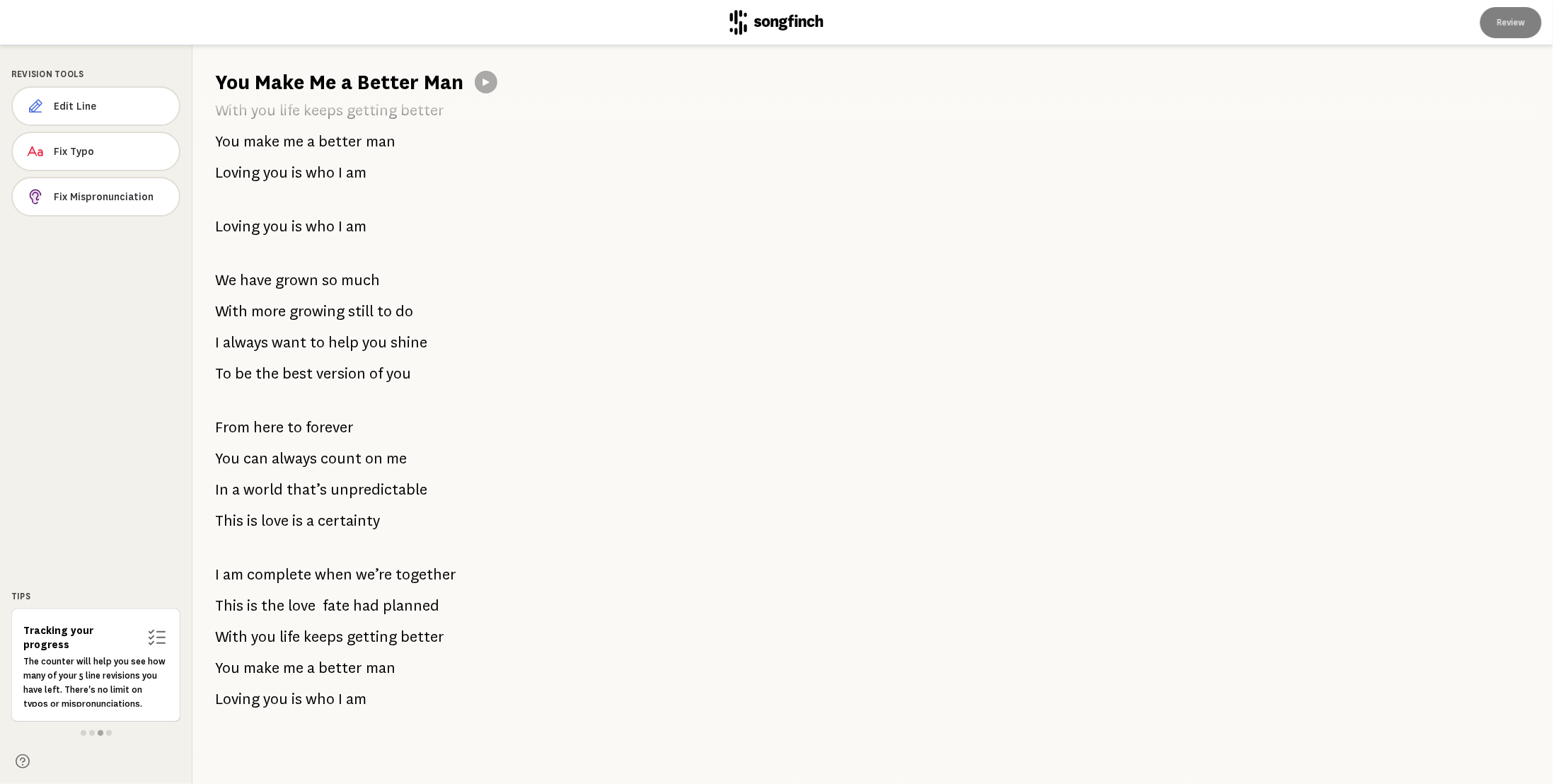
scroll to position [884, 0]
drag, startPoint x: 146, startPoint y: 257, endPoint x: 160, endPoint y: 254, distance: 14.3
click at [147, 256] on div "Revision Tools Edit Line Fix Typo Fix Mispronunciation Tips Tracking your progr…" at bounding box center [96, 414] width 193 height 739
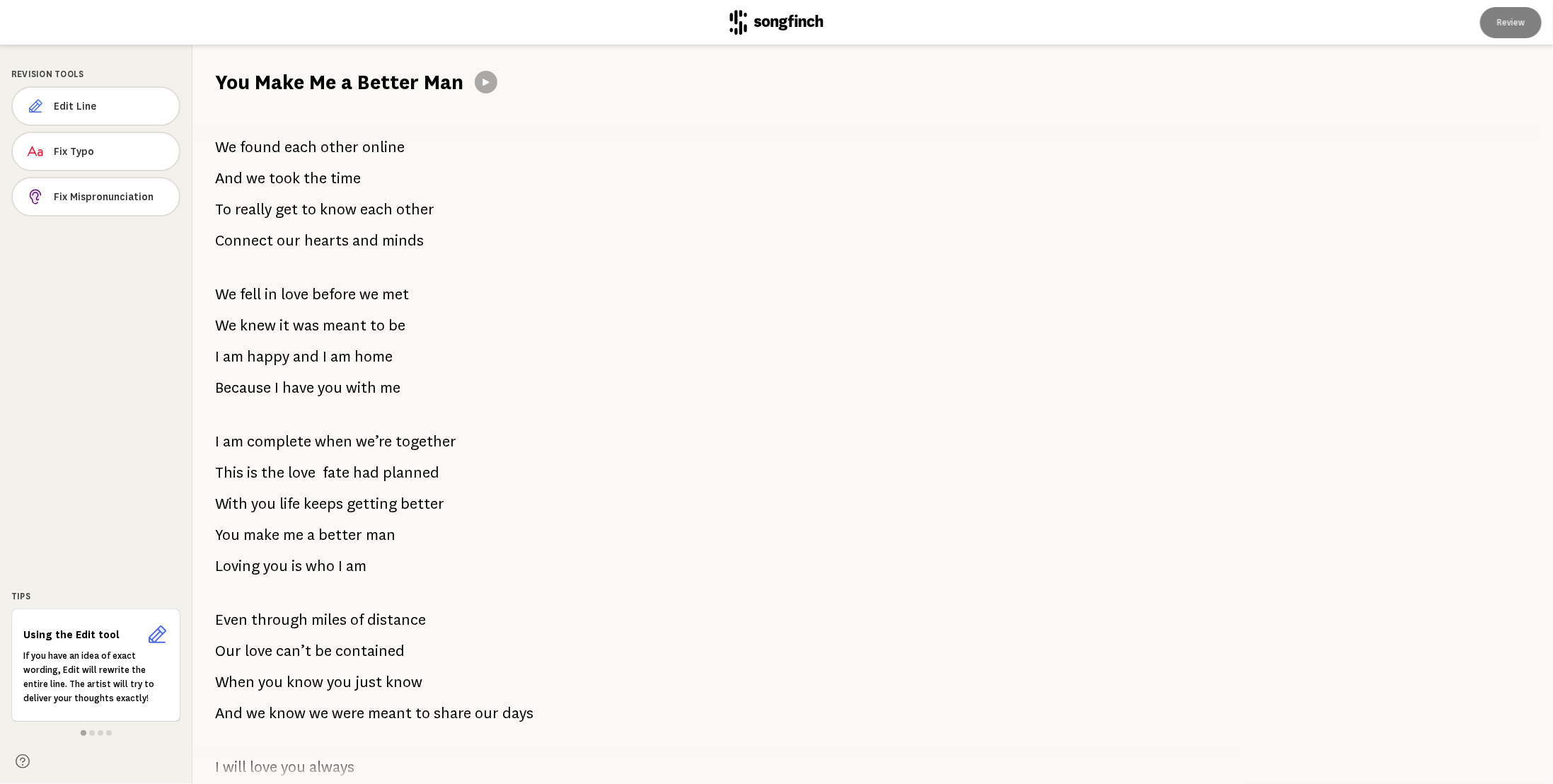
scroll to position [0, 0]
